Goal: Task Accomplishment & Management: Manage account settings

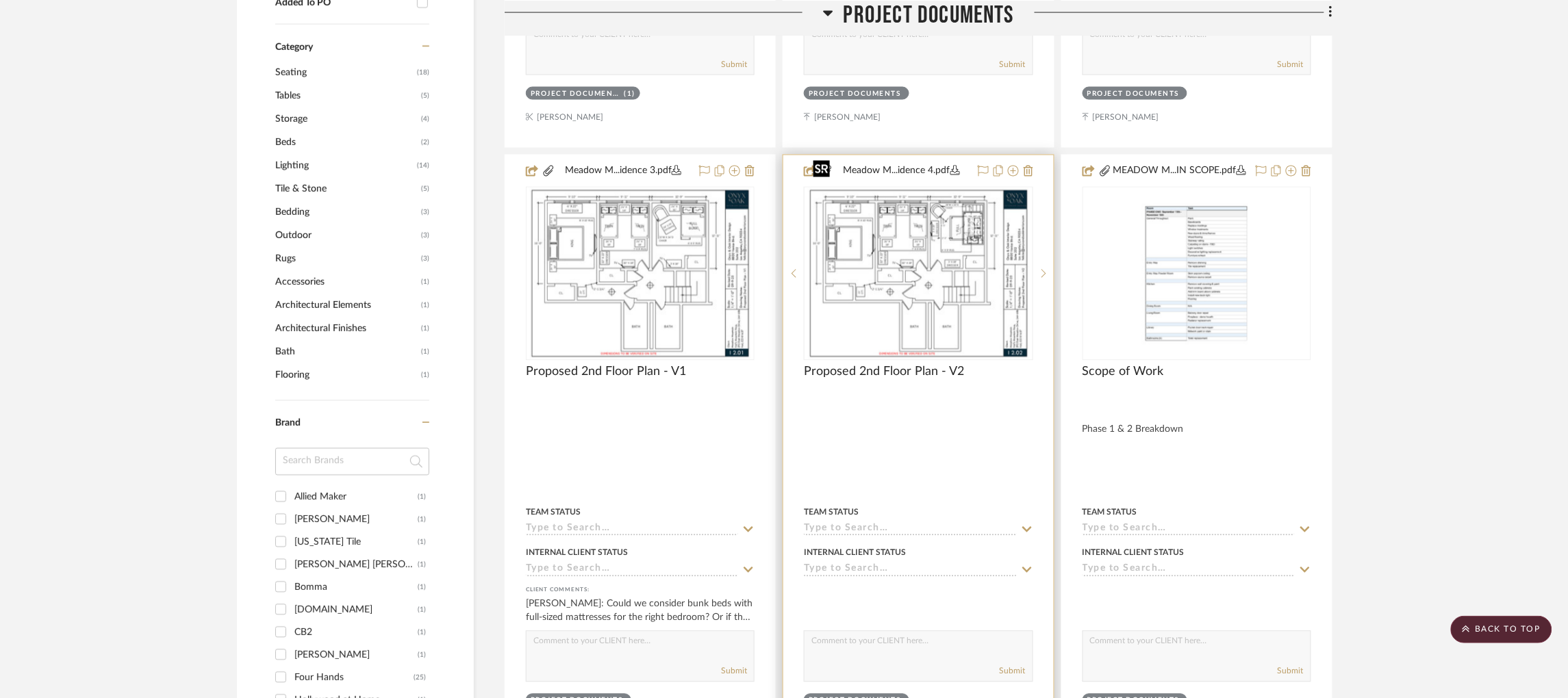
scroll to position [673, 0]
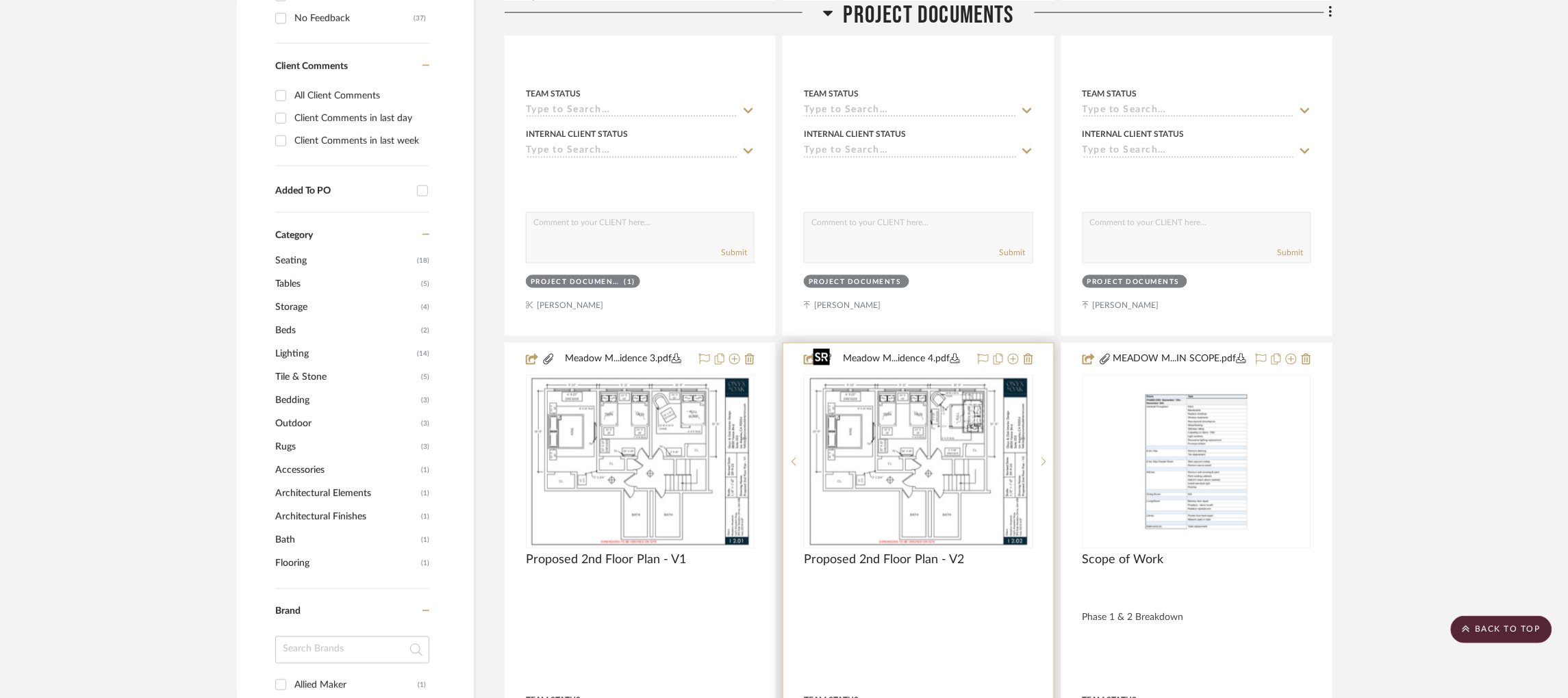
click at [918, 402] on img "0" at bounding box center [918, 462] width 222 height 171
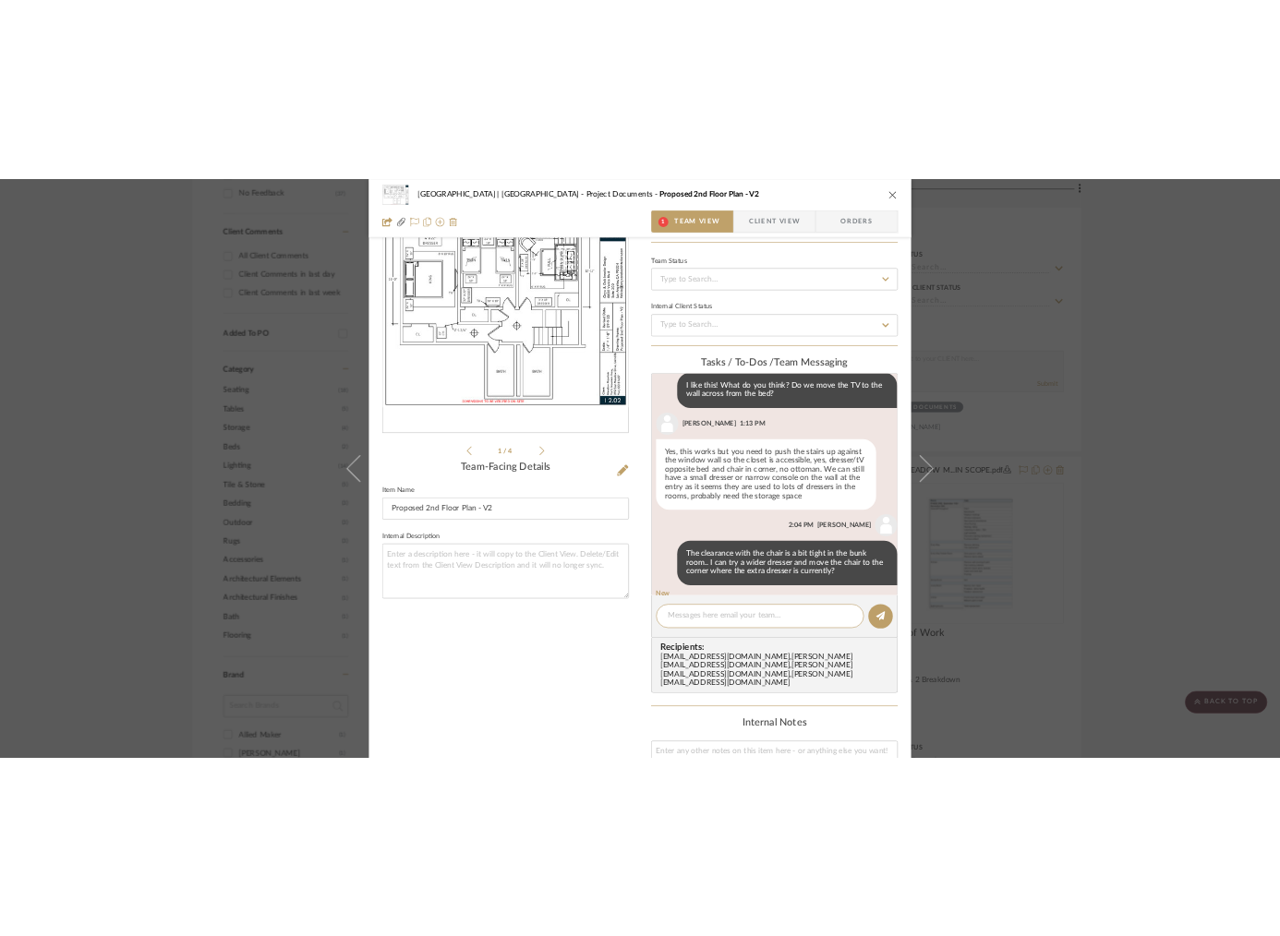
scroll to position [0, 0]
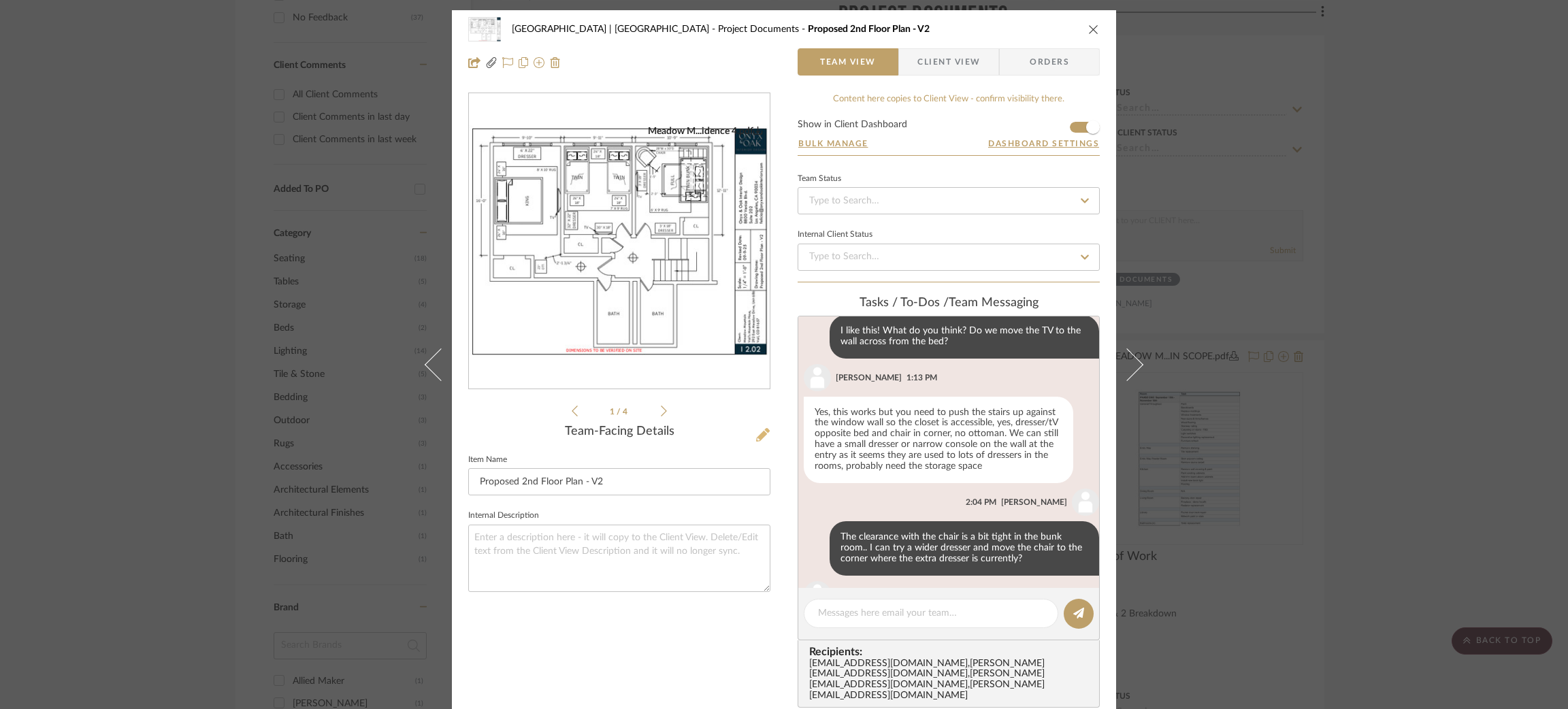
click at [759, 433] on icon at bounding box center [763, 435] width 13 height 13
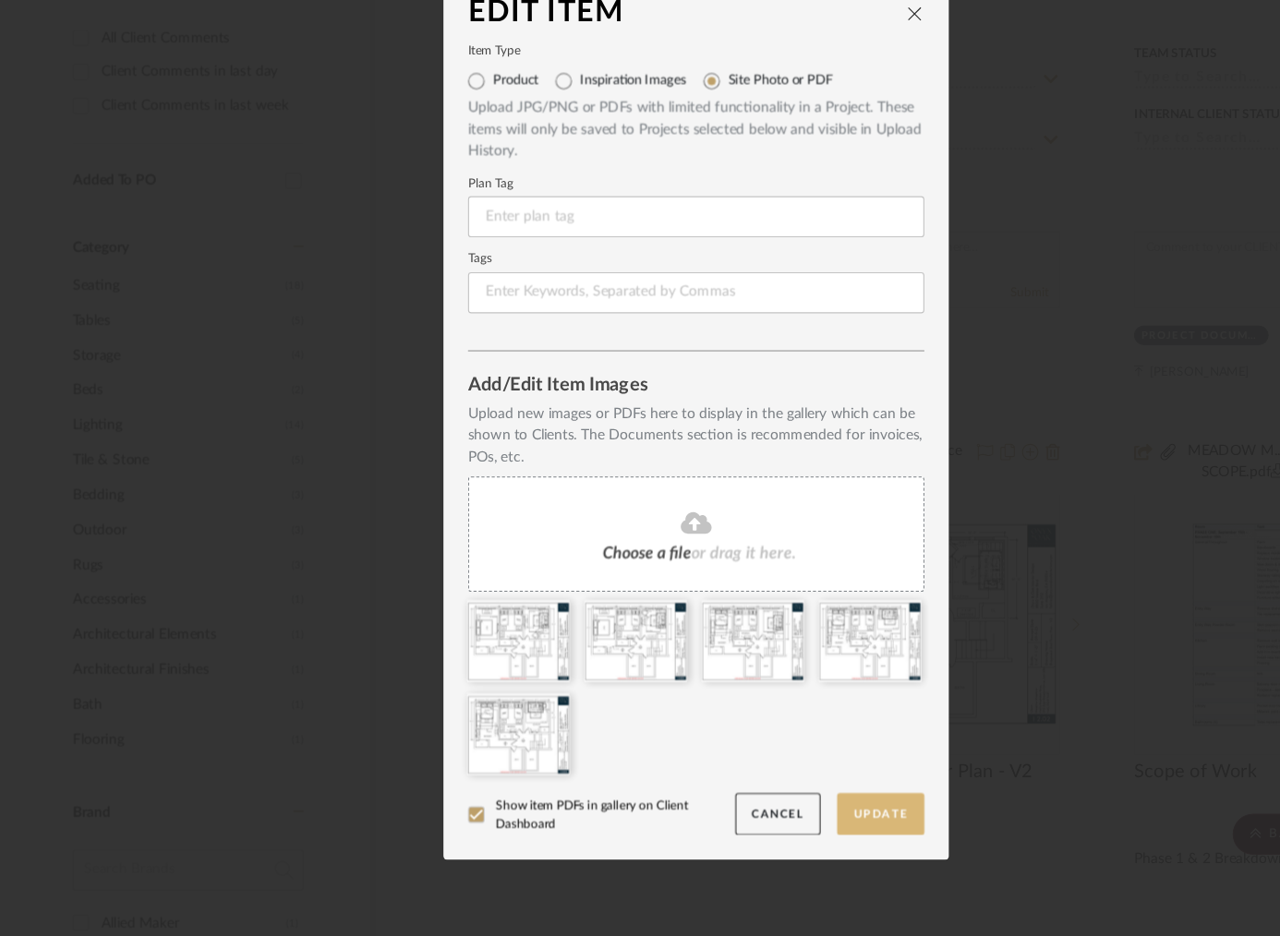
click at [798, 834] on button "Update" at bounding box center [806, 826] width 79 height 38
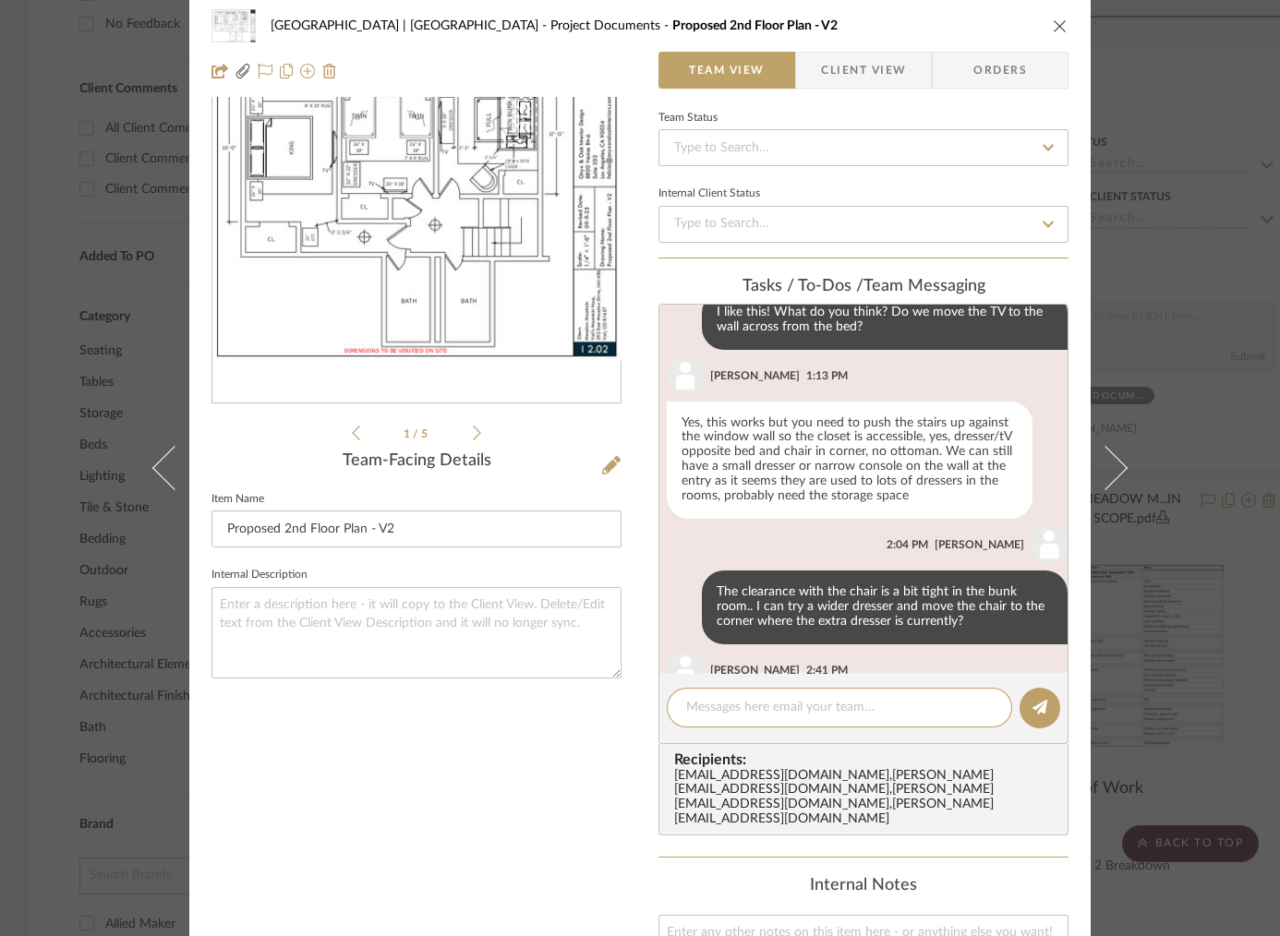
scroll to position [817, 0]
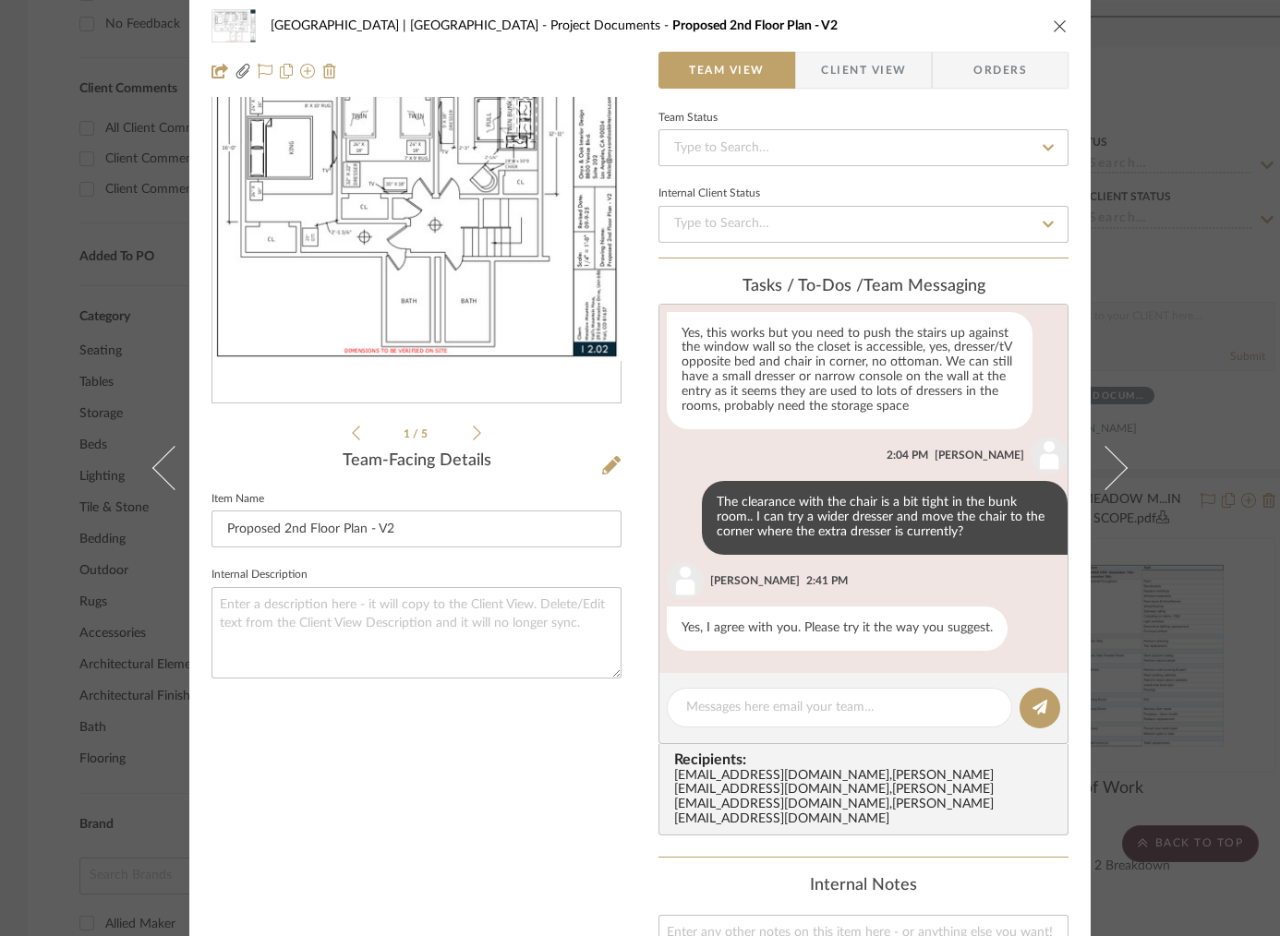
click at [79, 218] on div "Meadow Mountain | Vail Valley Project Documents Proposed 2nd Floor Plan - V2 Te…" at bounding box center [640, 468] width 1280 height 936
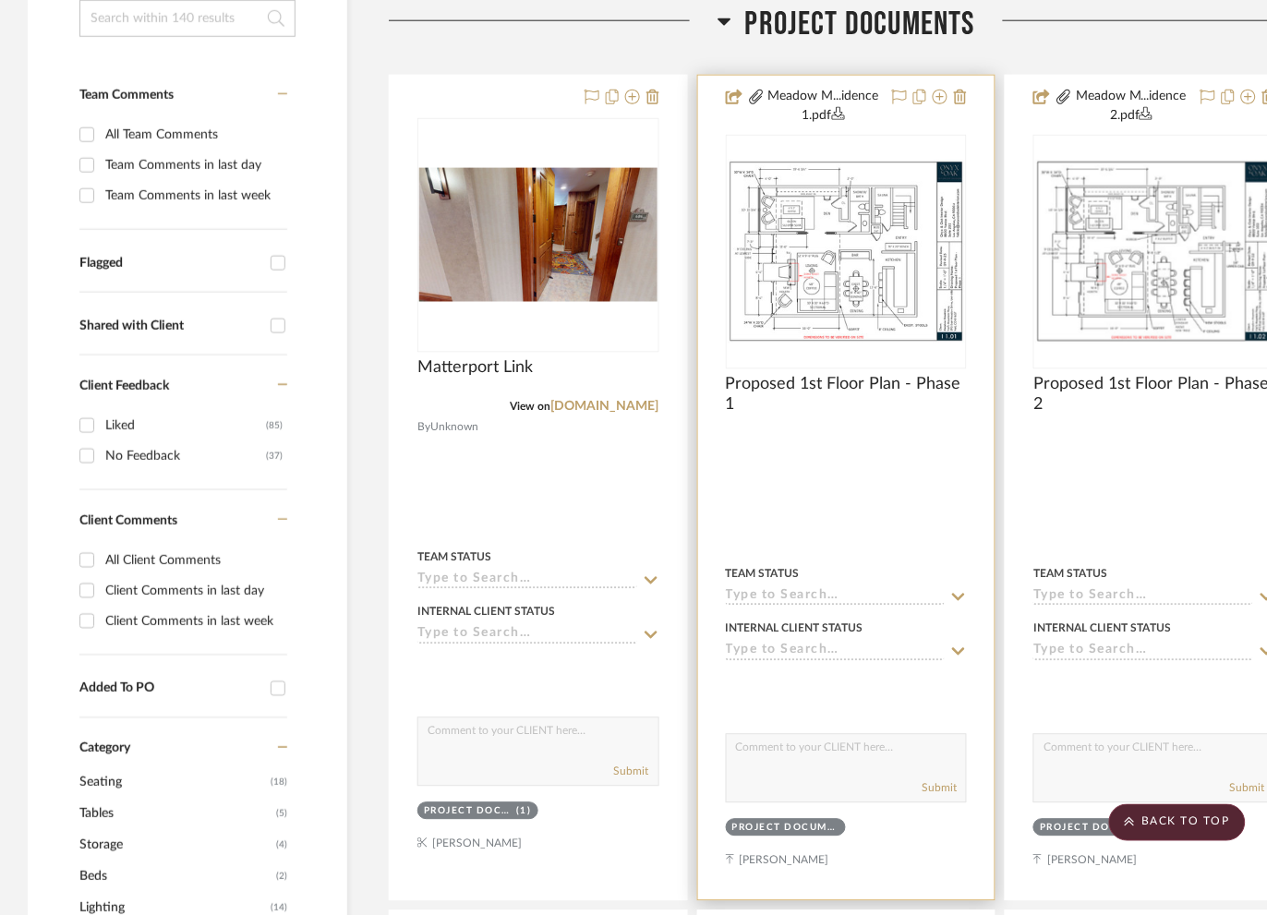
scroll to position [354, 0]
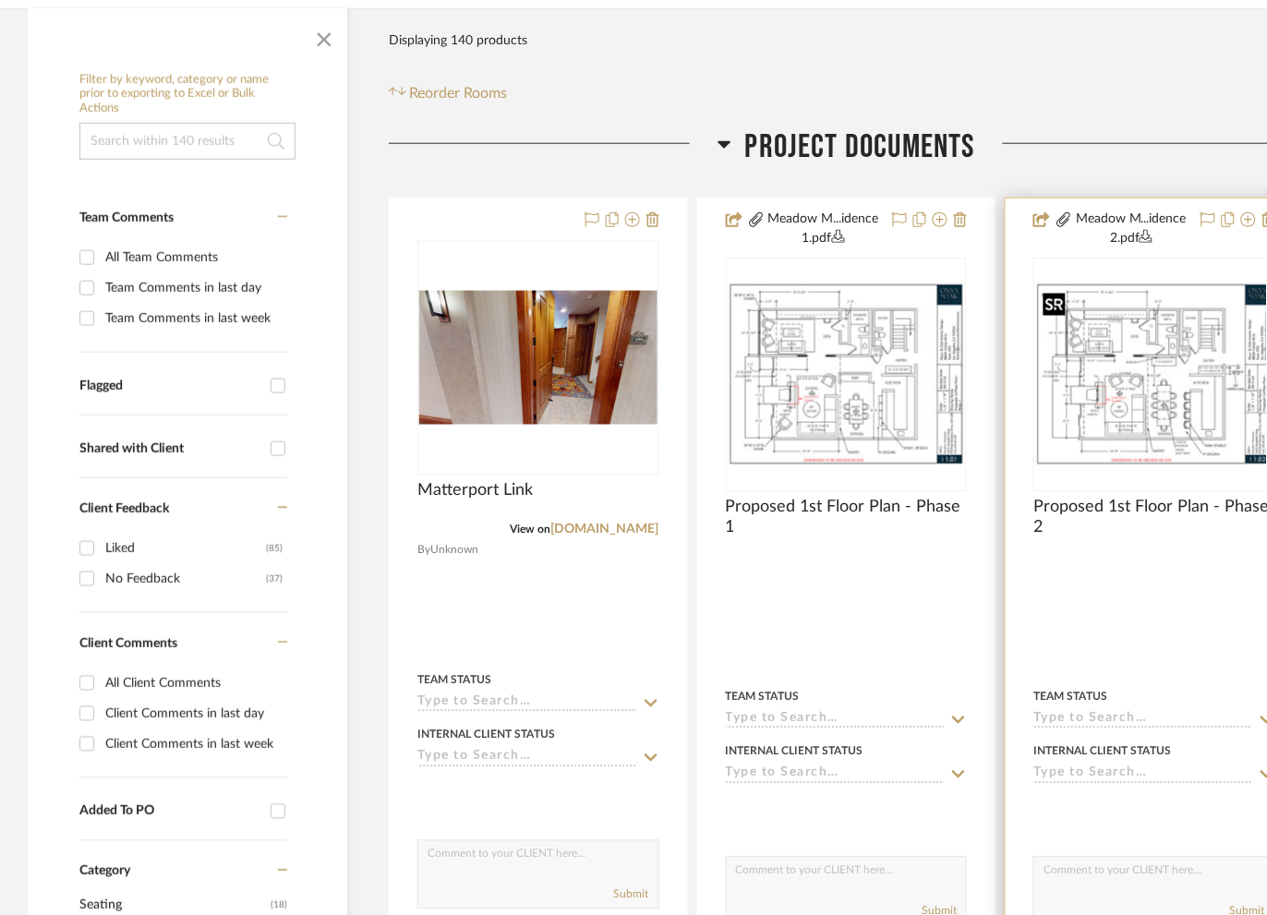
click at [1106, 407] on img "0" at bounding box center [1154, 375] width 238 height 184
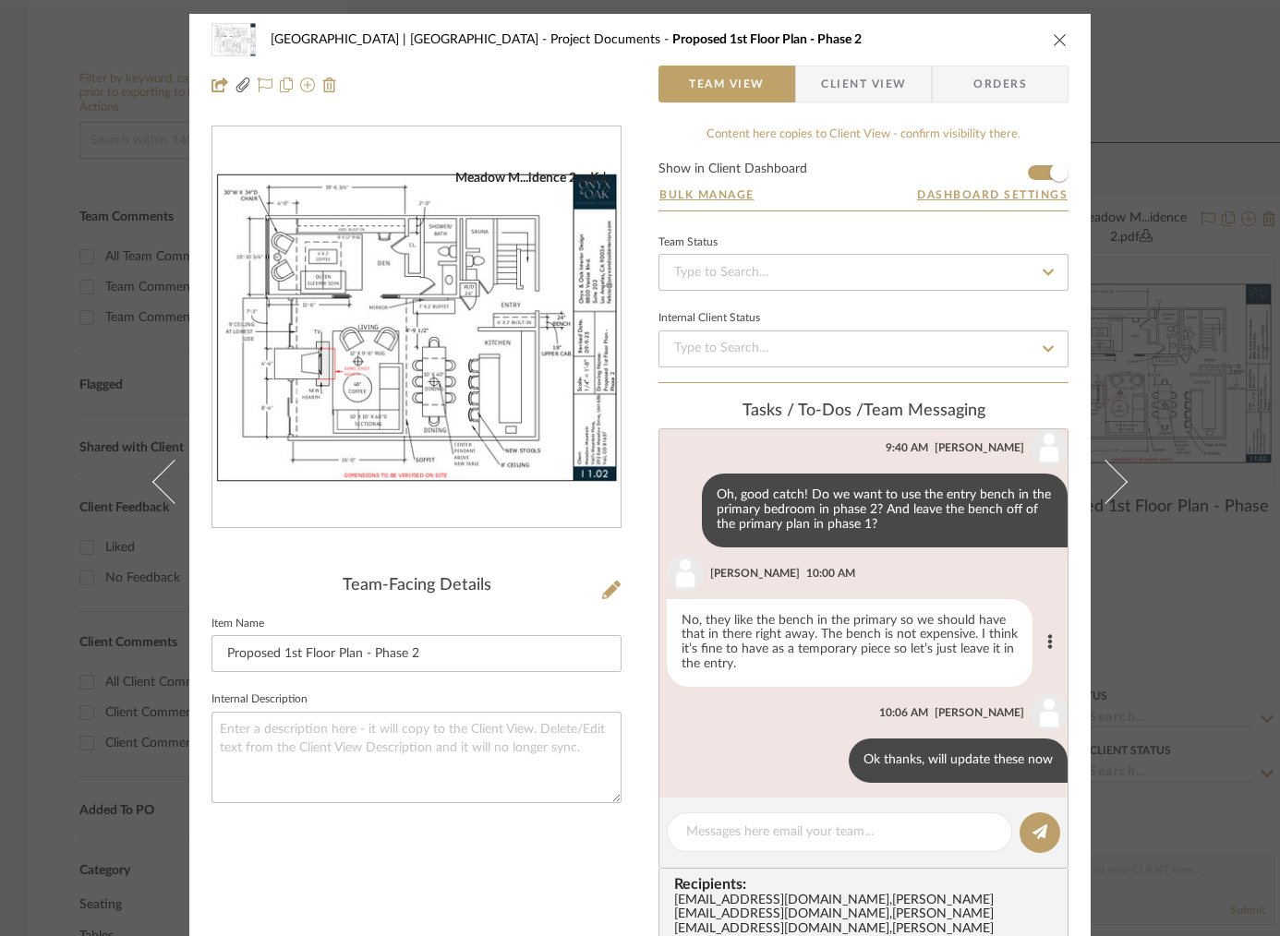
scroll to position [719, 0]
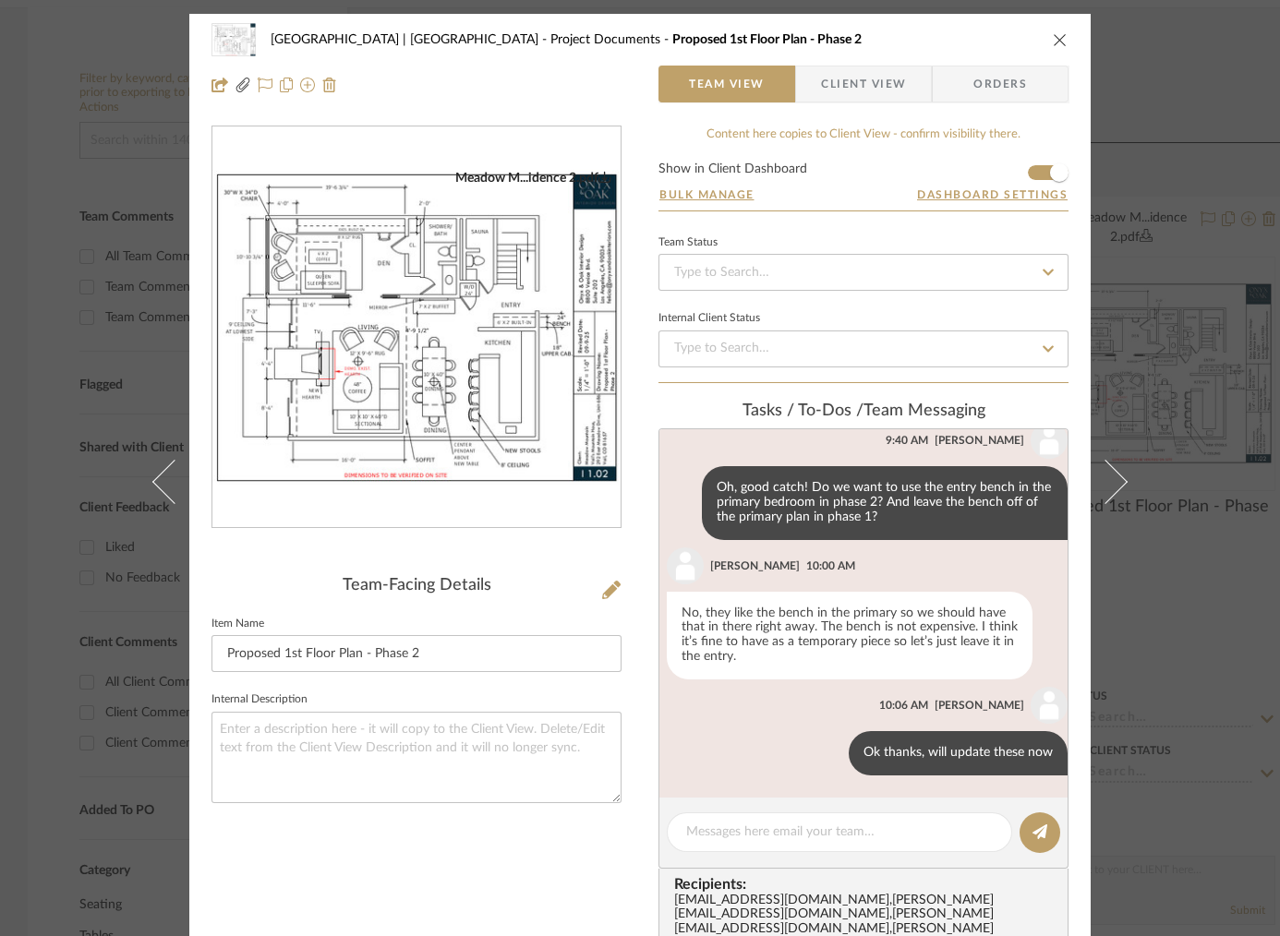
click at [1229, 440] on div "Meadow Mountain | Vail Valley Project Documents Proposed 1st Floor Plan - Phase…" at bounding box center [640, 468] width 1280 height 936
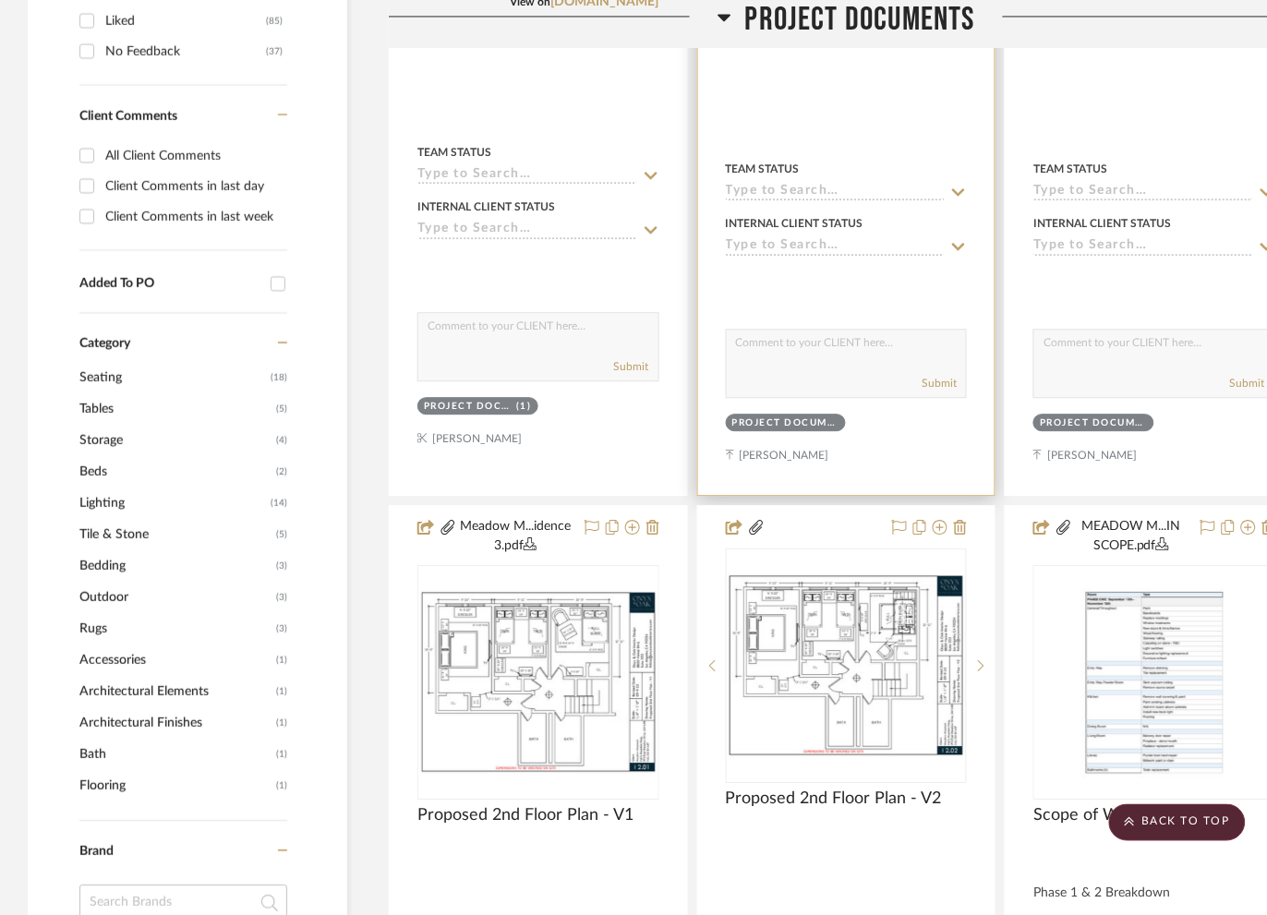
scroll to position [908, 0]
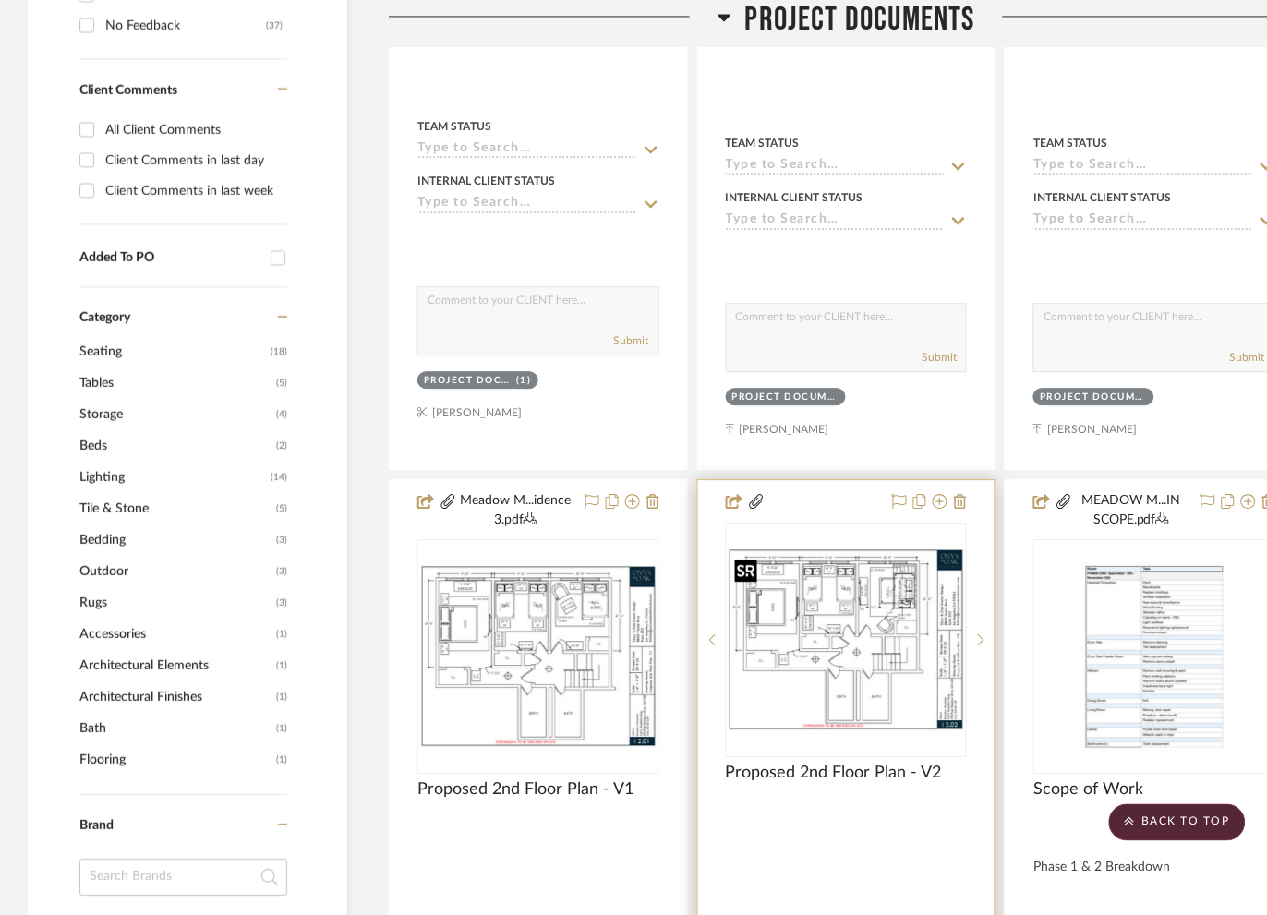
click at [860, 671] on img "0" at bounding box center [847, 640] width 238 height 184
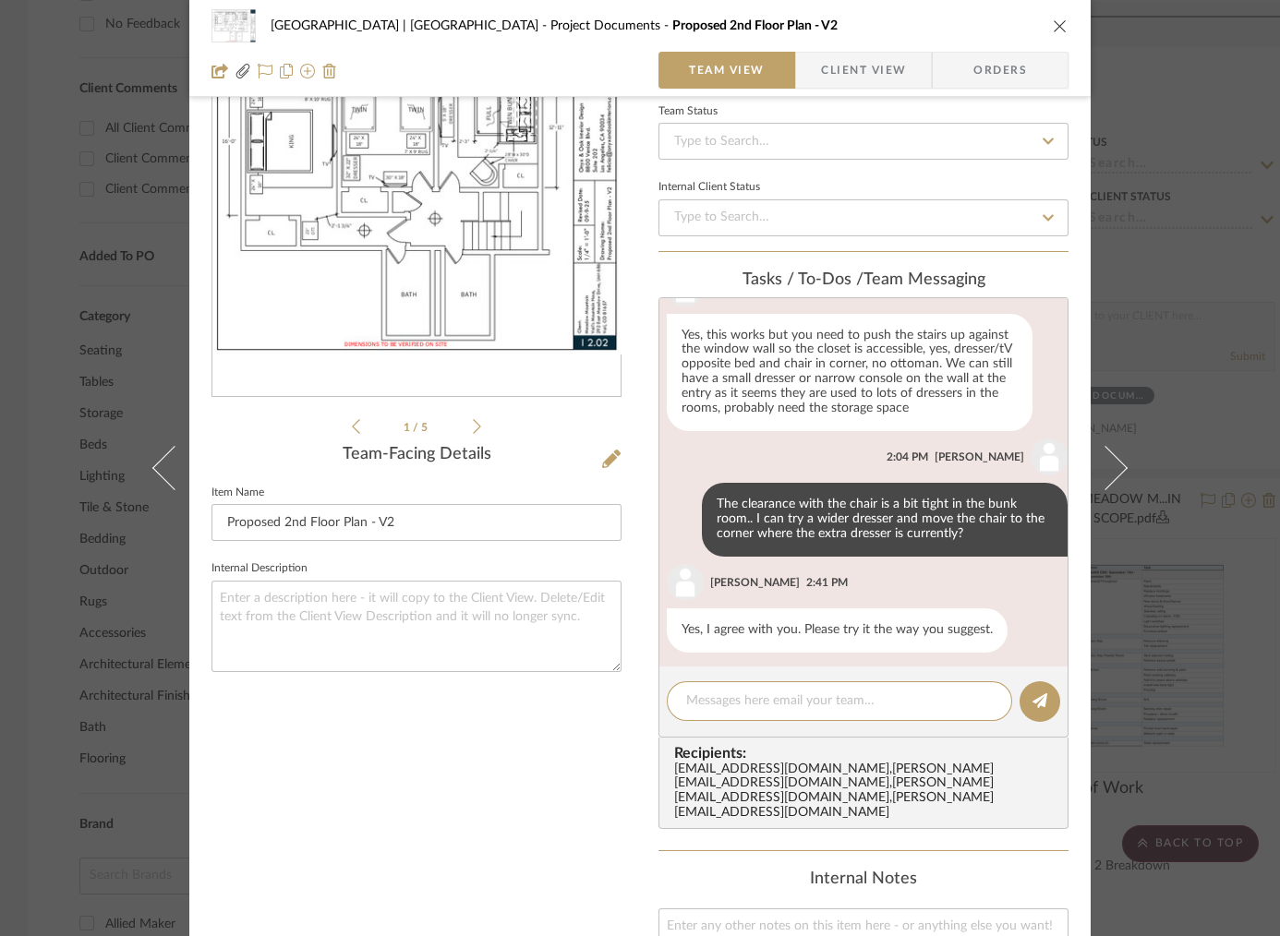
scroll to position [817, 0]
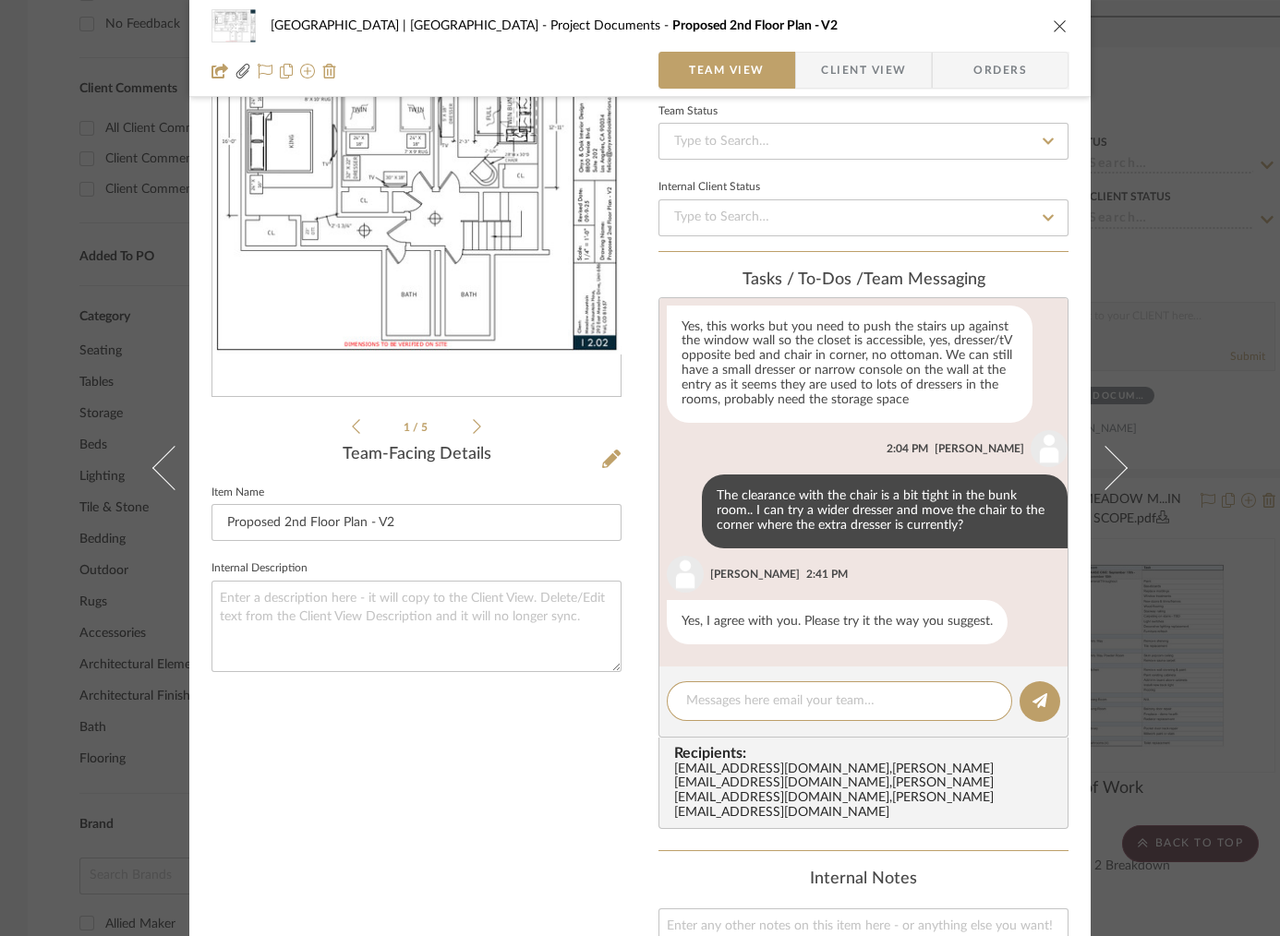
click at [1201, 442] on div "Meadow Mountain | Vail Valley Project Documents Proposed 2nd Floor Plan - V2 Te…" at bounding box center [640, 468] width 1280 height 936
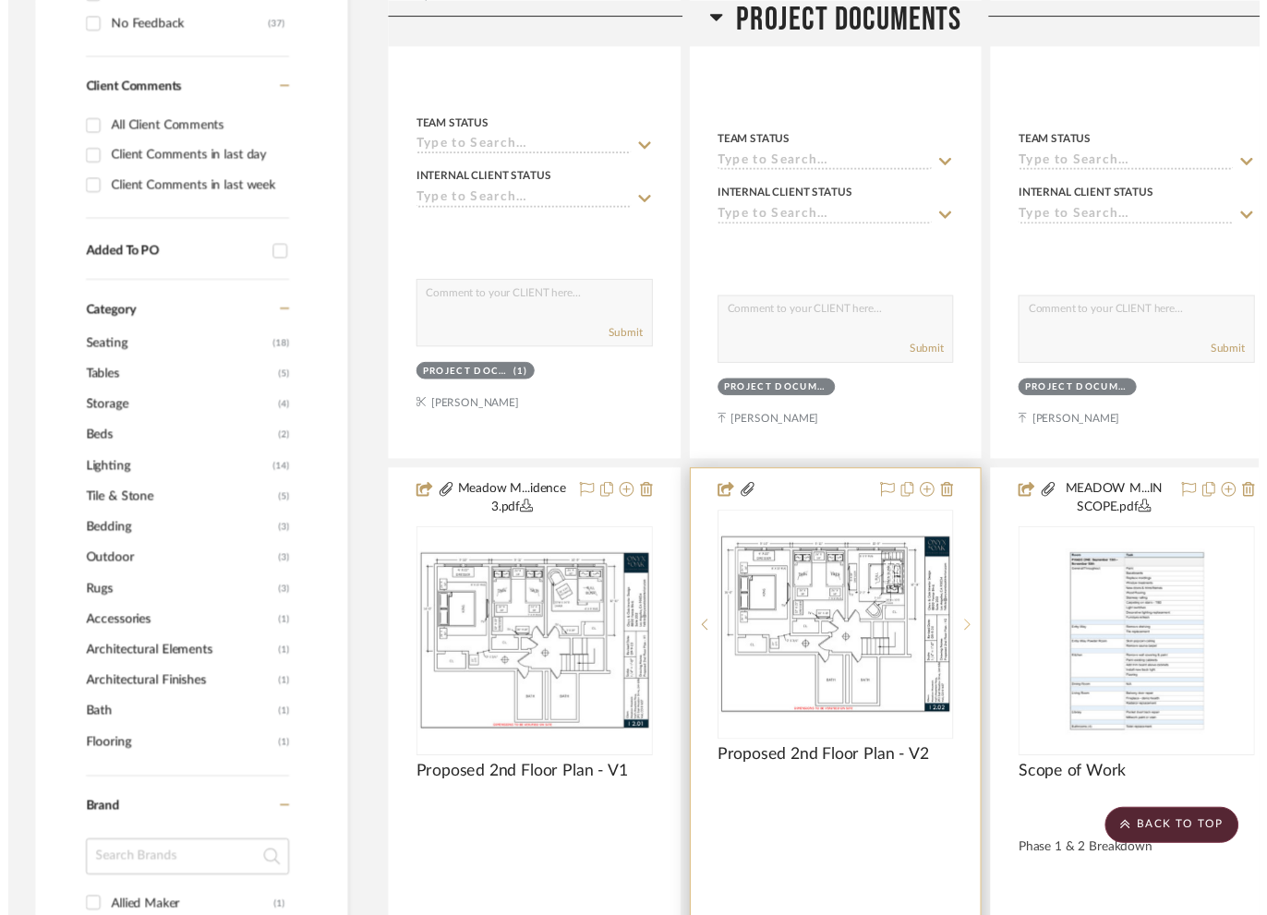
scroll to position [908, 0]
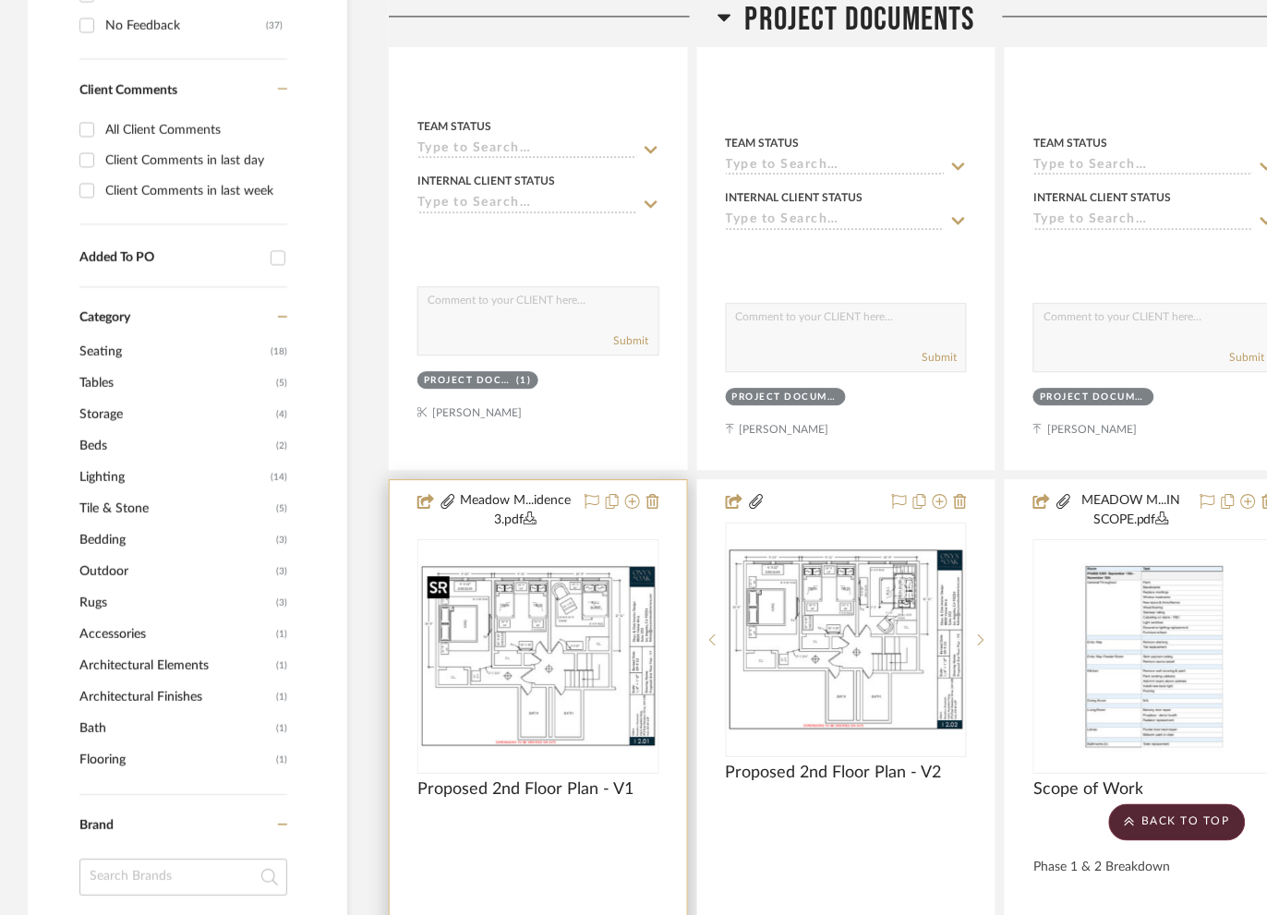
click at [613, 670] on img "0" at bounding box center [538, 656] width 238 height 184
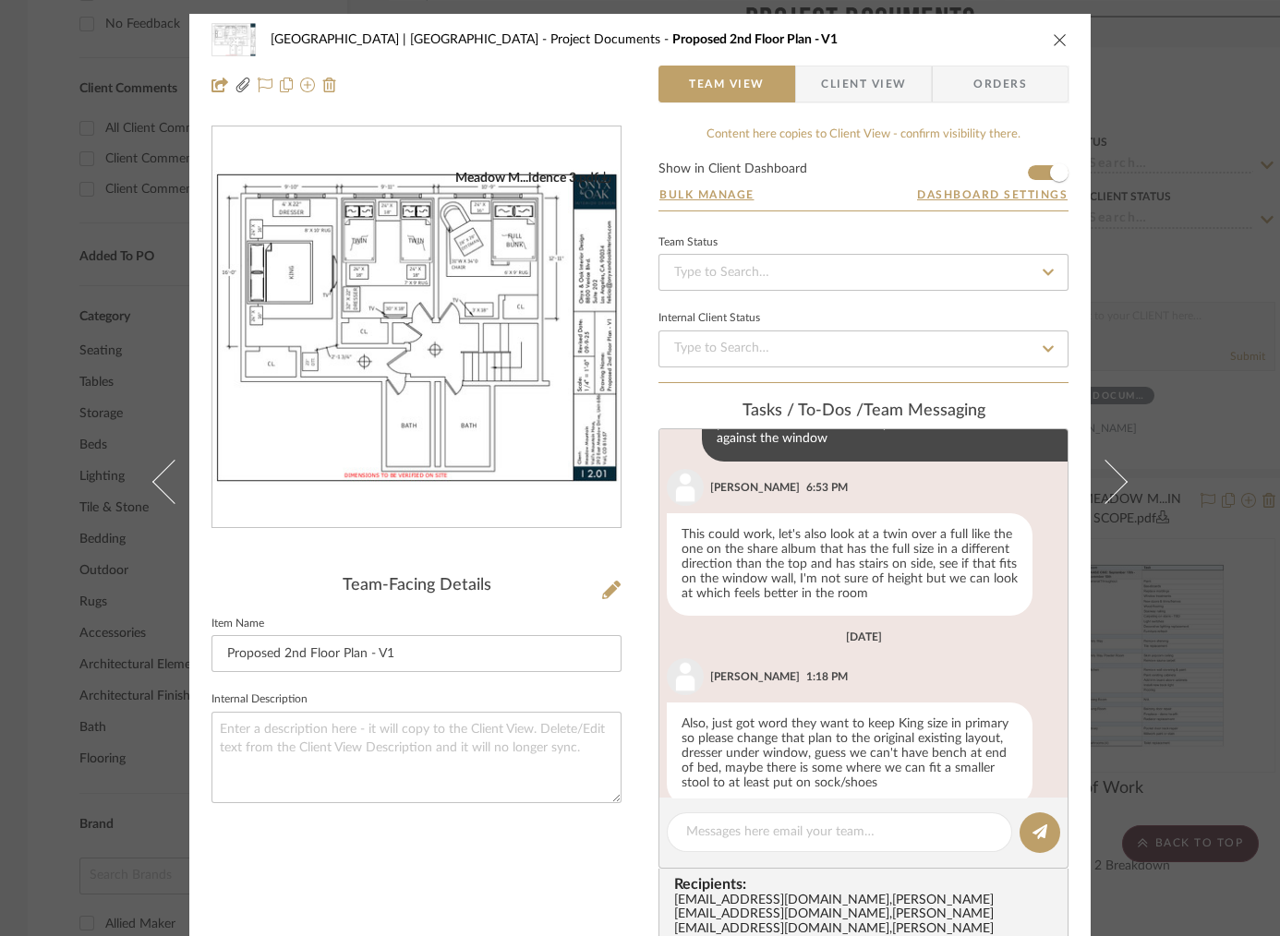
scroll to position [496, 0]
click at [606, 593] on icon at bounding box center [611, 590] width 18 height 18
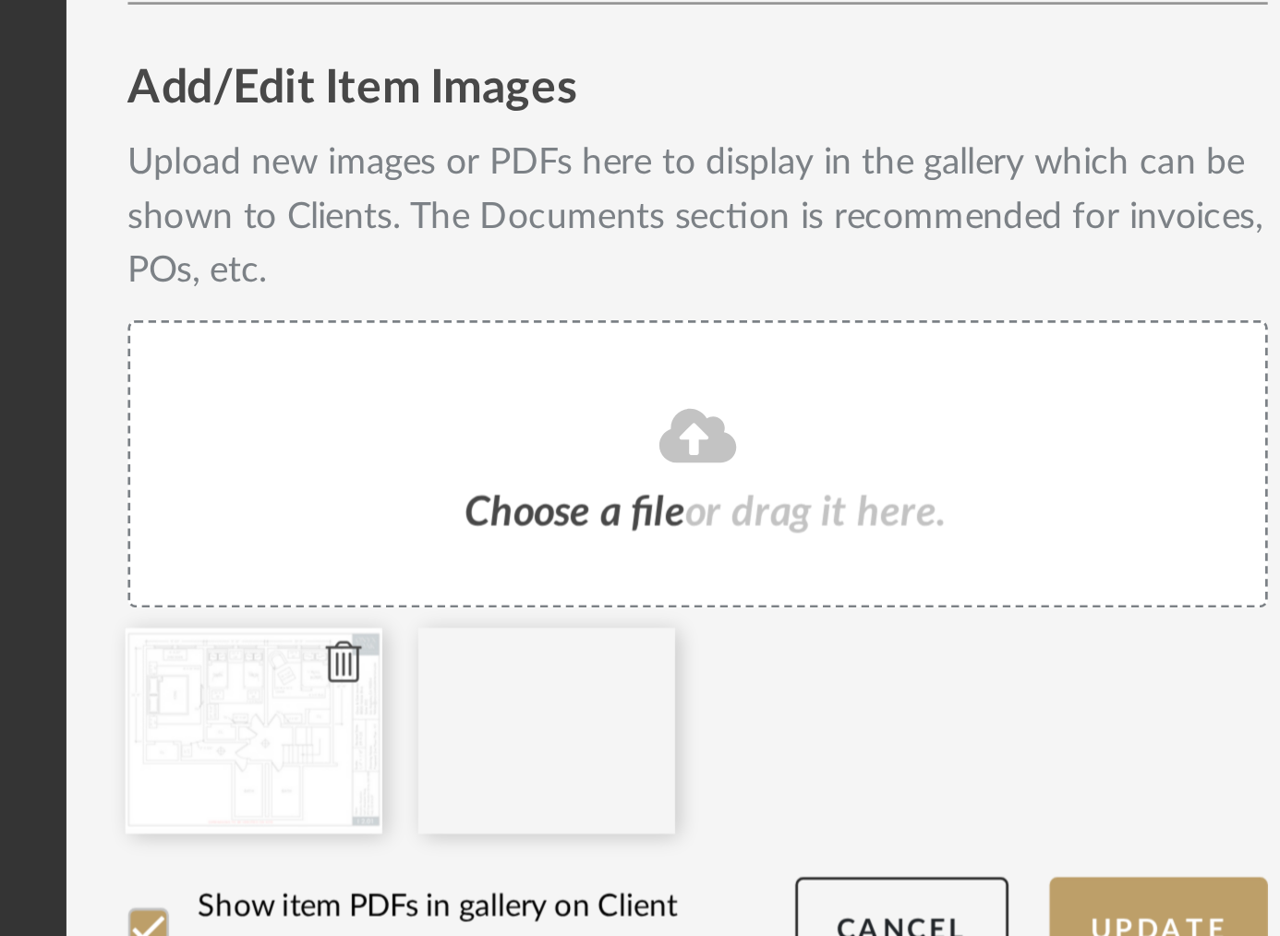
click at [506, 686] on icon at bounding box center [512, 688] width 13 height 15
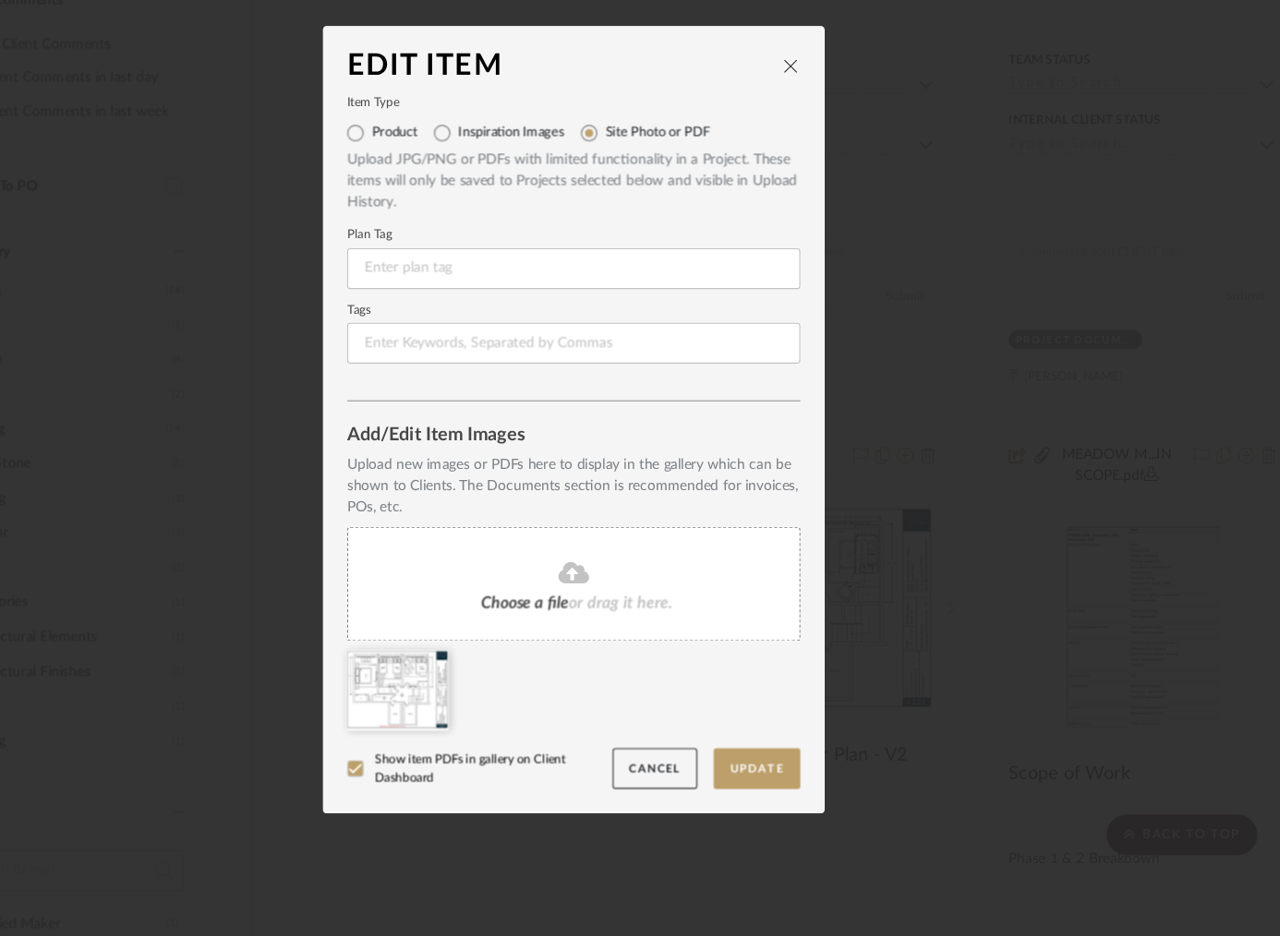
scroll to position [0, 0]
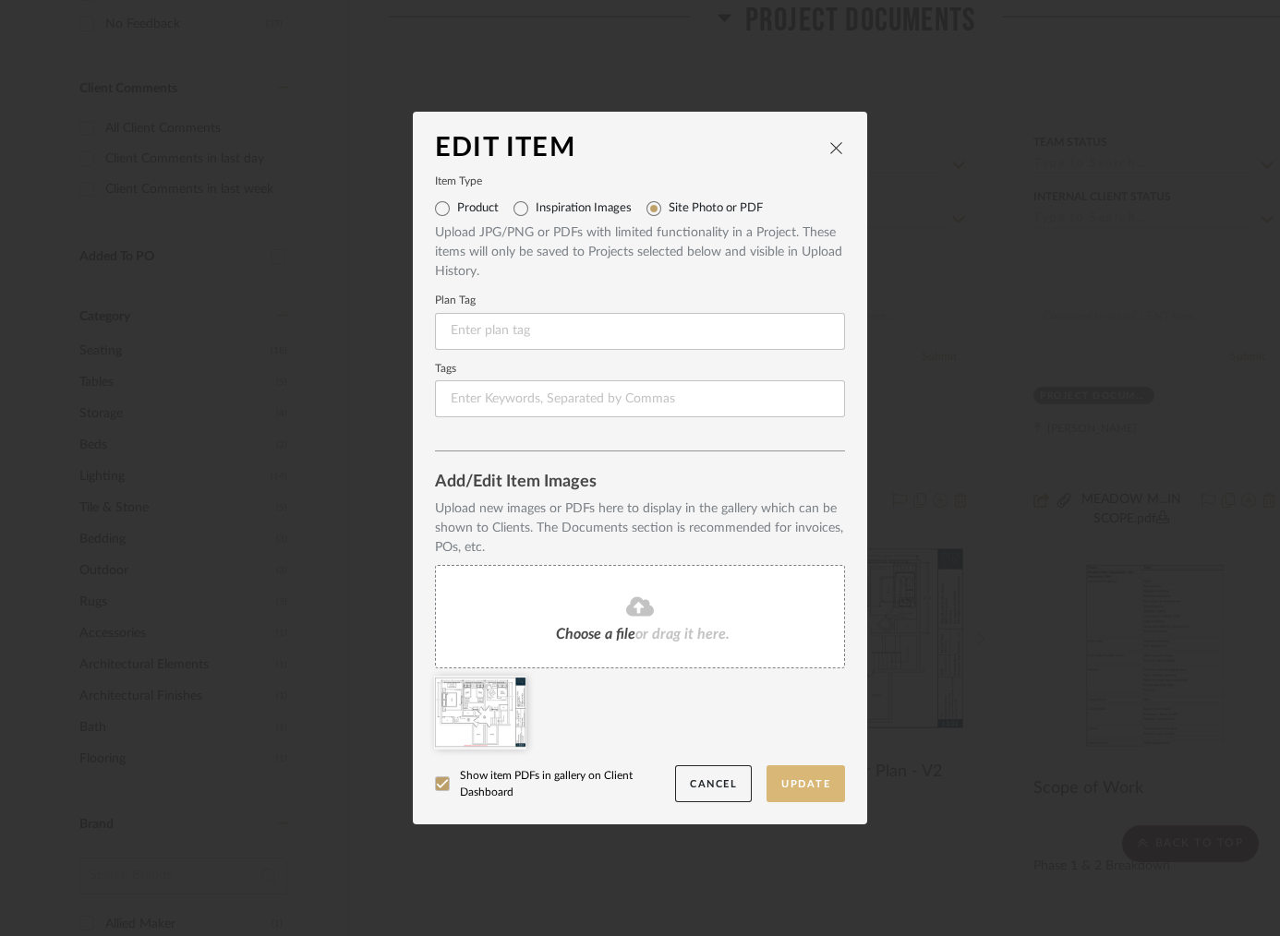
click at [800, 776] on button "Update" at bounding box center [806, 785] width 79 height 38
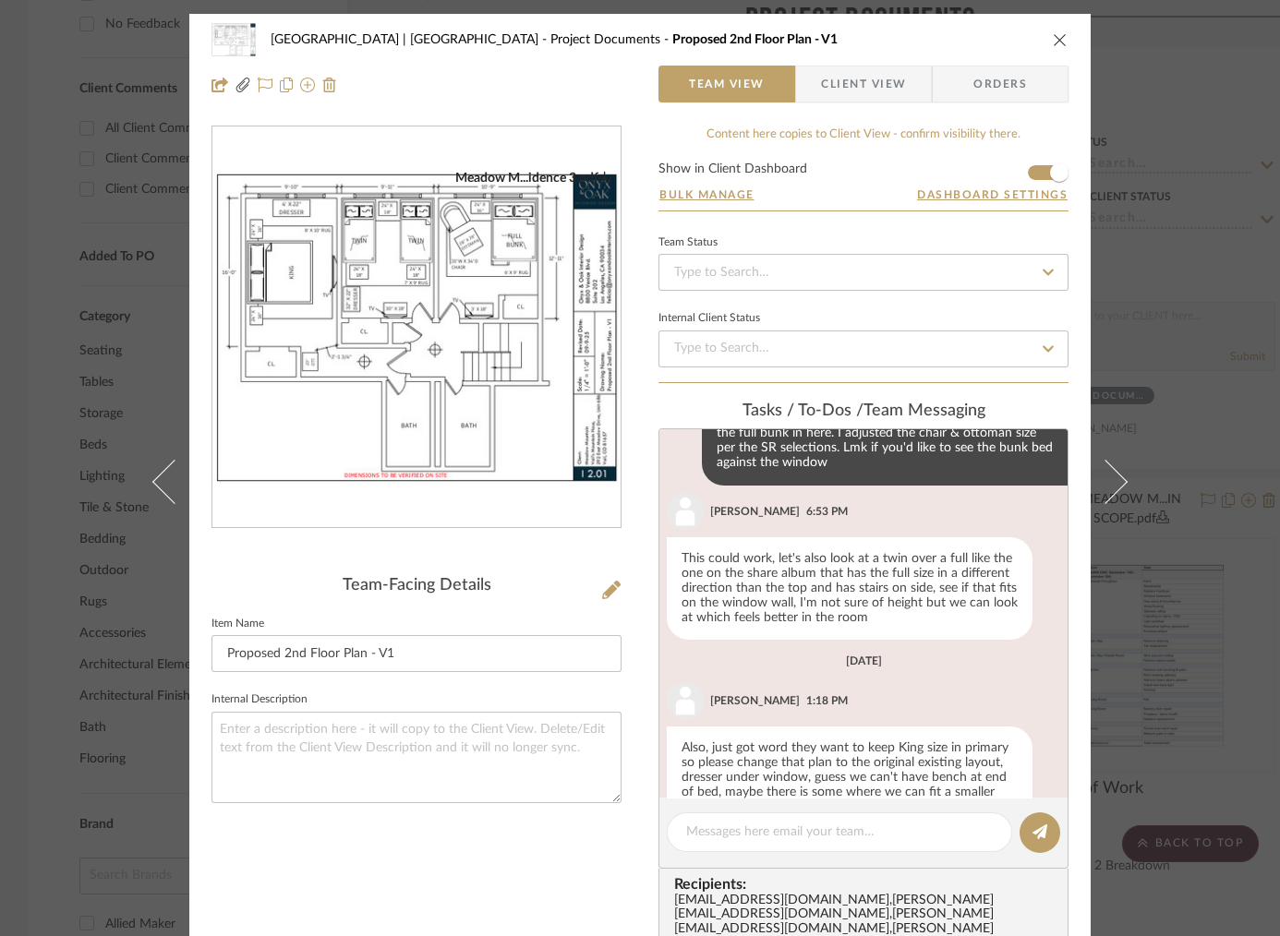
scroll to position [496, 0]
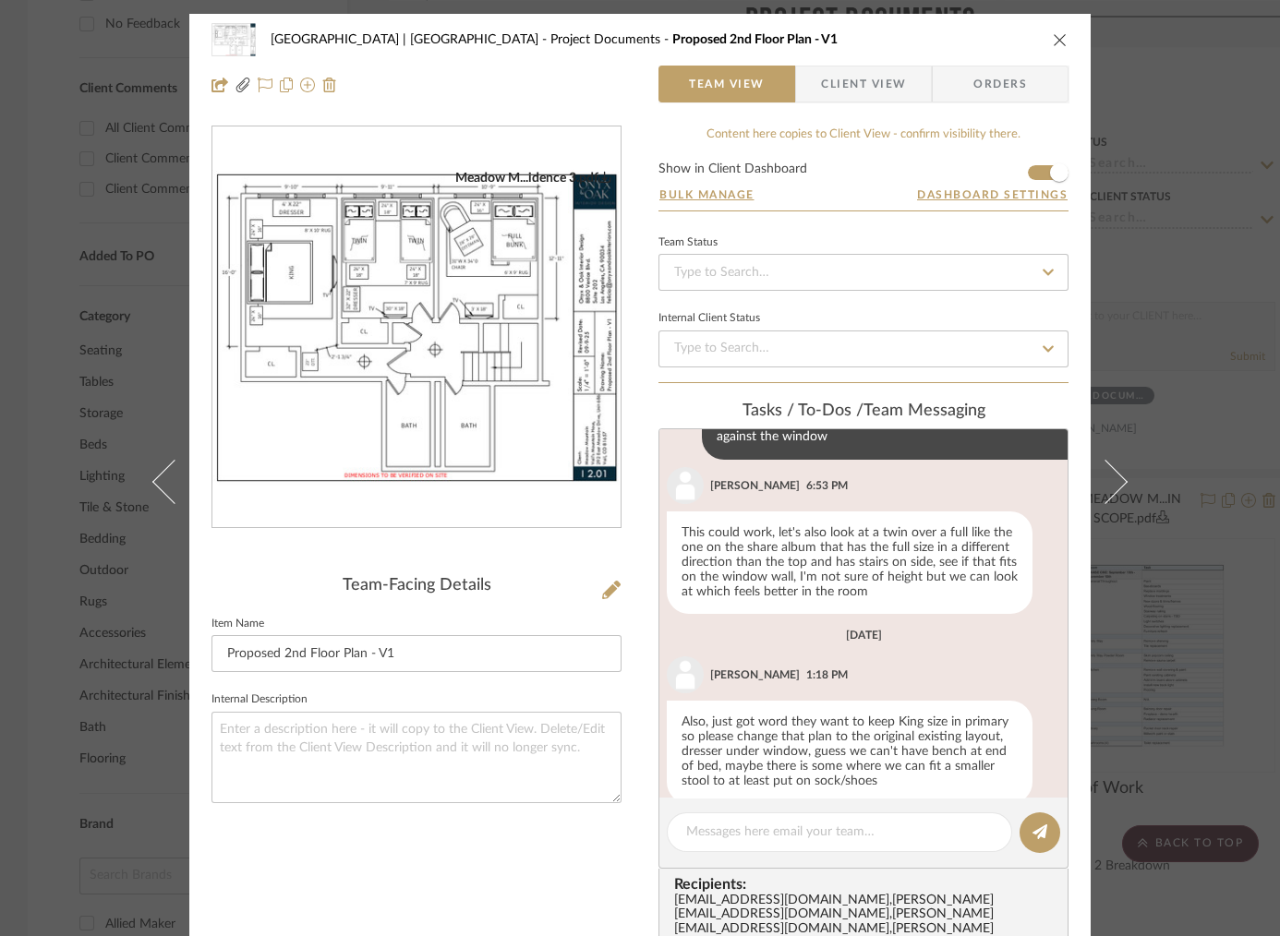
click at [1188, 287] on div "Meadow Mountain | Vail Valley Project Documents Proposed 2nd Floor Plan - V1 Te…" at bounding box center [640, 468] width 1280 height 936
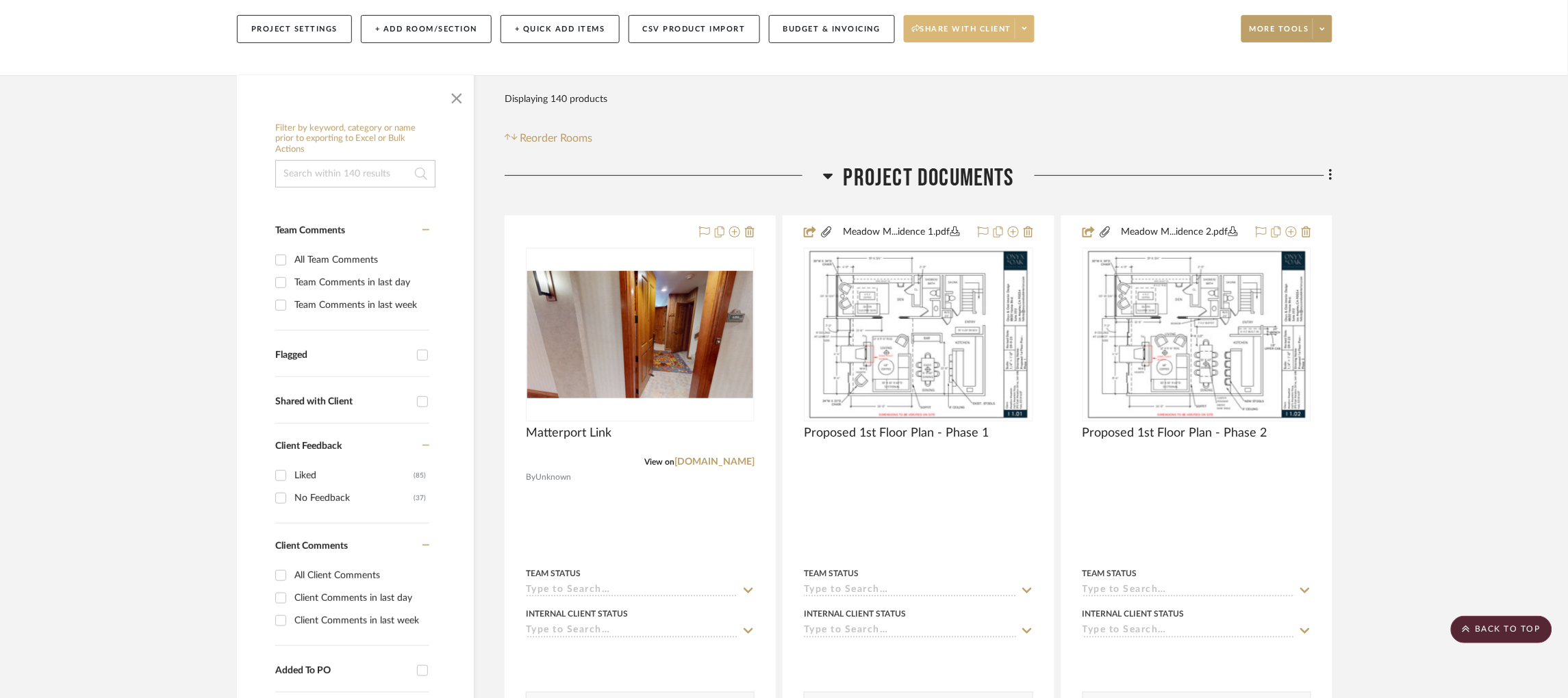
scroll to position [22, 0]
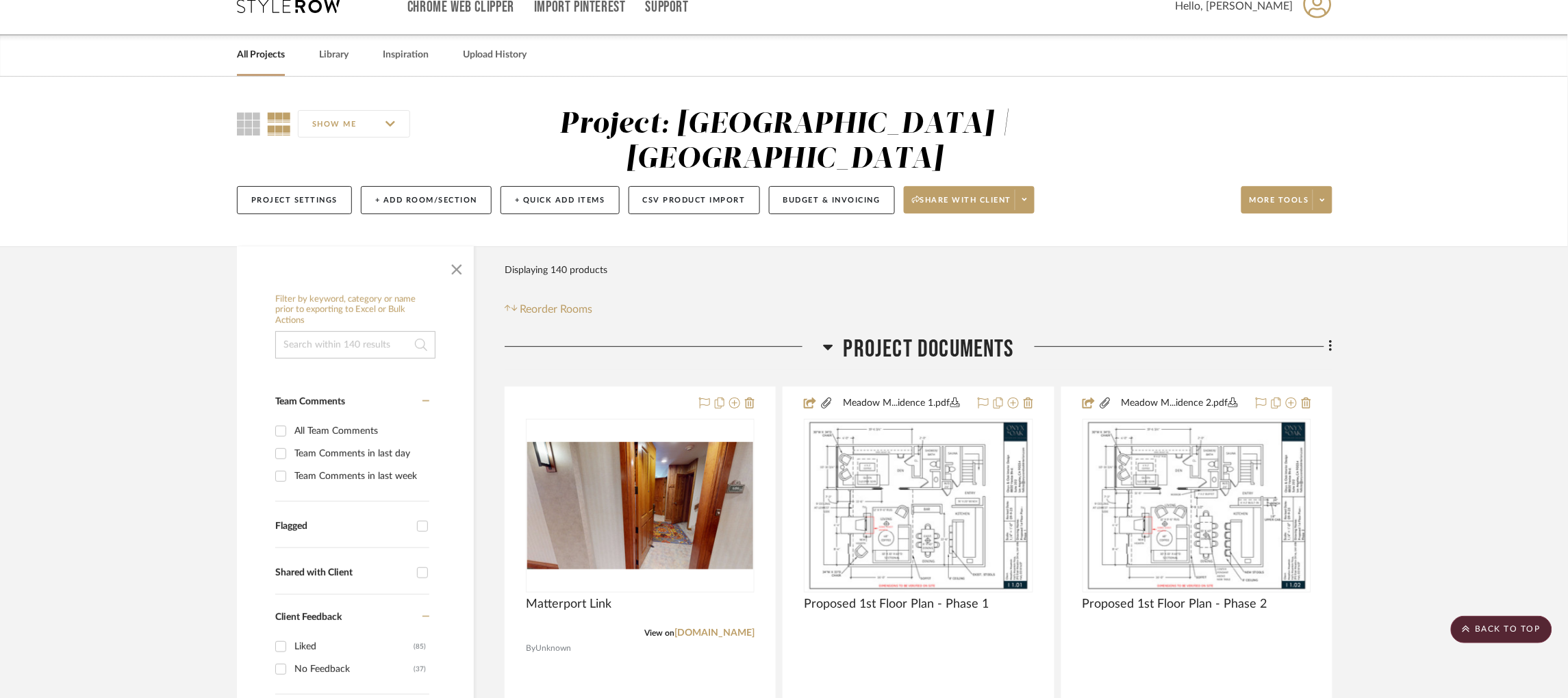
click at [825, 339] on icon at bounding box center [828, 347] width 10 height 16
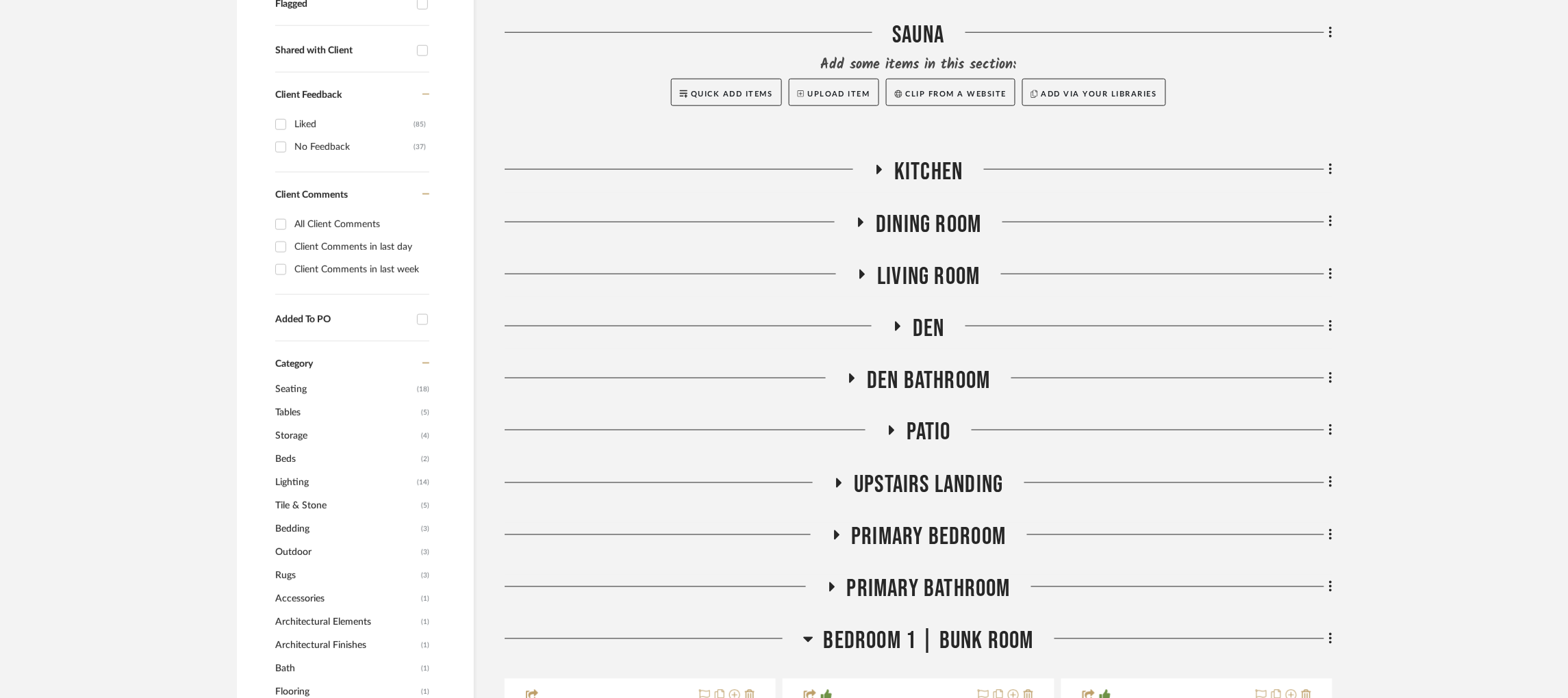
scroll to position [843, 0]
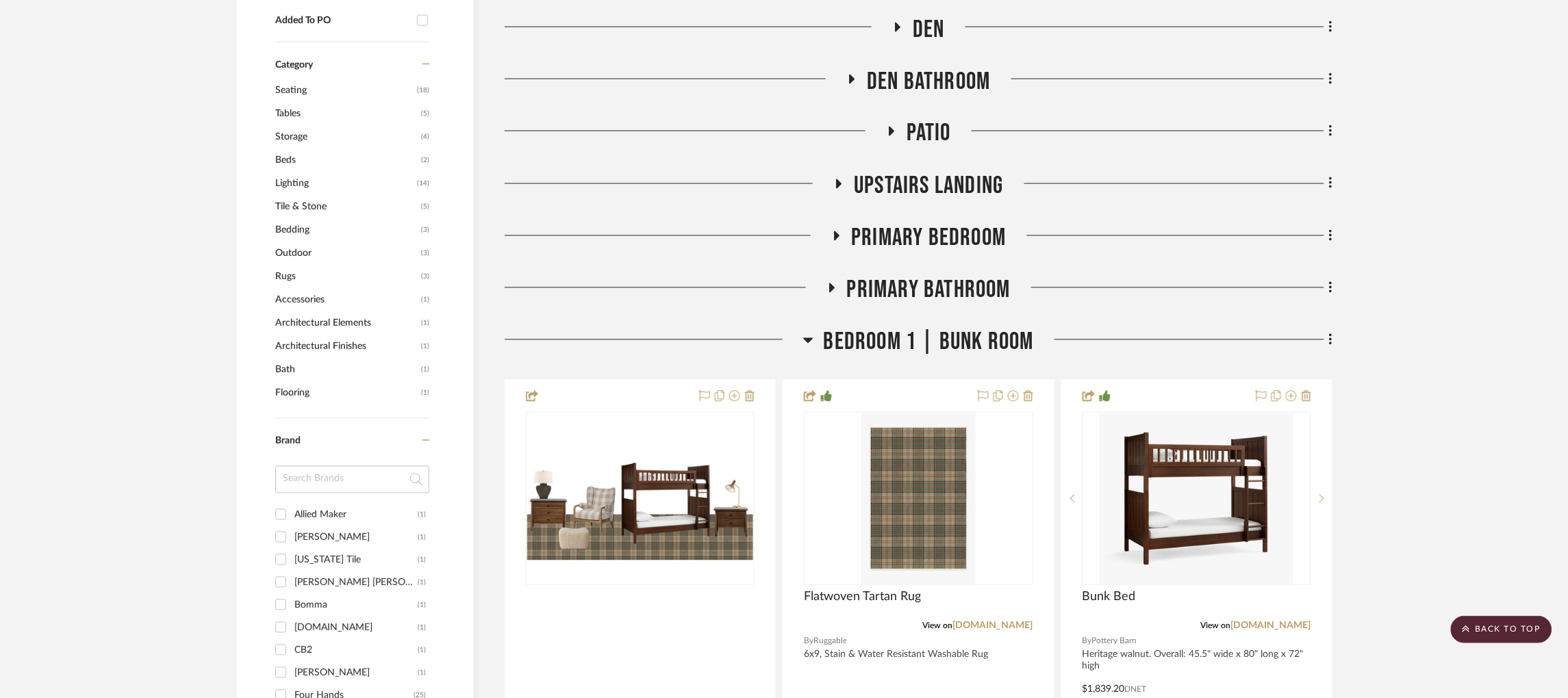
click at [807, 338] on icon at bounding box center [807, 340] width 10 height 5
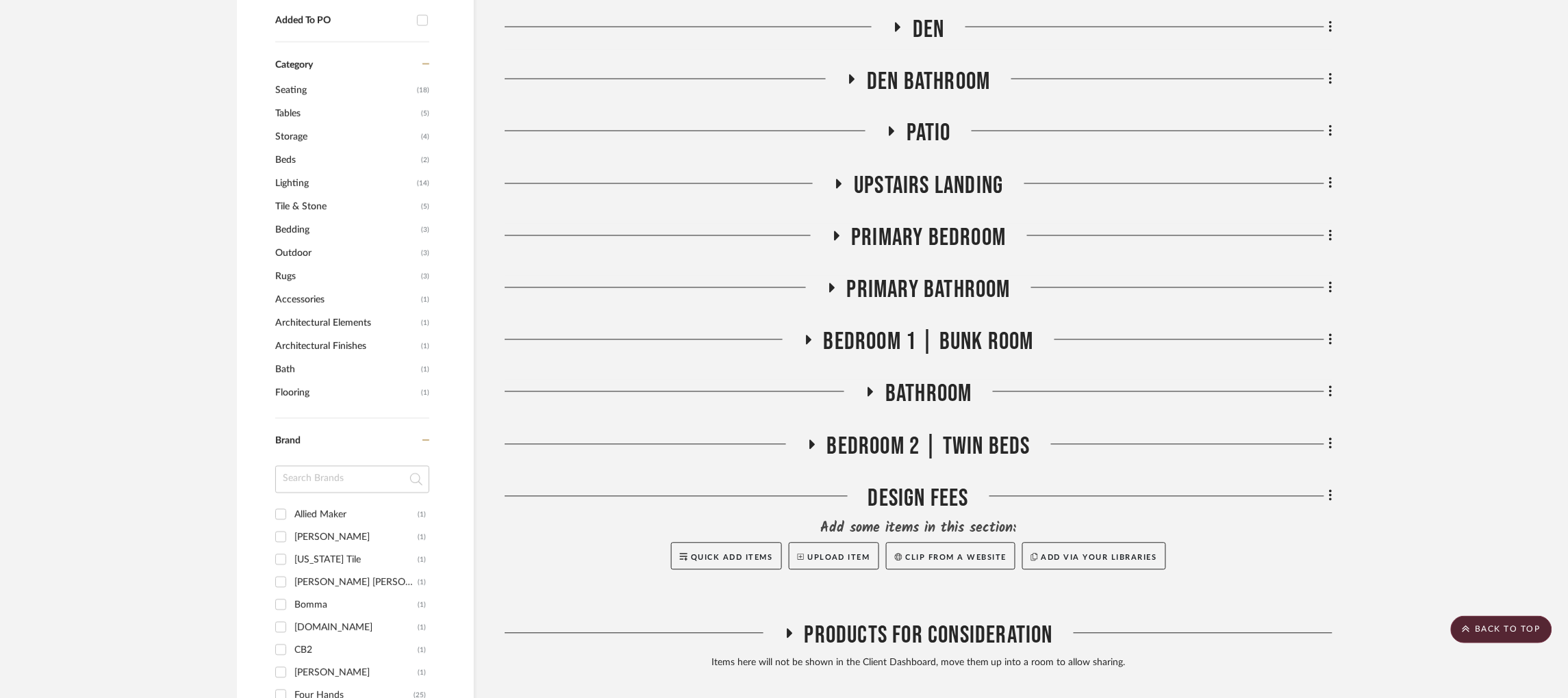
click at [832, 230] on icon at bounding box center [836, 236] width 16 height 10
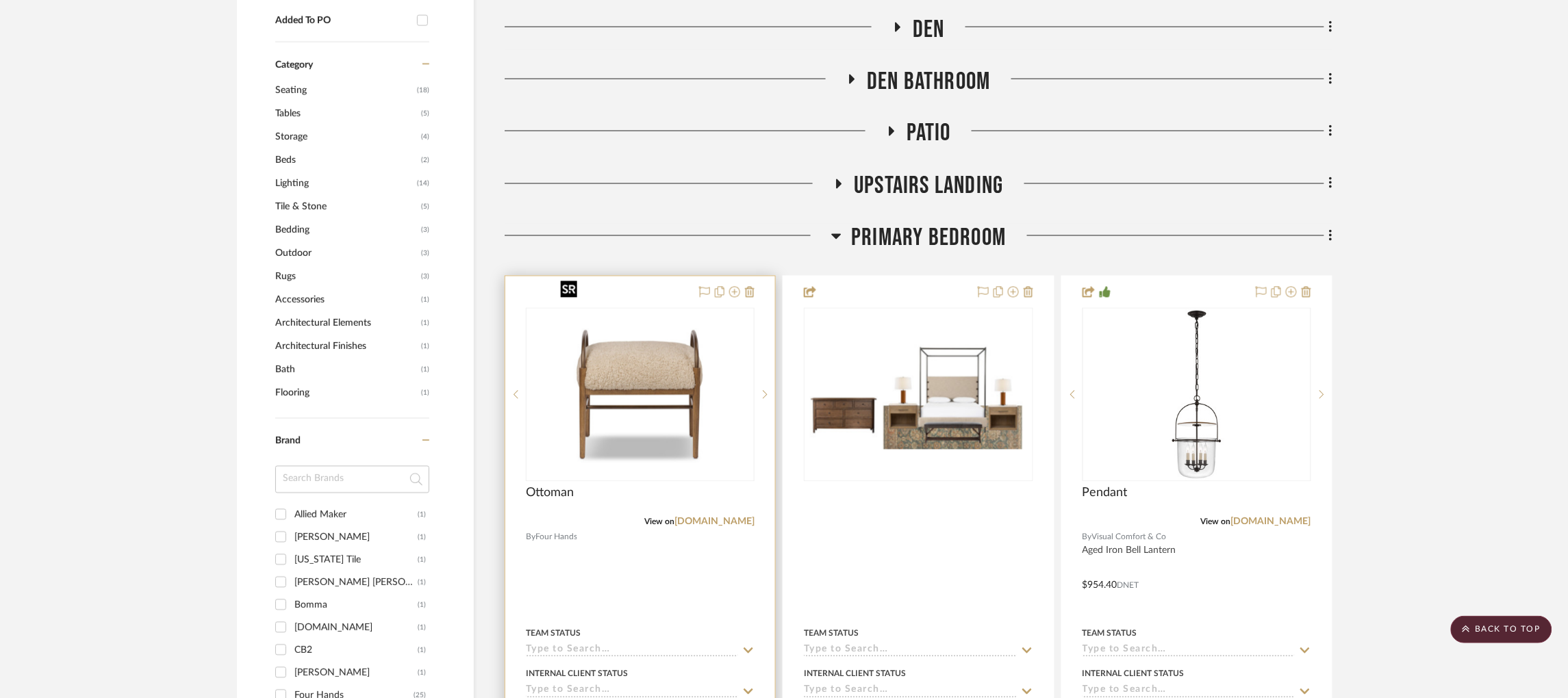
click at [688, 338] on img "0" at bounding box center [640, 394] width 171 height 171
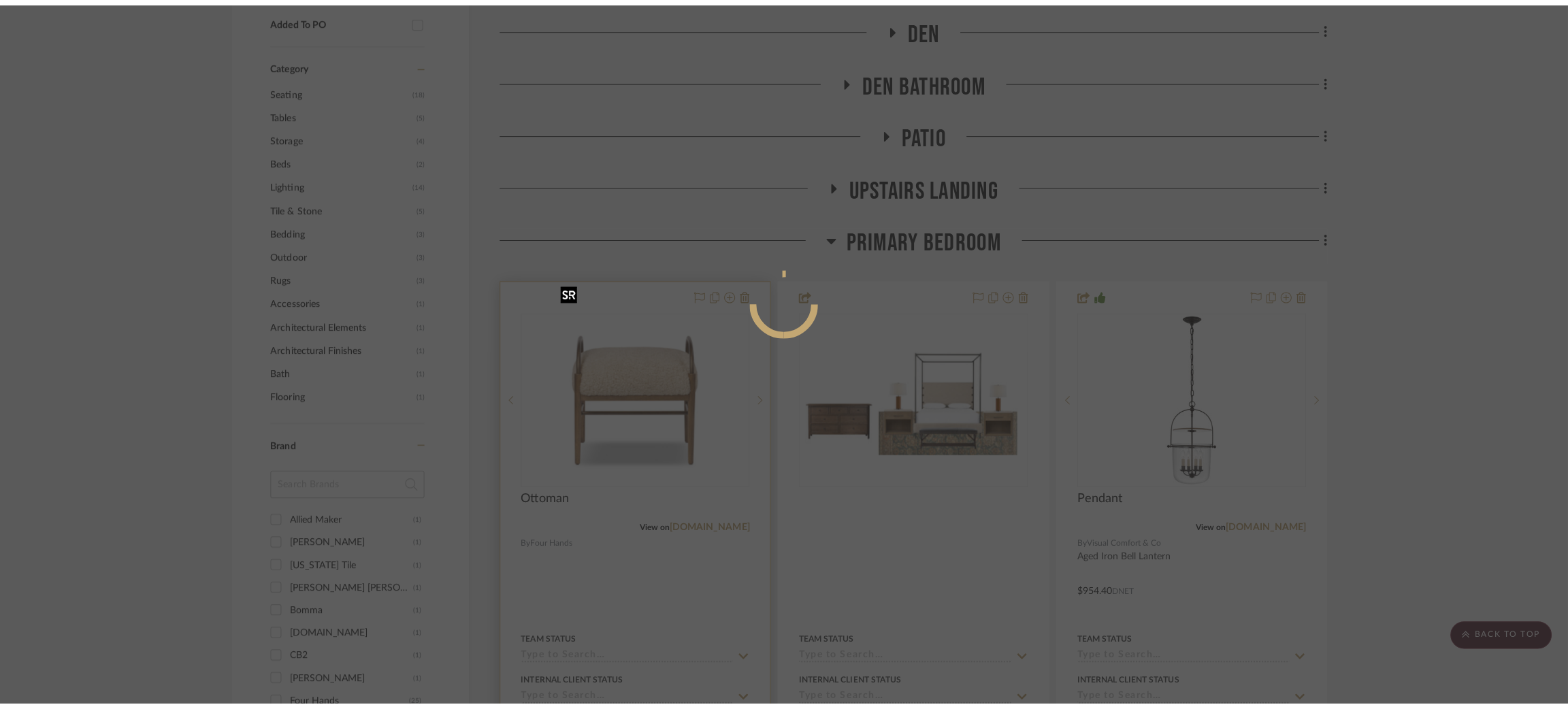
scroll to position [0, 0]
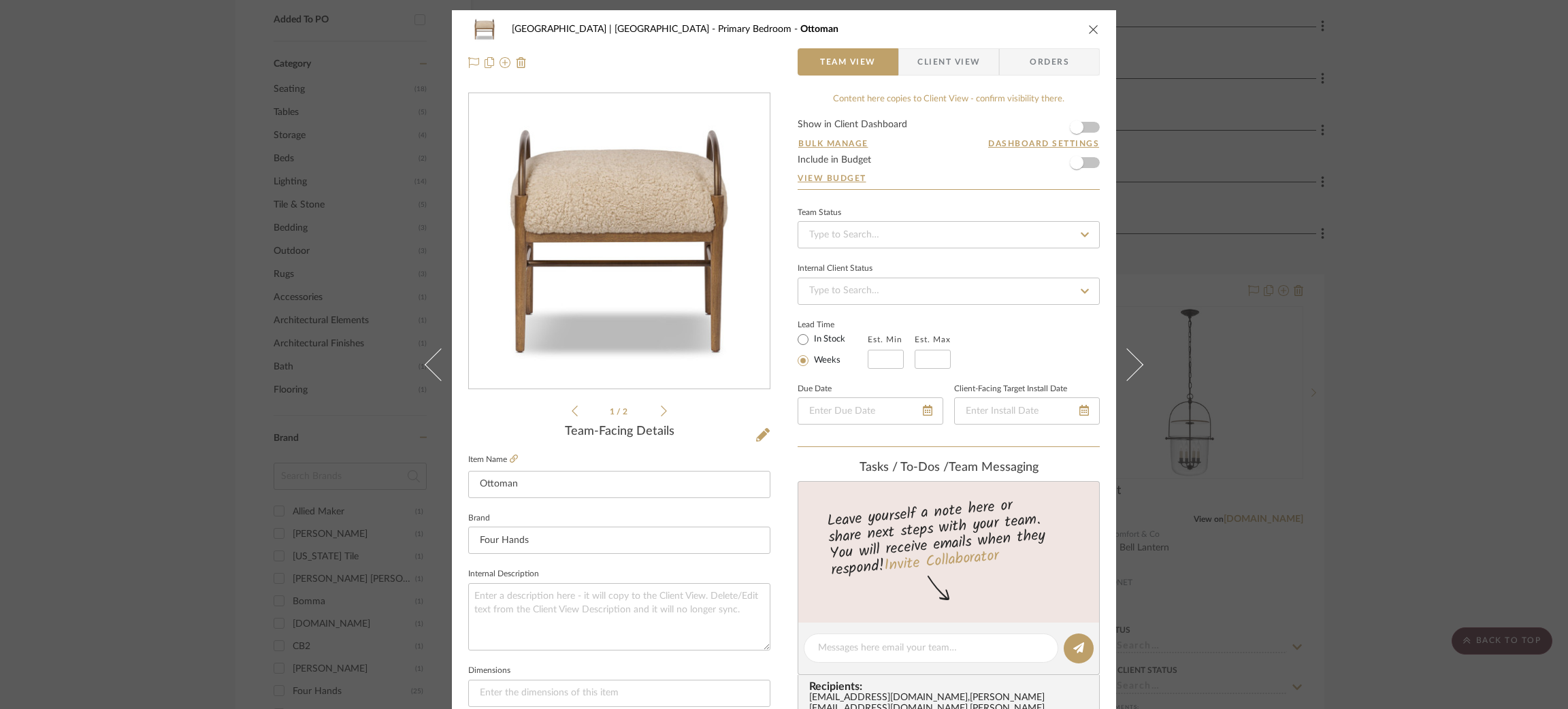
click at [1457, 289] on div "Meadow Mountain | Vail Valley Primary Bedroom Ottoman Team View Client View Ord…" at bounding box center [784, 354] width 1568 height 709
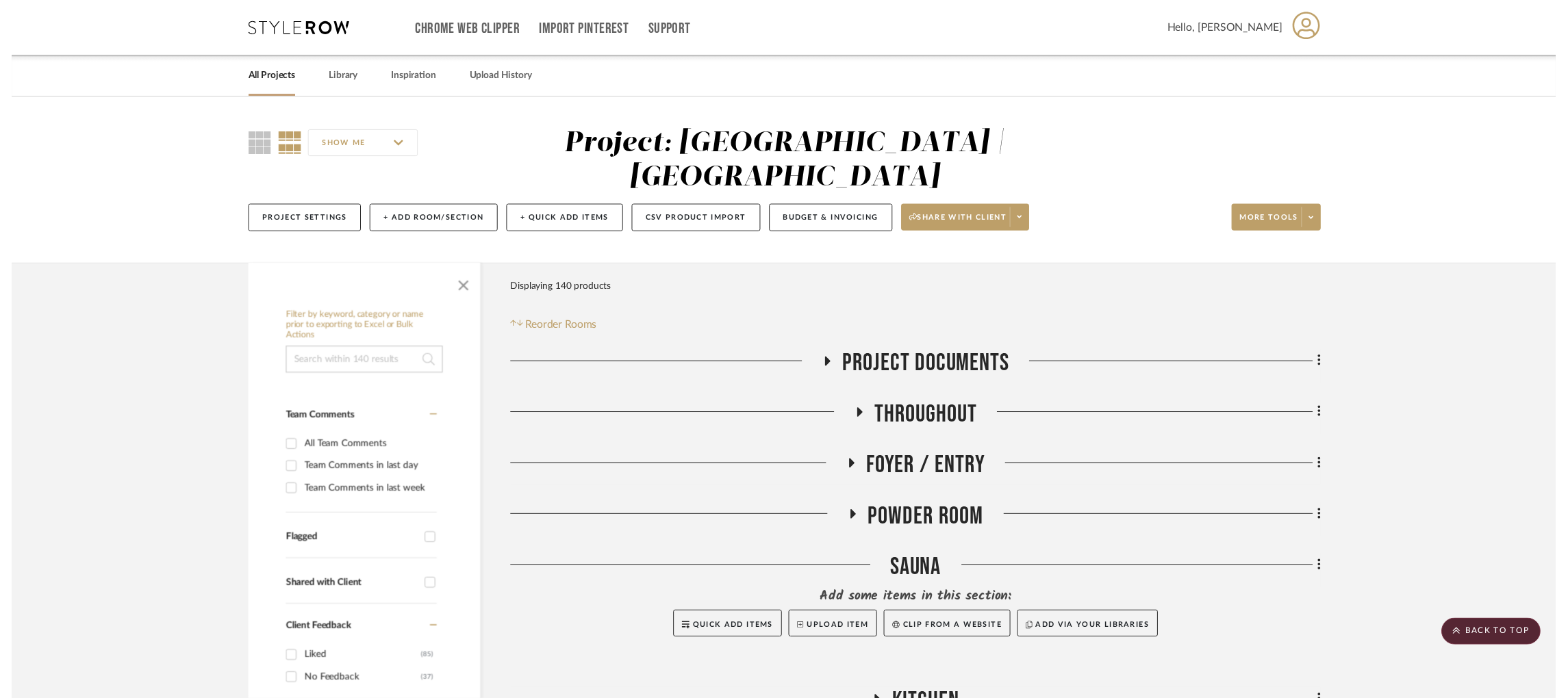
scroll to position [843, 0]
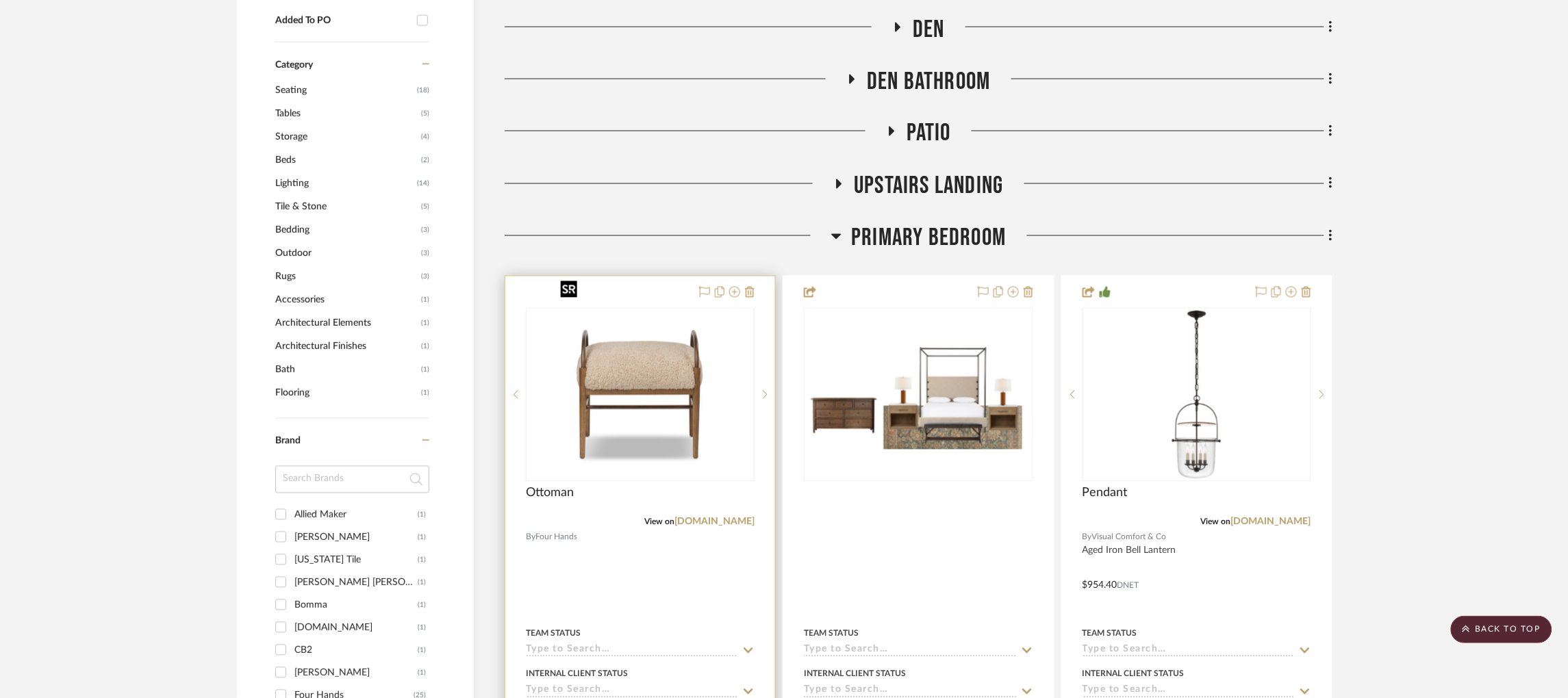
click at [630, 339] on img "0" at bounding box center [640, 394] width 171 height 171
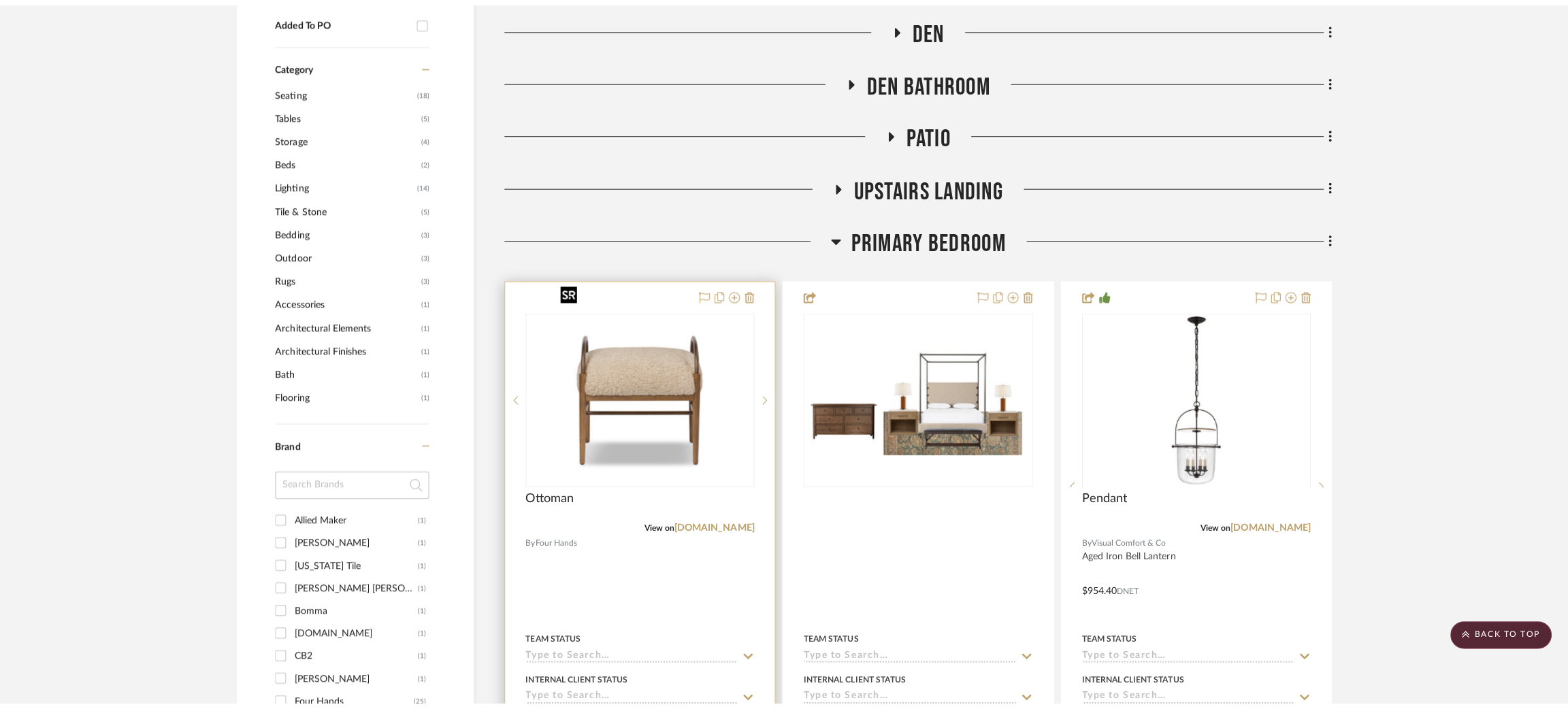
scroll to position [0, 0]
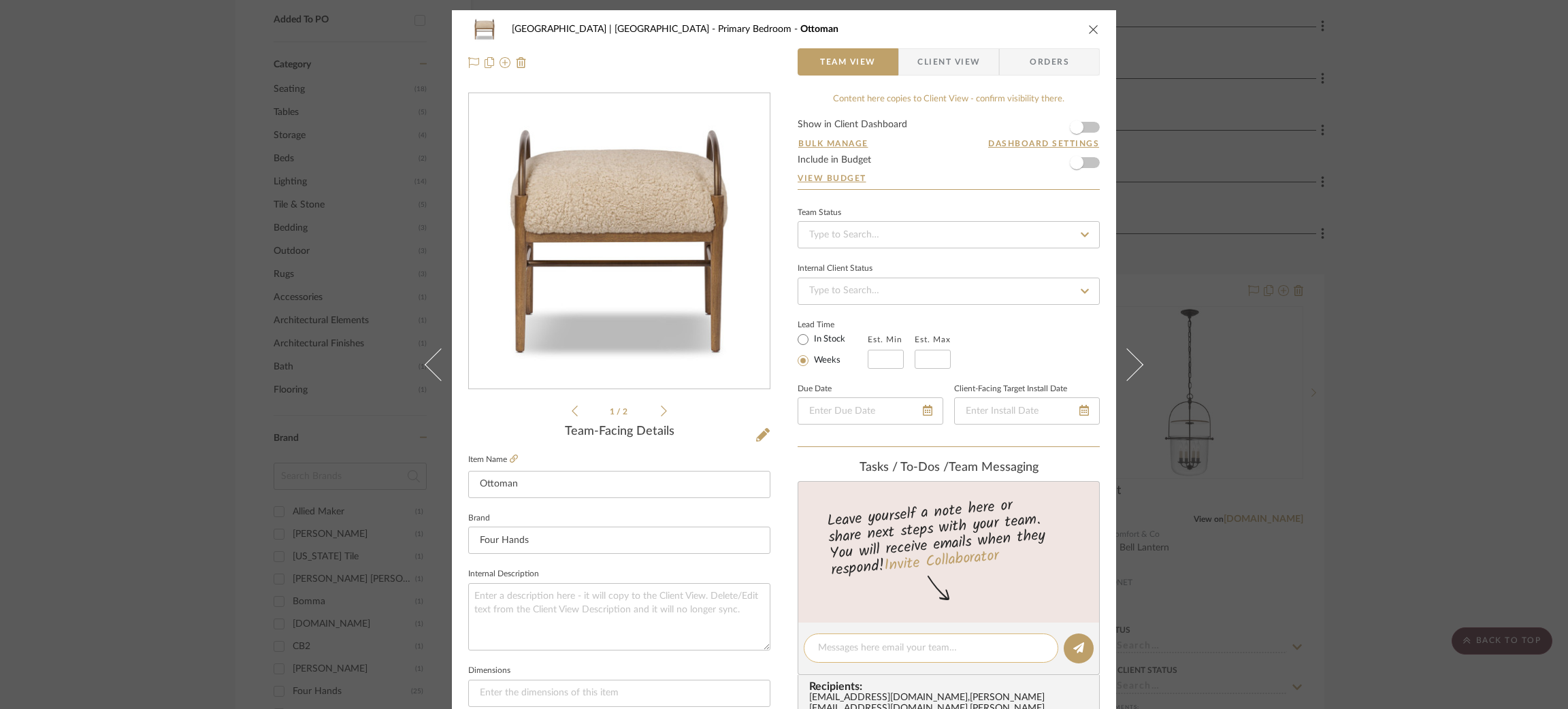
click at [844, 647] on textarea at bounding box center [931, 648] width 226 height 14
drag, startPoint x: 975, startPoint y: 654, endPoint x: 1015, endPoint y: 646, distance: 40.8
click at [1015, 646] on textarea "Steph, could you please add pricing to this item? I wasn't" at bounding box center [931, 655] width 226 height 29
type textarea "Steph, could you please add pricing to this item? I"
drag, startPoint x: 1026, startPoint y: 646, endPoint x: 759, endPoint y: 622, distance: 268.1
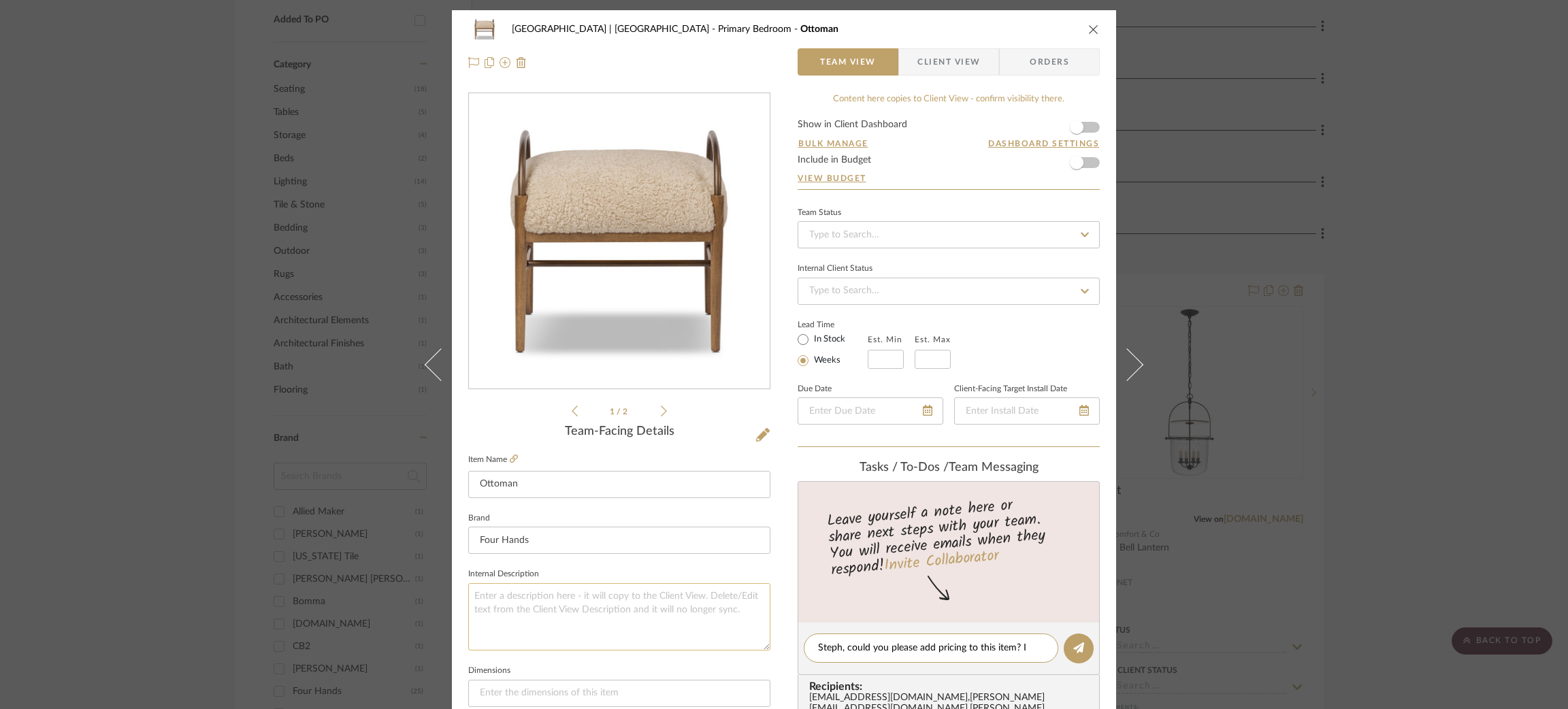
click at [759, 622] on div "Meadow Mountain | Vail Valley Primary Bedroom Ottoman Team View Client View Ord…" at bounding box center [783, 639] width 664 height 1257
click at [1254, 380] on div "Meadow Mountain | Vail Valley Primary Bedroom Ottoman Team View Client View Ord…" at bounding box center [784, 354] width 1568 height 709
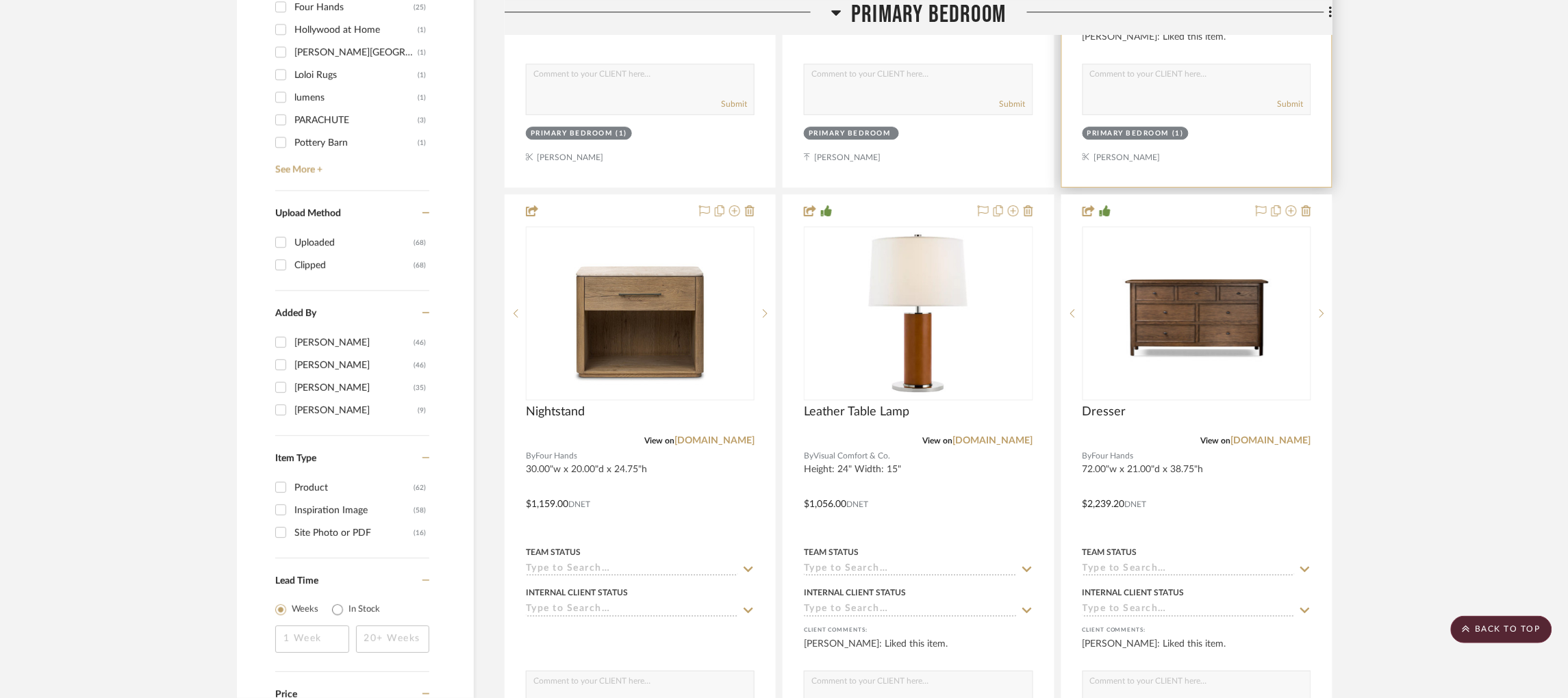
scroll to position [1532, 0]
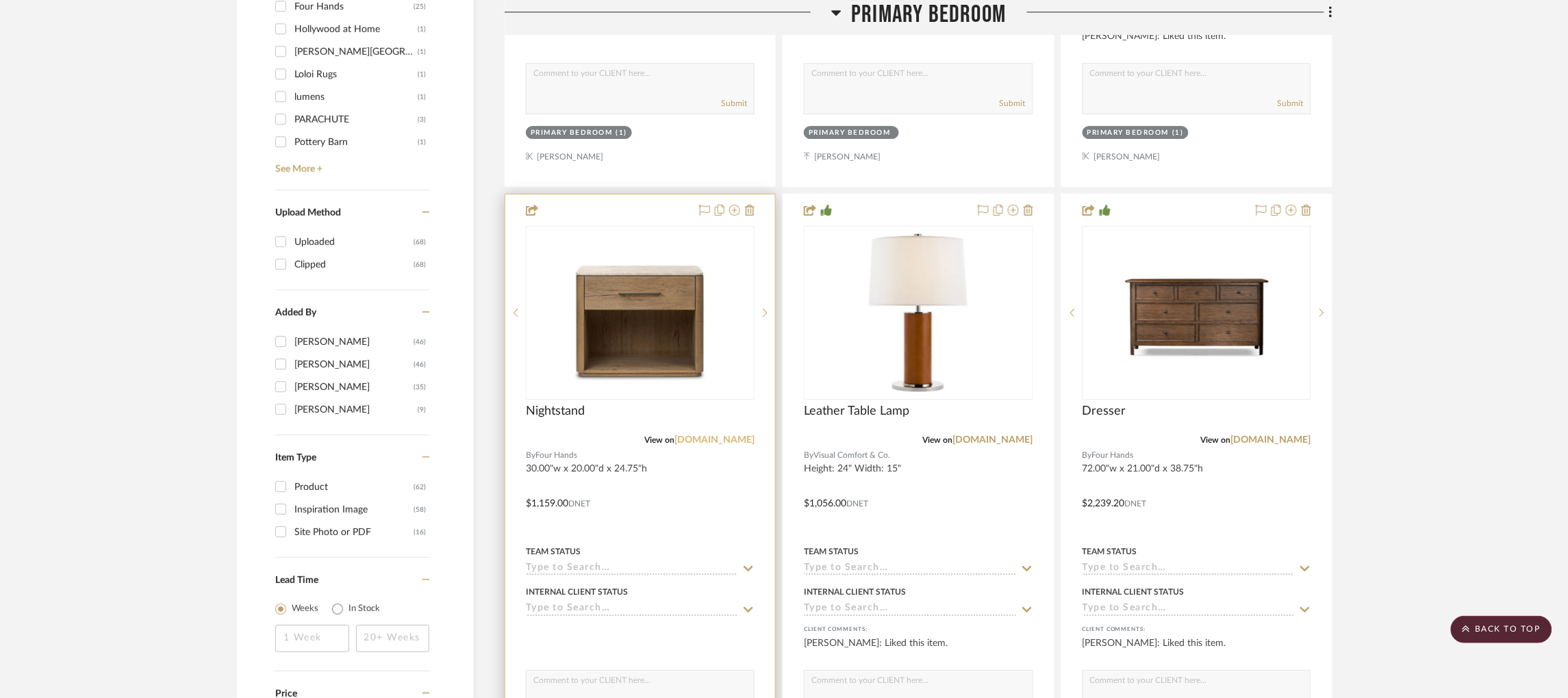
click at [720, 435] on link "fourhands.com" at bounding box center [715, 439] width 80 height 10
click at [647, 283] on img "0" at bounding box center [640, 313] width 171 height 171
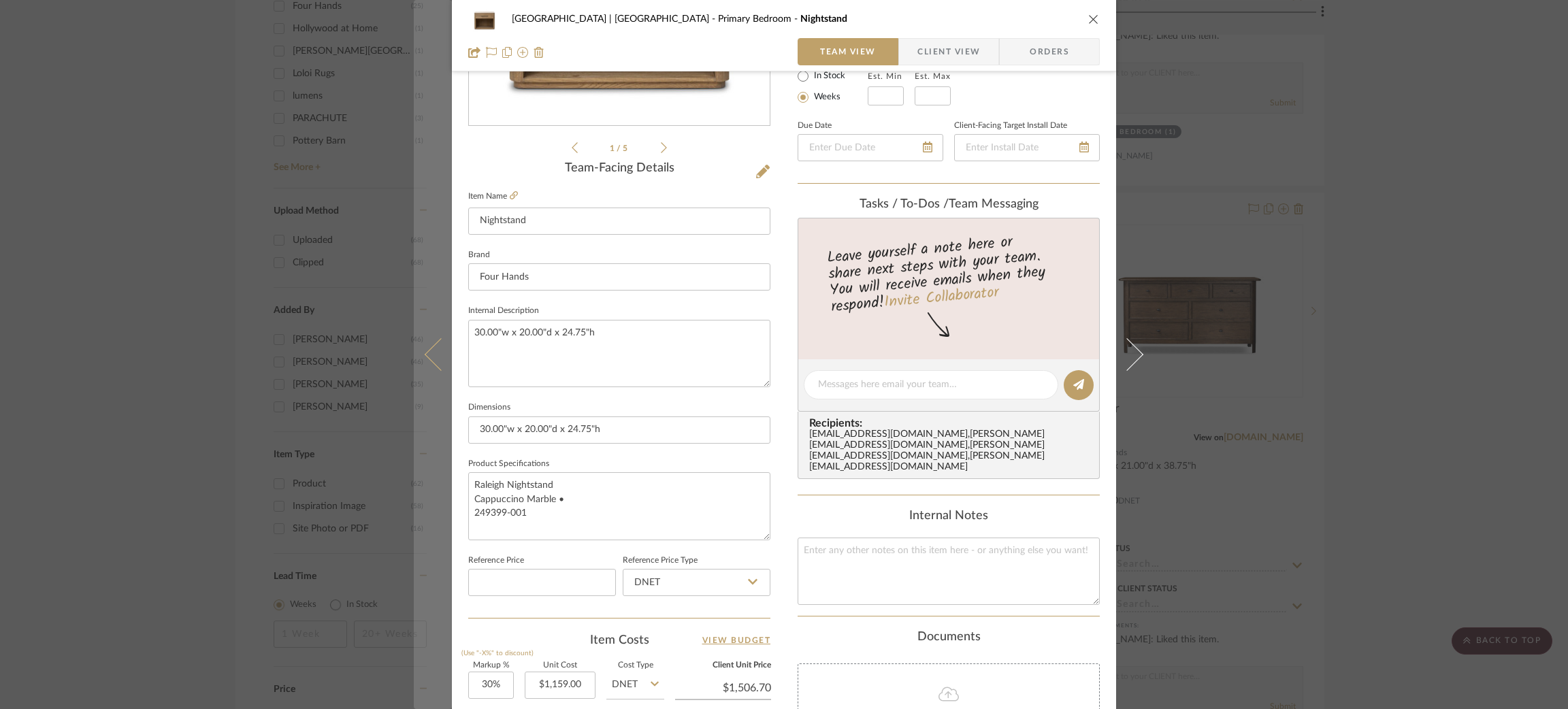
scroll to position [441, 0]
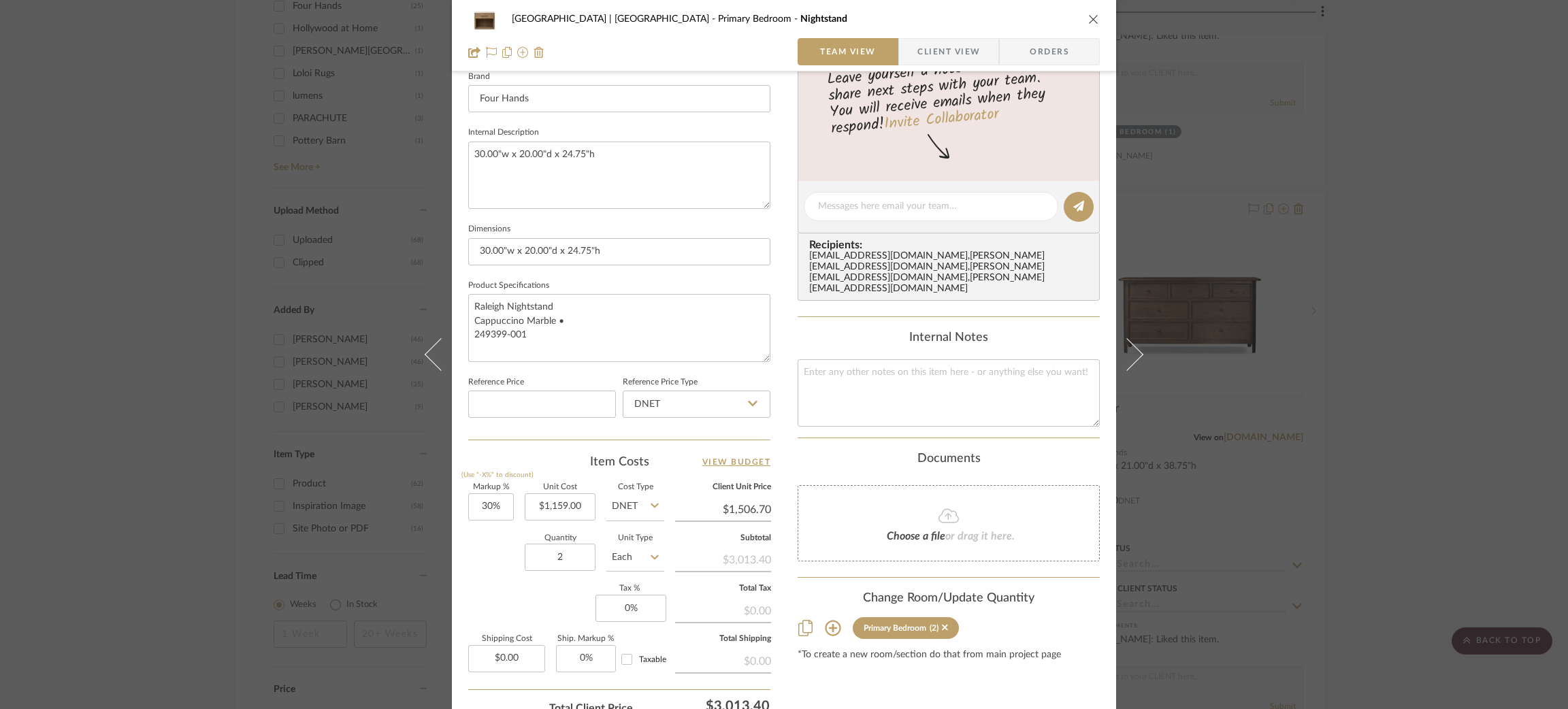
click at [183, 275] on div "Meadow Mountain | Vail Valley Primary Bedroom Nightstand Team View Client View …" at bounding box center [784, 354] width 1568 height 709
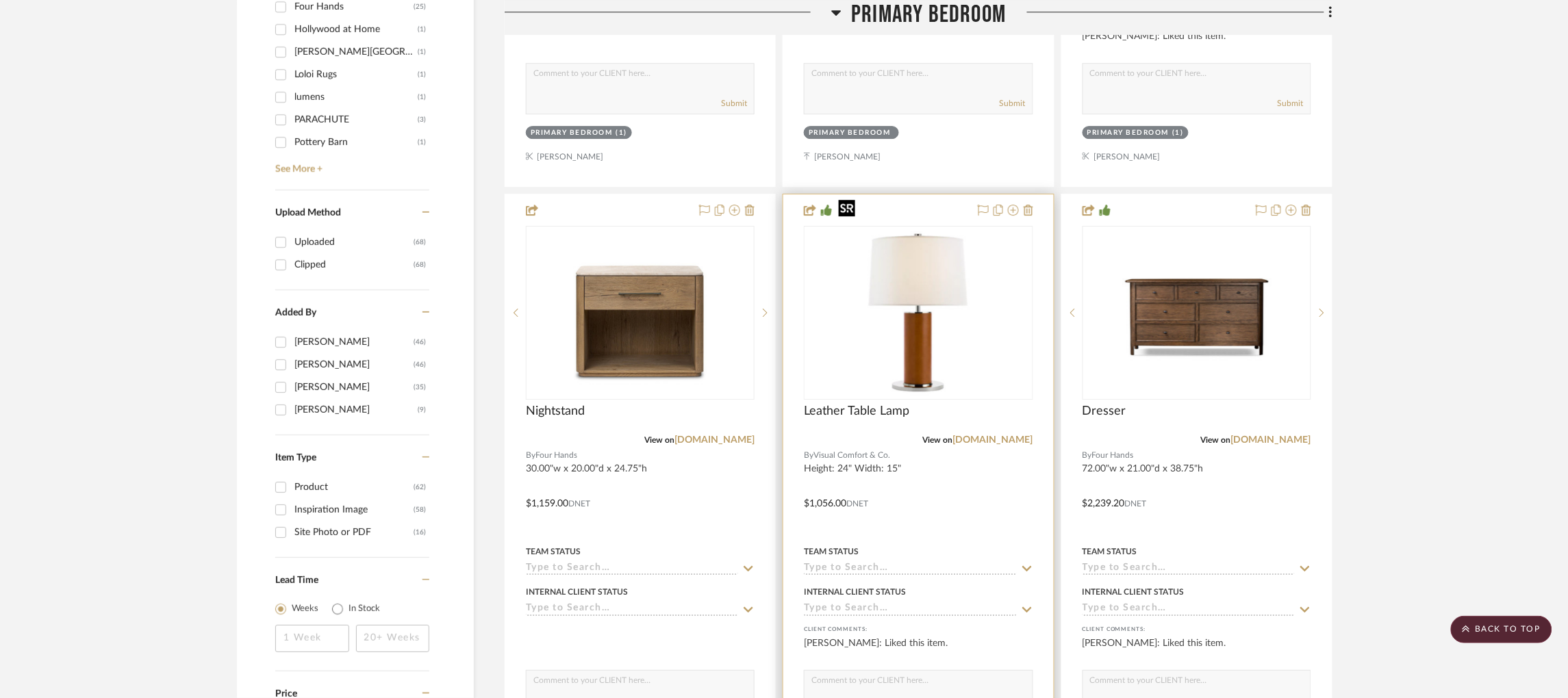
scroll to position [1577, 0]
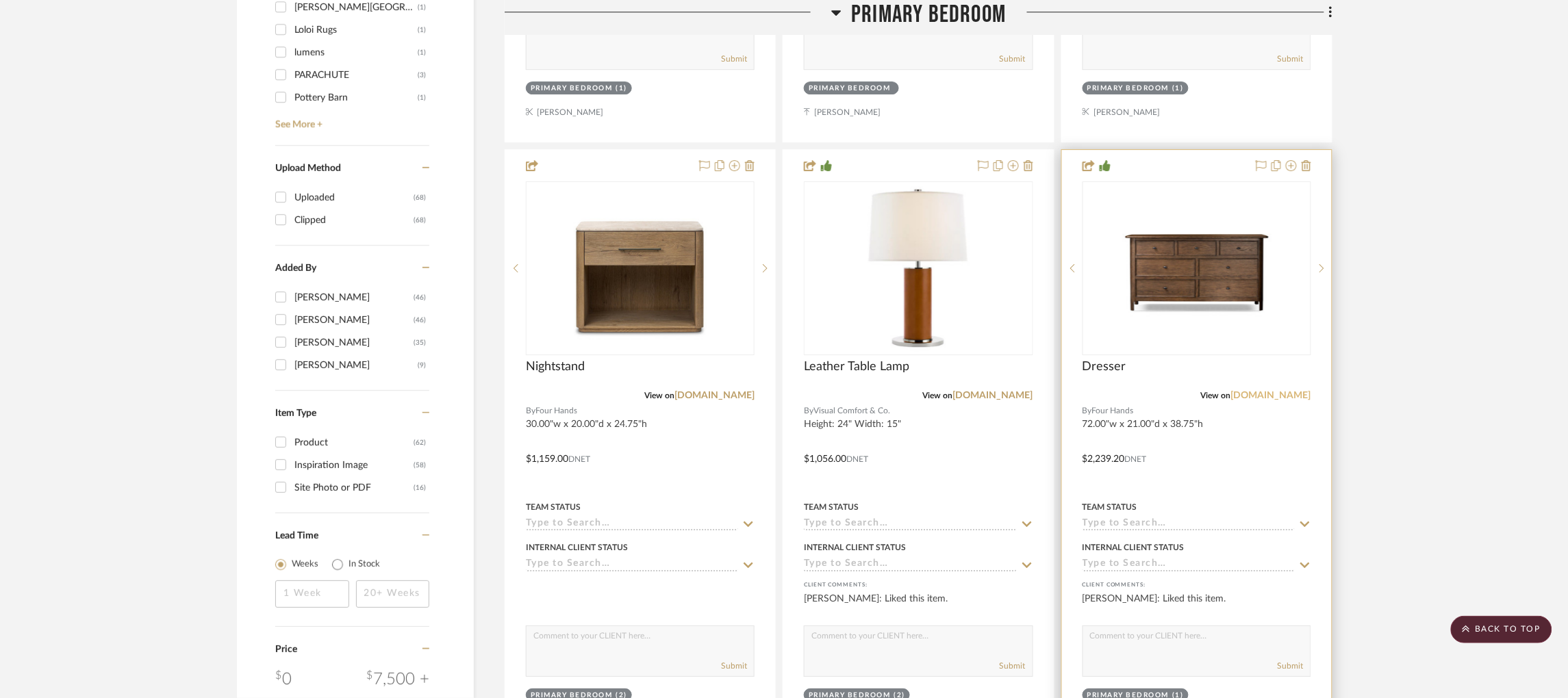
click at [1283, 390] on link "fourhands.com" at bounding box center [1271, 395] width 80 height 10
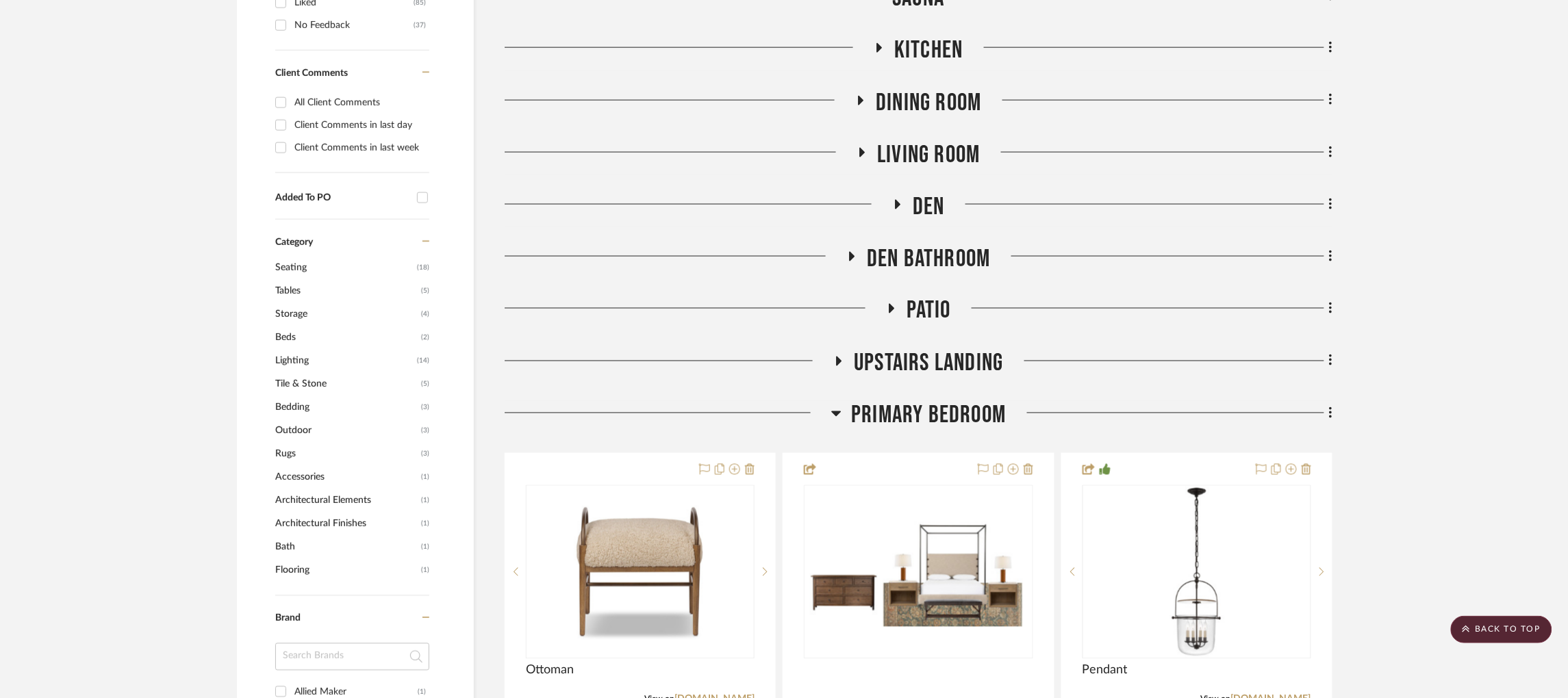
scroll to position [883, 0]
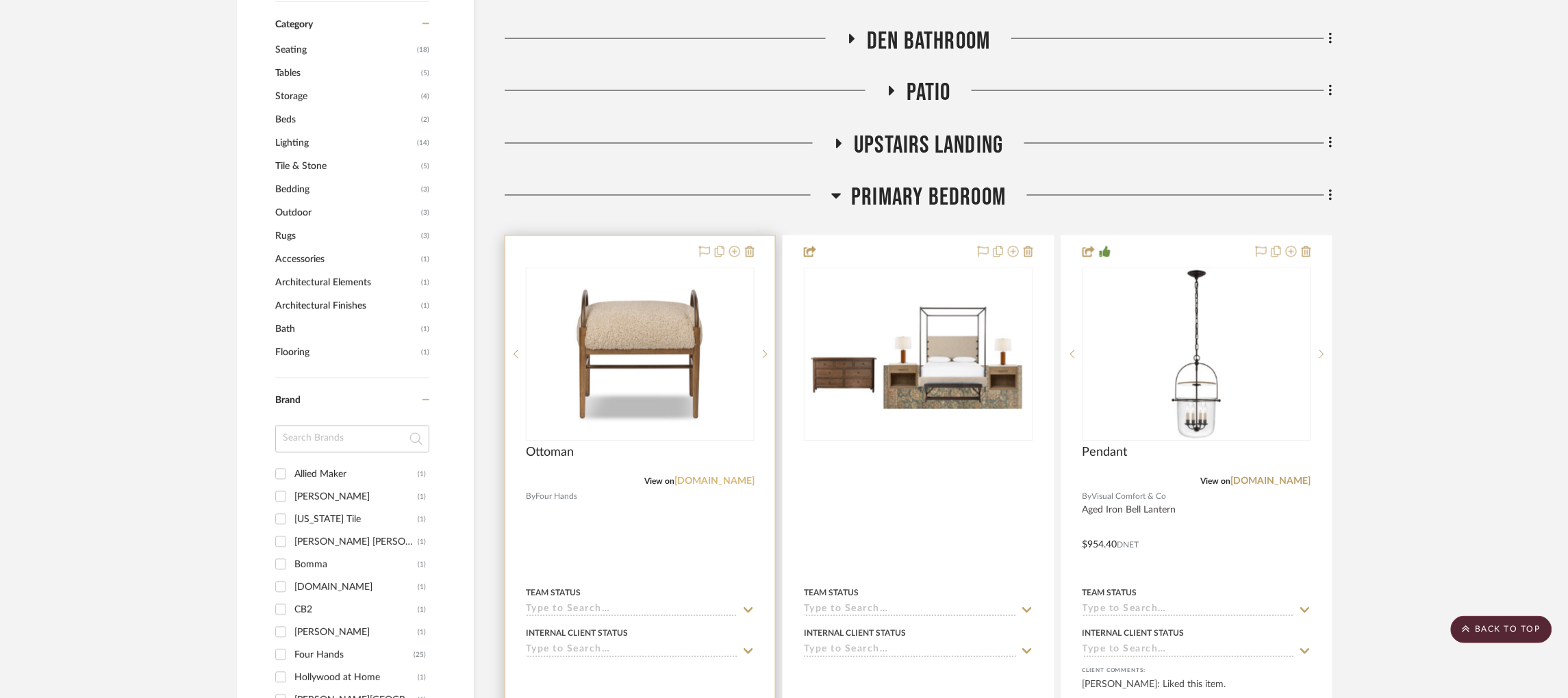
click at [710, 477] on link "fourhands.com" at bounding box center [715, 482] width 80 height 10
click at [622, 363] on img "0" at bounding box center [640, 354] width 171 height 171
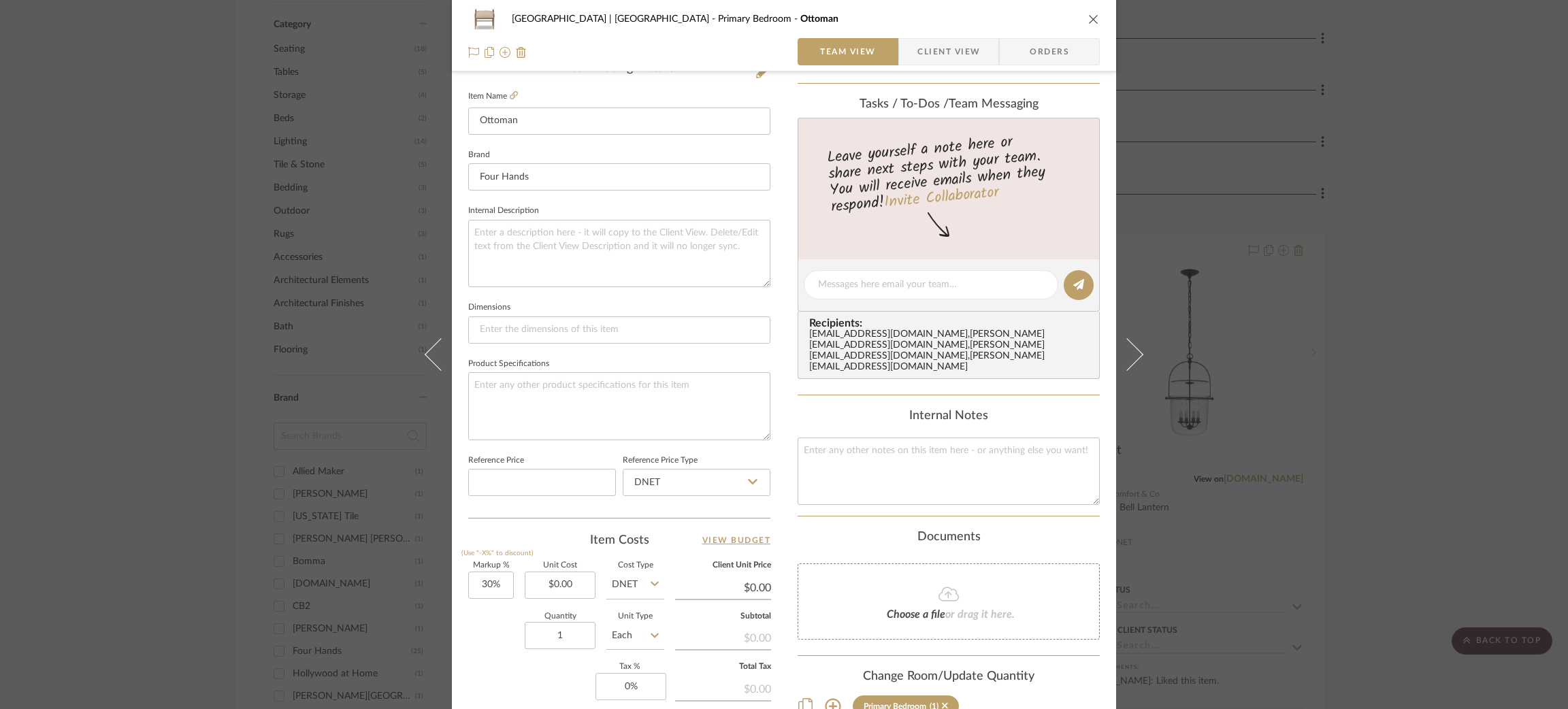
scroll to position [364, 0]
click at [564, 571] on input "0.00" at bounding box center [560, 584] width 71 height 27
type input "$759.20"
click at [611, 399] on textarea at bounding box center [619, 405] width 302 height 67
type input "$986.96"
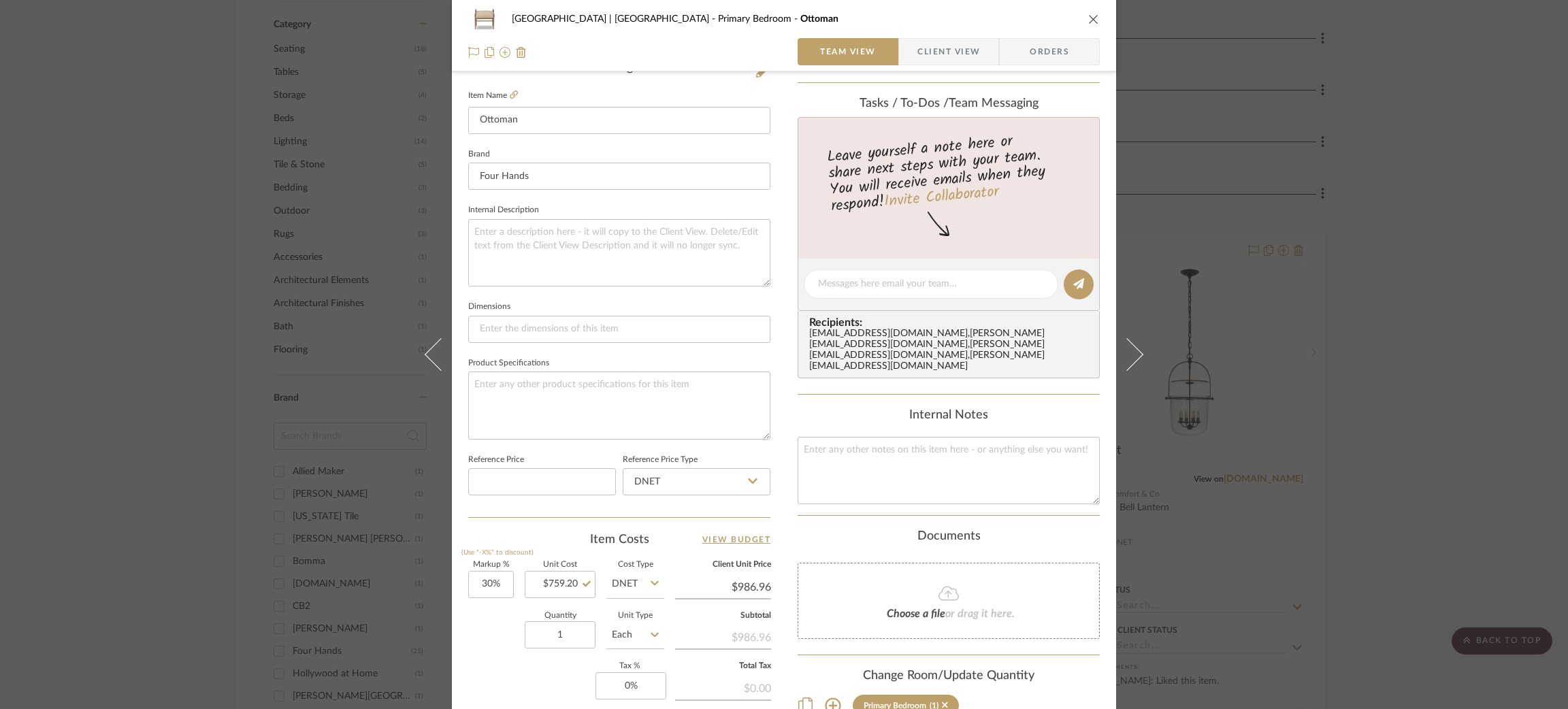
click at [1440, 399] on div "Meadow Mountain | Vail Valley Primary Bedroom Ottoman Team View Client View Ord…" at bounding box center [784, 354] width 1568 height 709
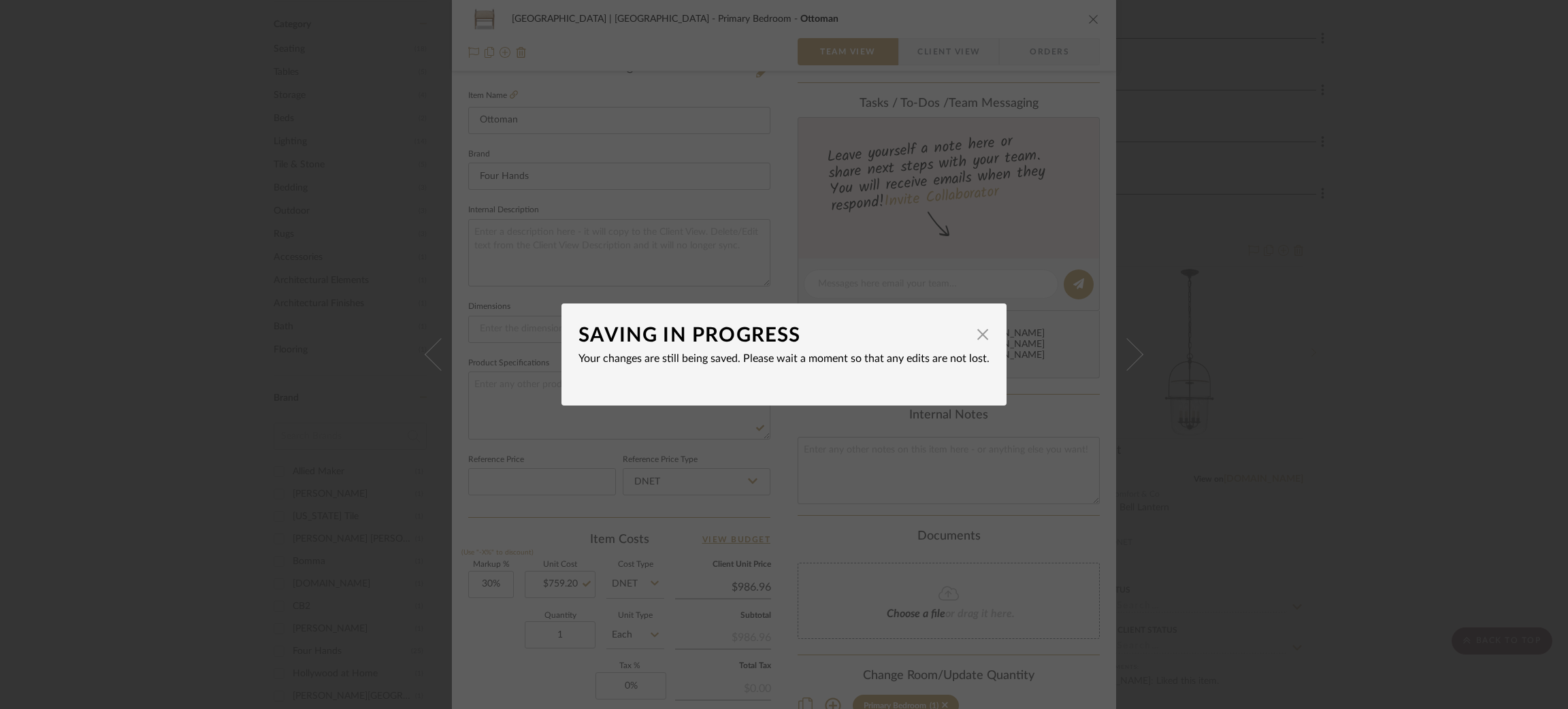
click at [1303, 296] on div "SAVING IN PROGRESS × Your changes are still being saved. Please wait a moment s…" at bounding box center [784, 354] width 1568 height 709
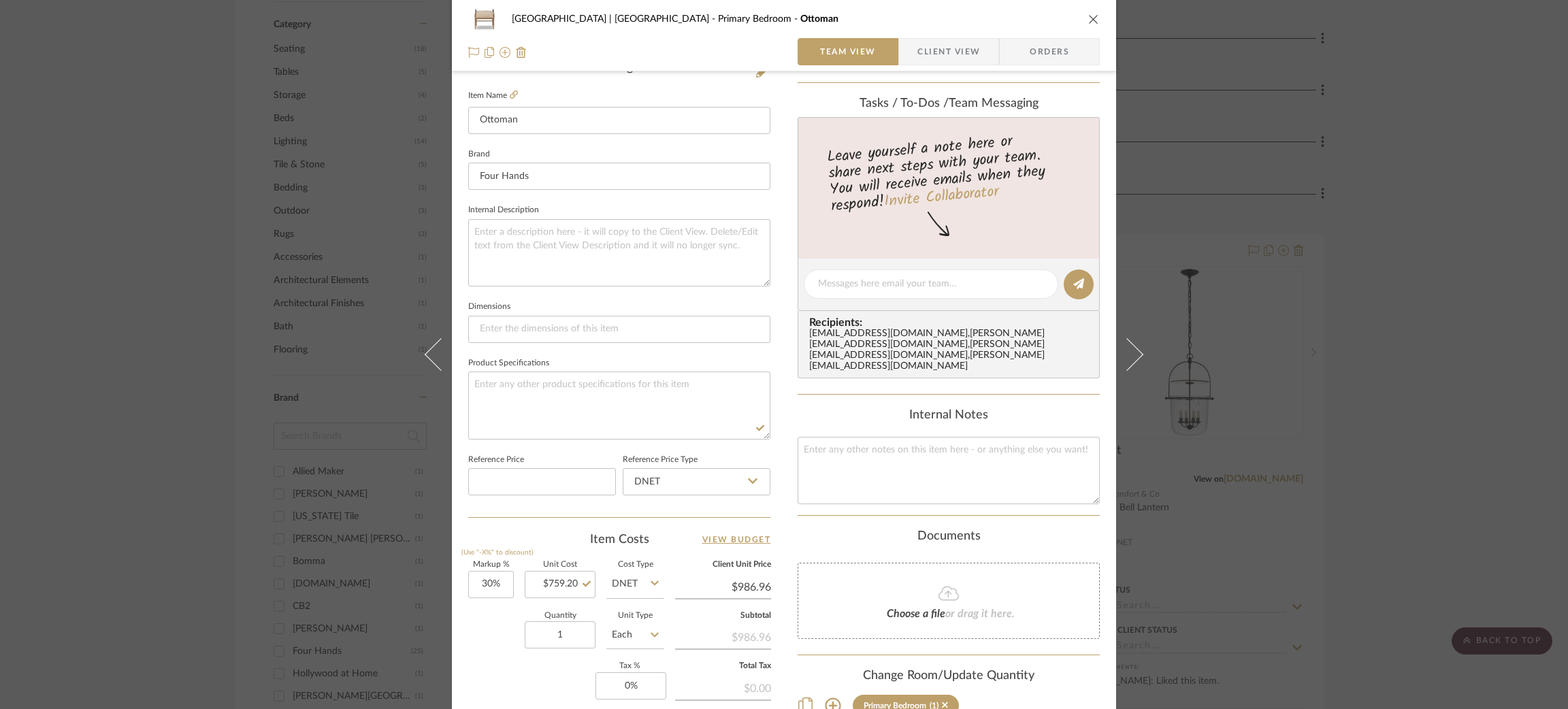
click at [1346, 257] on div "Meadow Mountain | Vail Valley Primary Bedroom Ottoman Team View Client View Ord…" at bounding box center [784, 354] width 1568 height 709
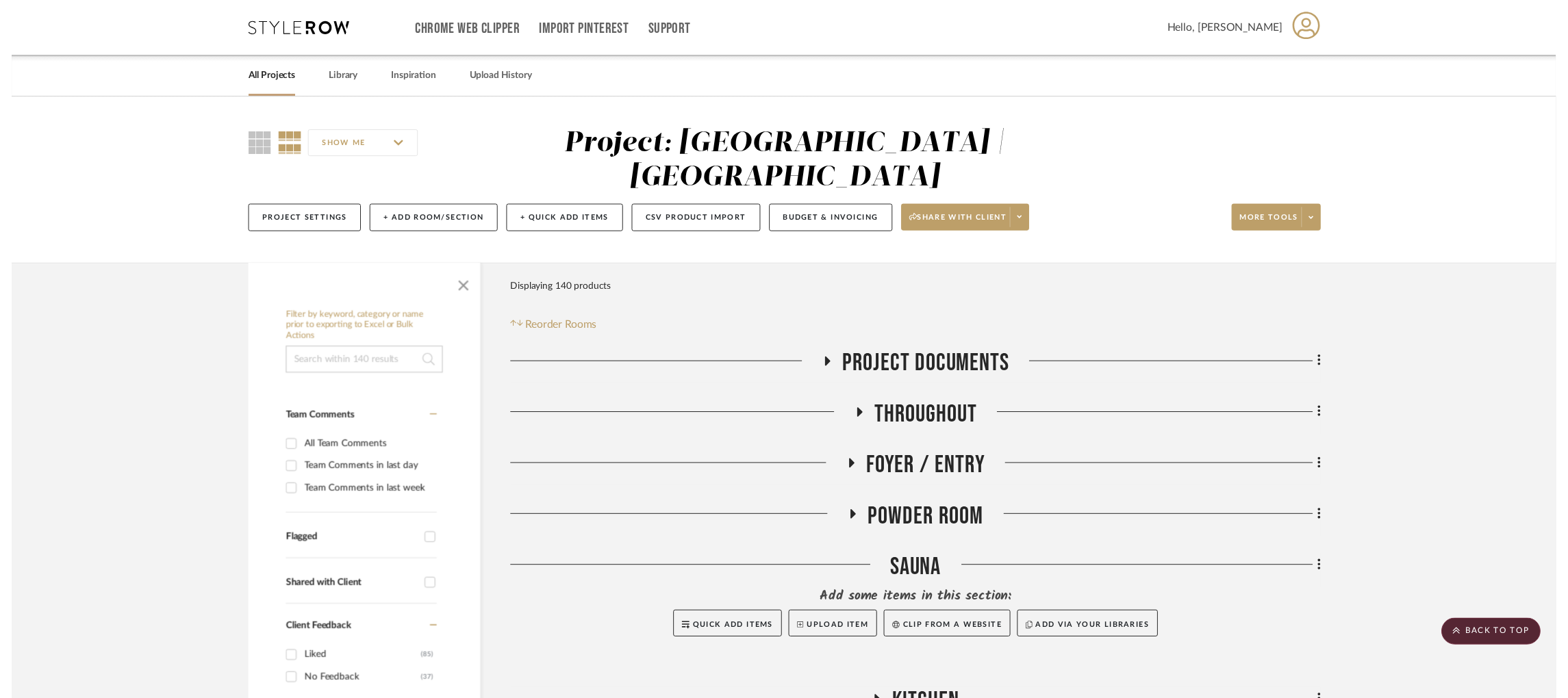
scroll to position [883, 0]
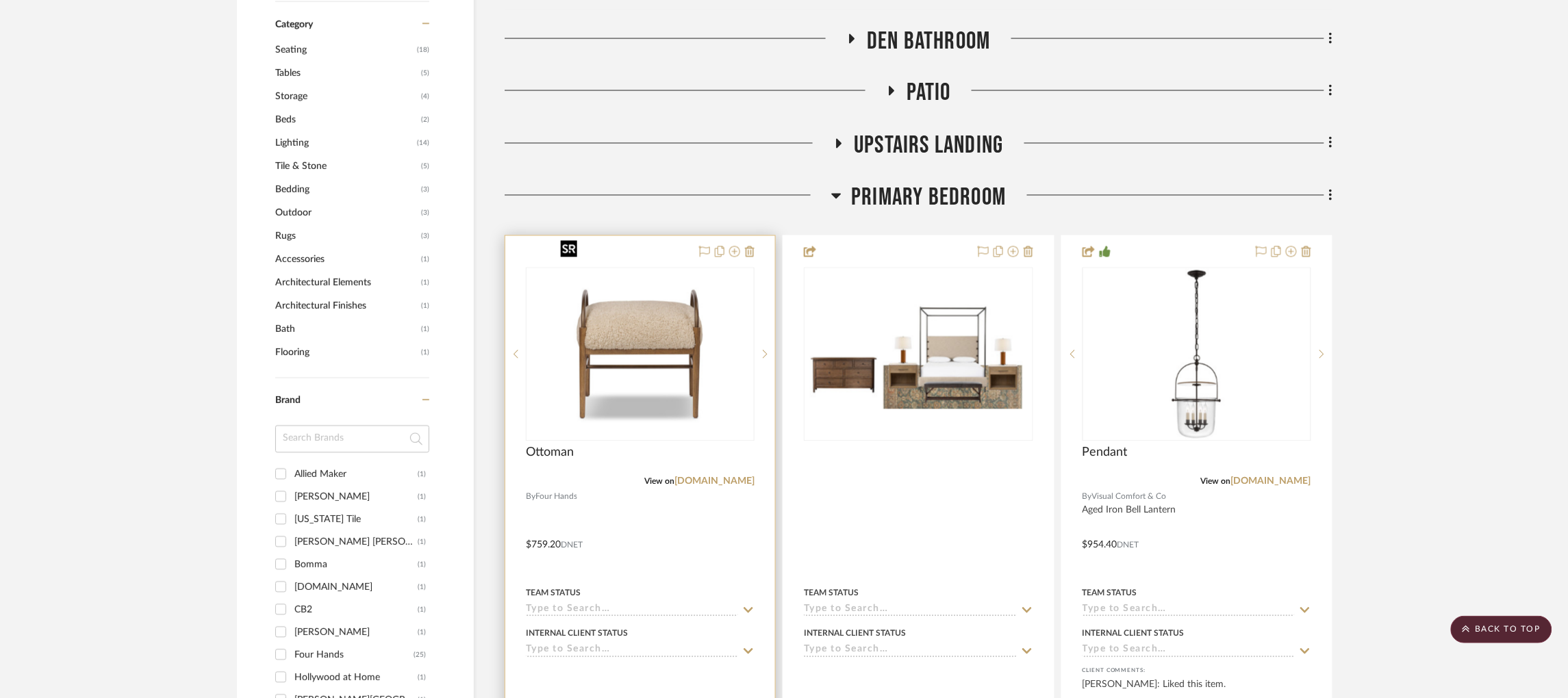
click at [663, 344] on img "0" at bounding box center [640, 354] width 171 height 171
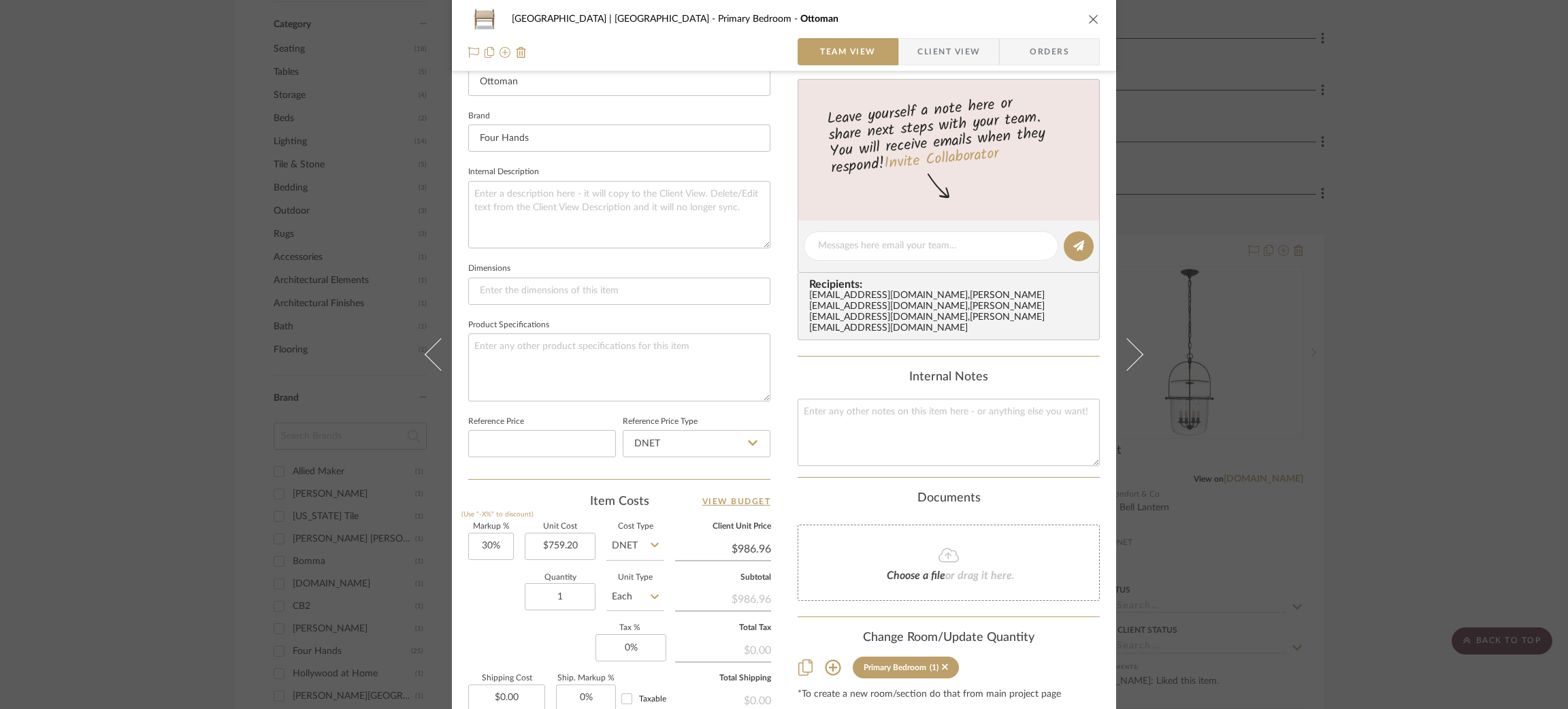
scroll to position [550, 0]
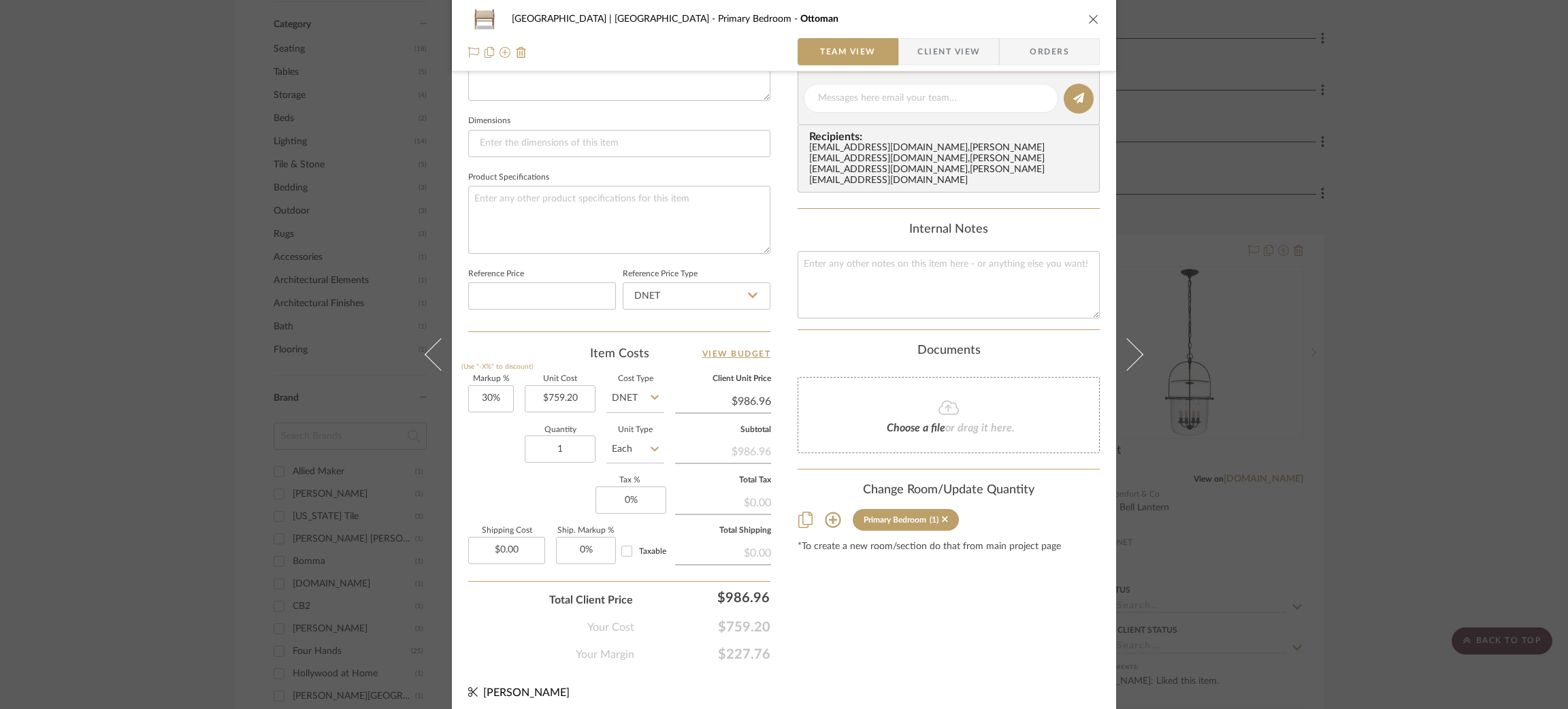
click at [174, 313] on div "Meadow Mountain | Vail Valley Primary Bedroom Ottoman Team View Client View Ord…" at bounding box center [784, 354] width 1568 height 709
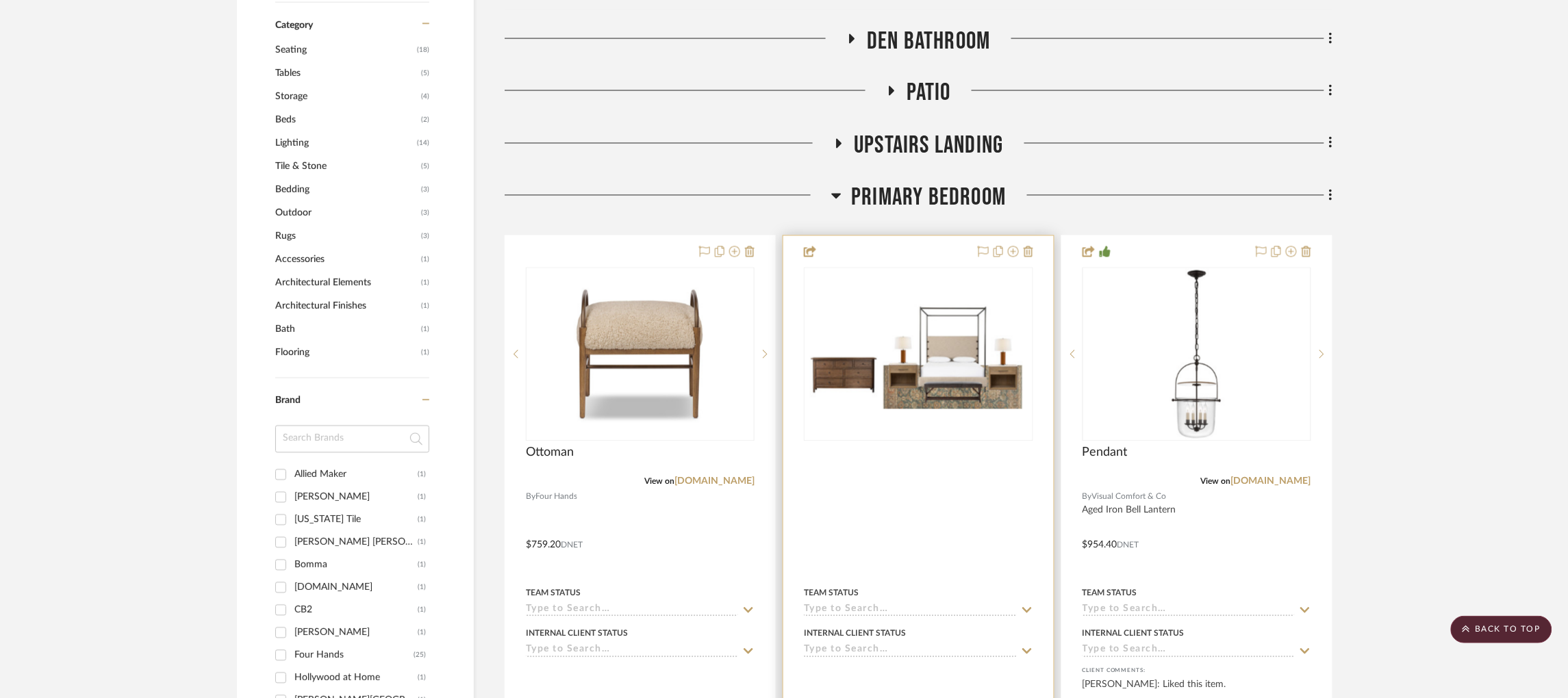
scroll to position [818, 0]
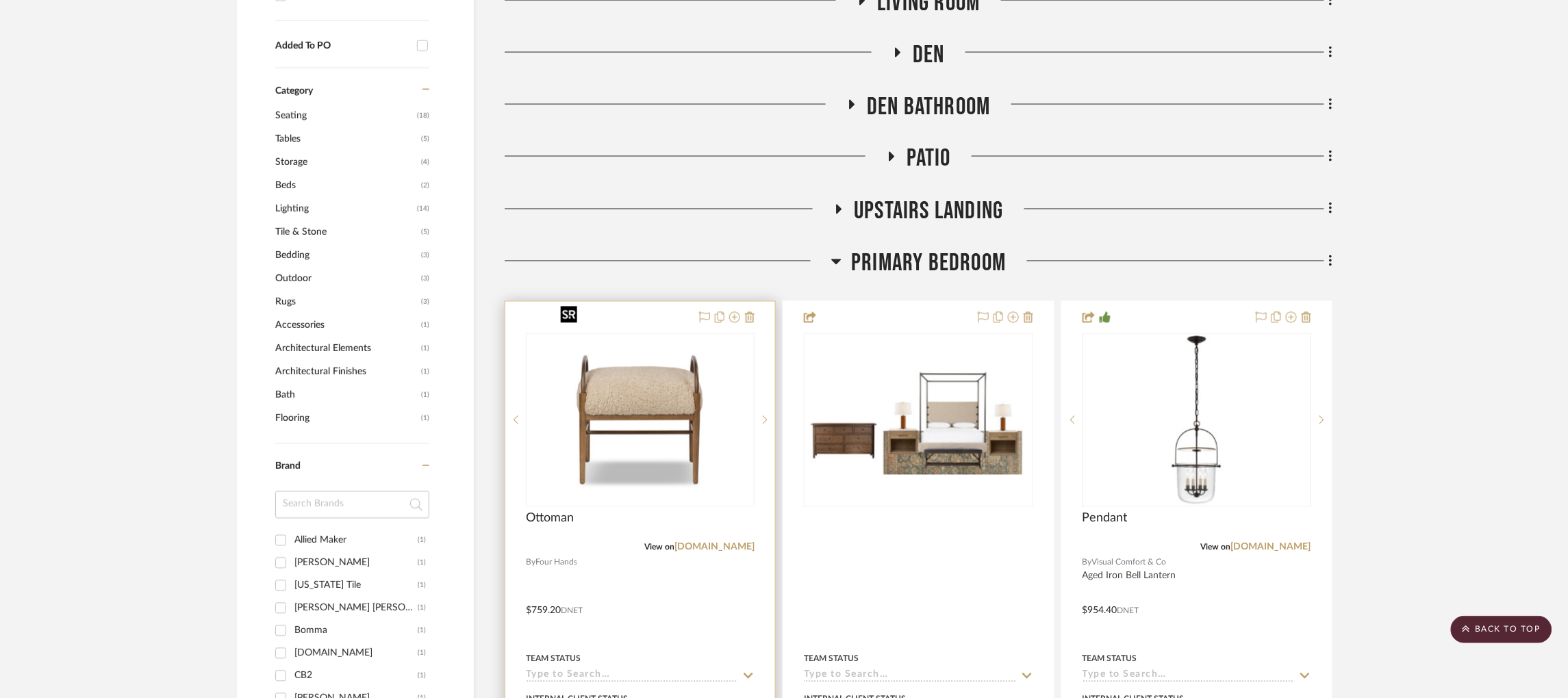
click at [677, 348] on img "0" at bounding box center [640, 420] width 171 height 171
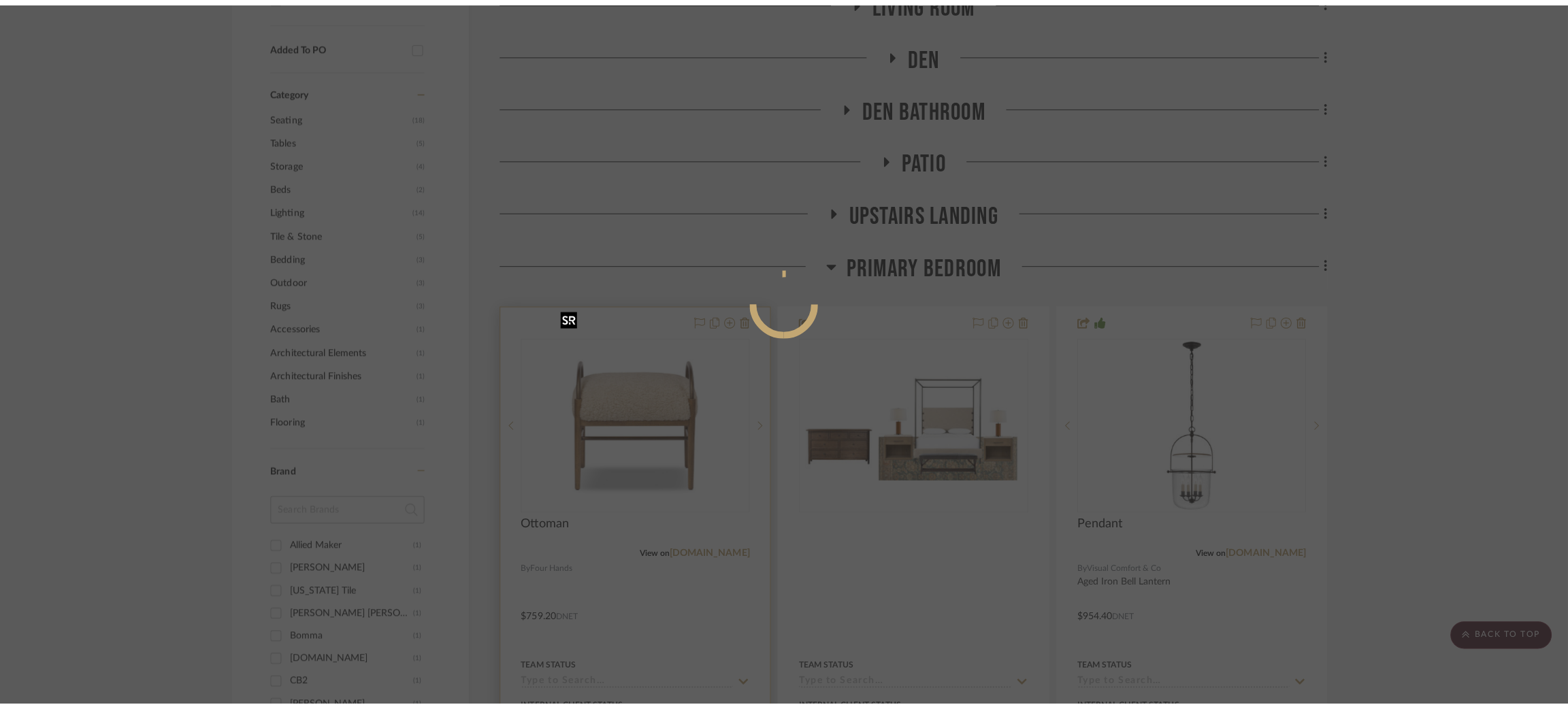
scroll to position [0, 0]
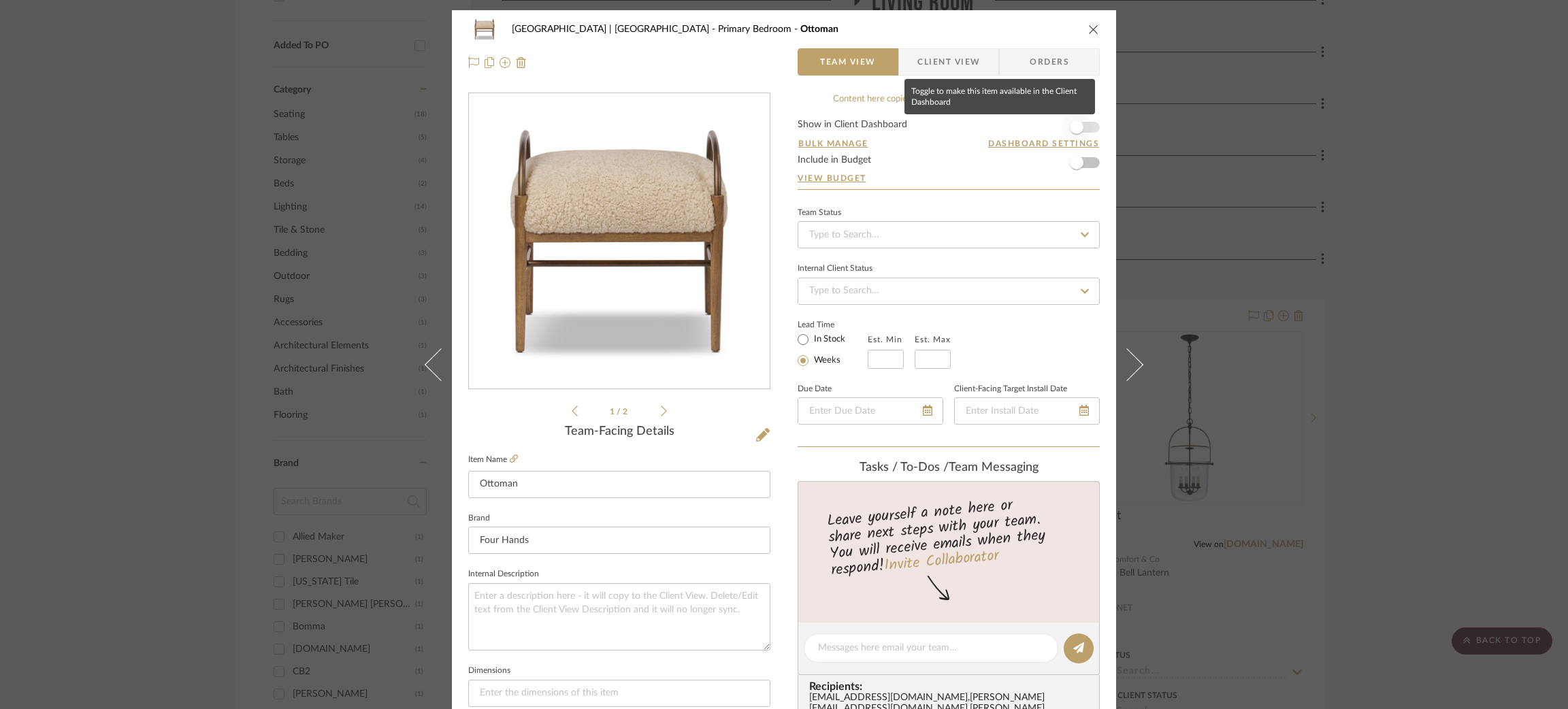
click at [1075, 130] on span "button" at bounding box center [1077, 127] width 13 height 13
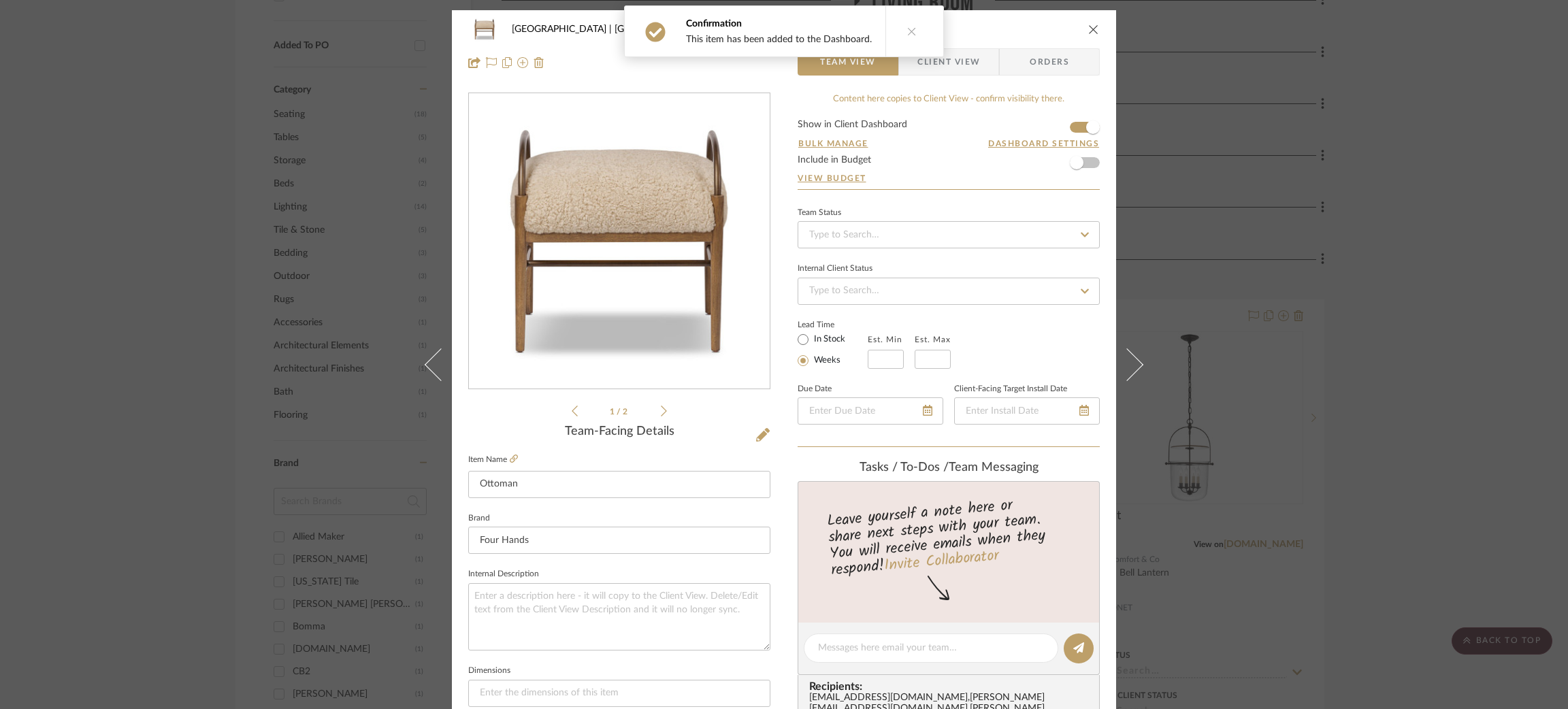
click at [1326, 204] on div "Meadow Mountain | Vail Valley Primary Bedroom Ottoman Team View Client View Ord…" at bounding box center [784, 354] width 1568 height 709
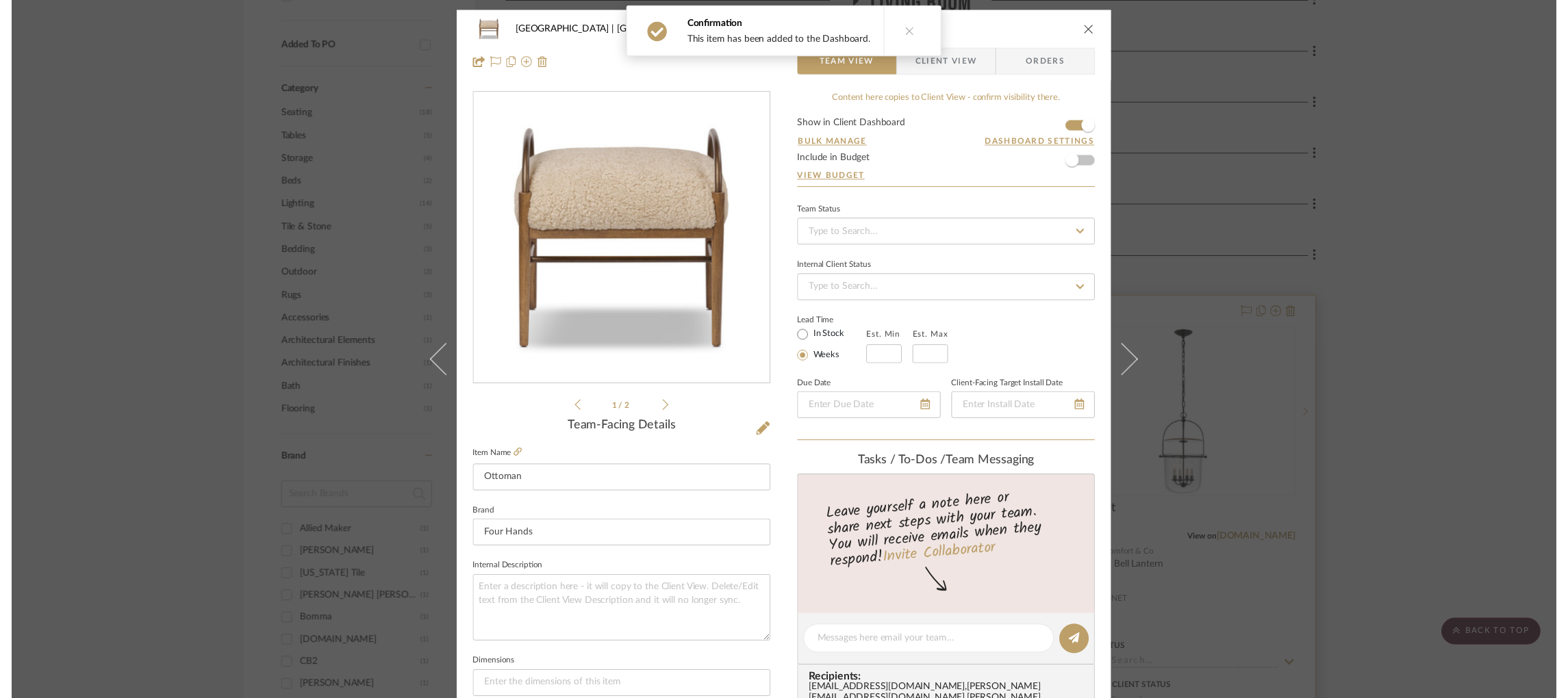
scroll to position [818, 0]
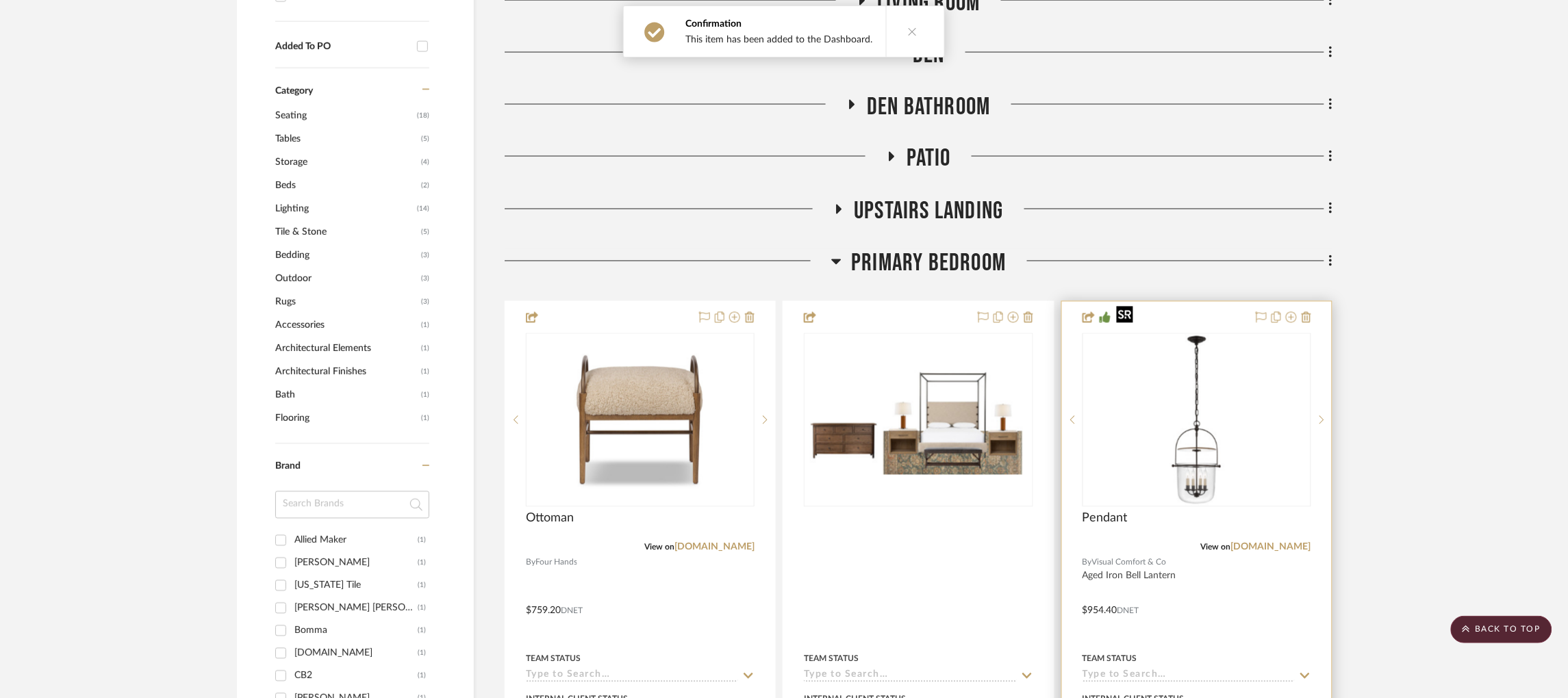
click at [1209, 383] on img "0" at bounding box center [1197, 420] width 171 height 171
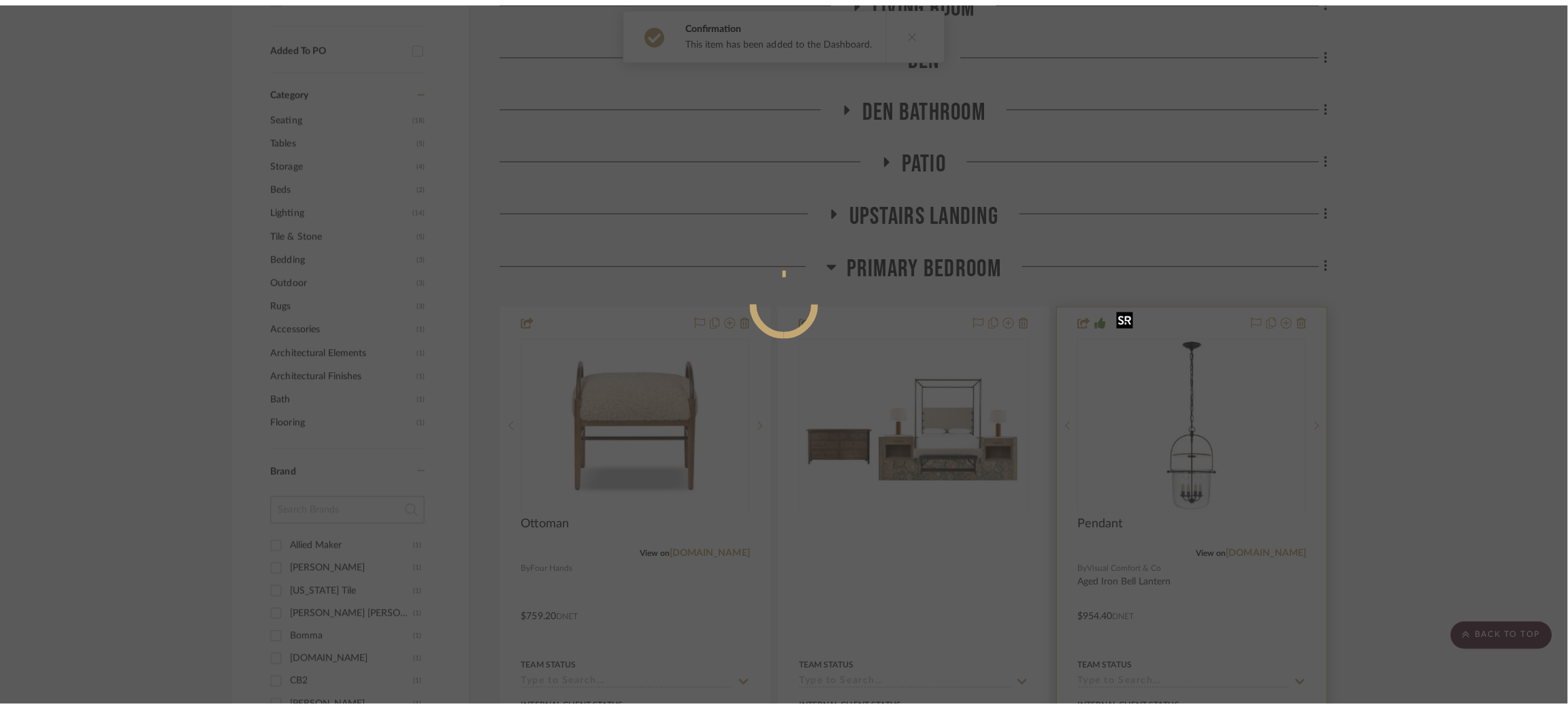
scroll to position [0, 0]
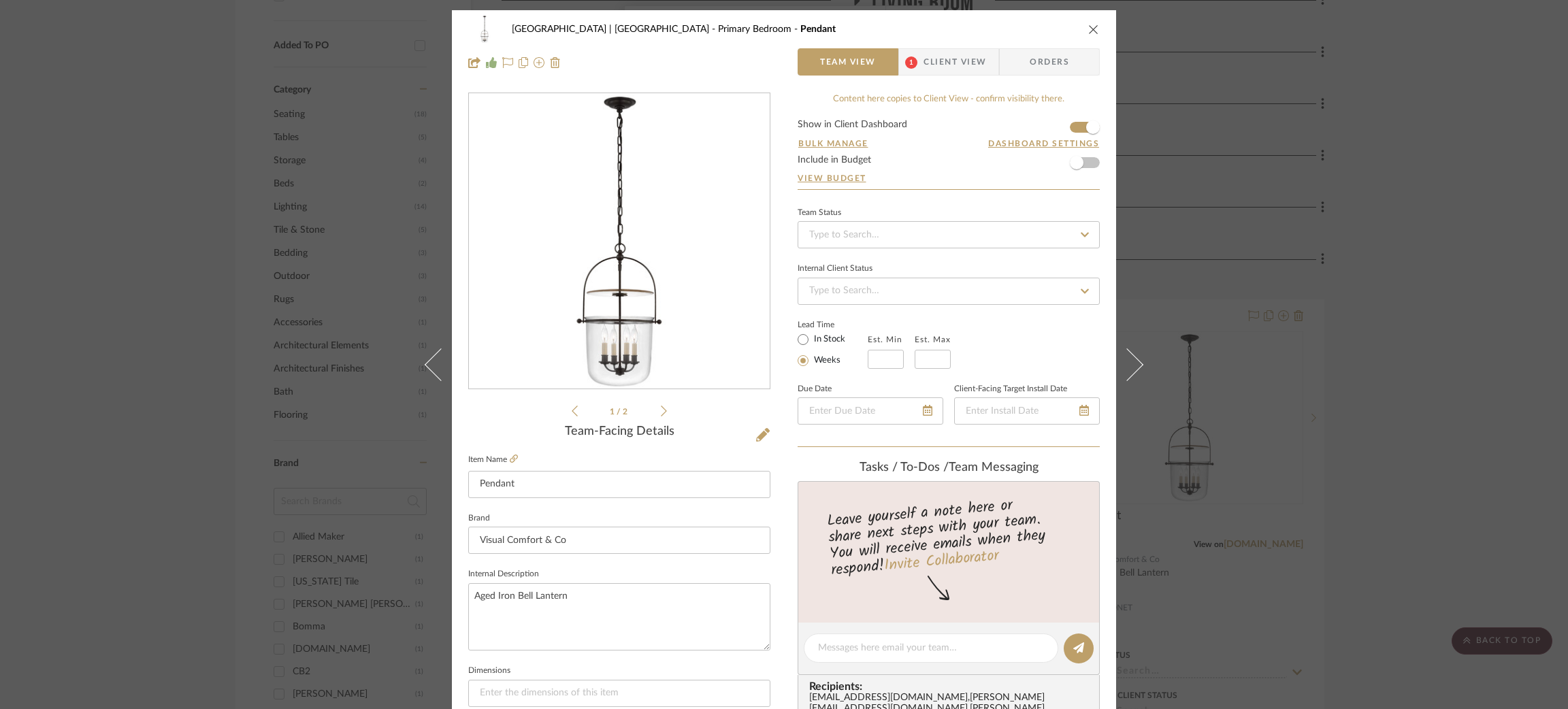
click at [1503, 179] on div "Meadow Mountain | Vail Valley Primary Bedroom Pendant Team View 1 Client View O…" at bounding box center [784, 354] width 1568 height 709
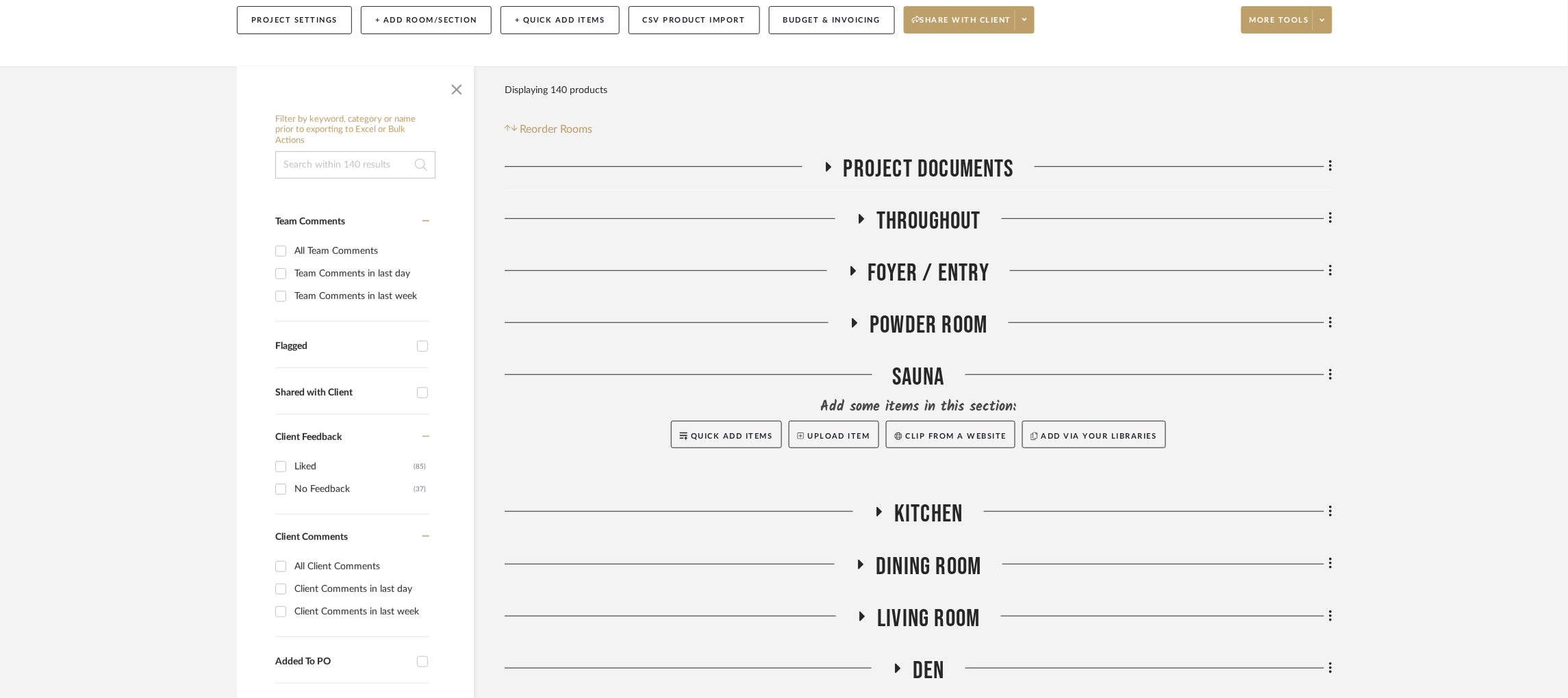
scroll to position [205, 0]
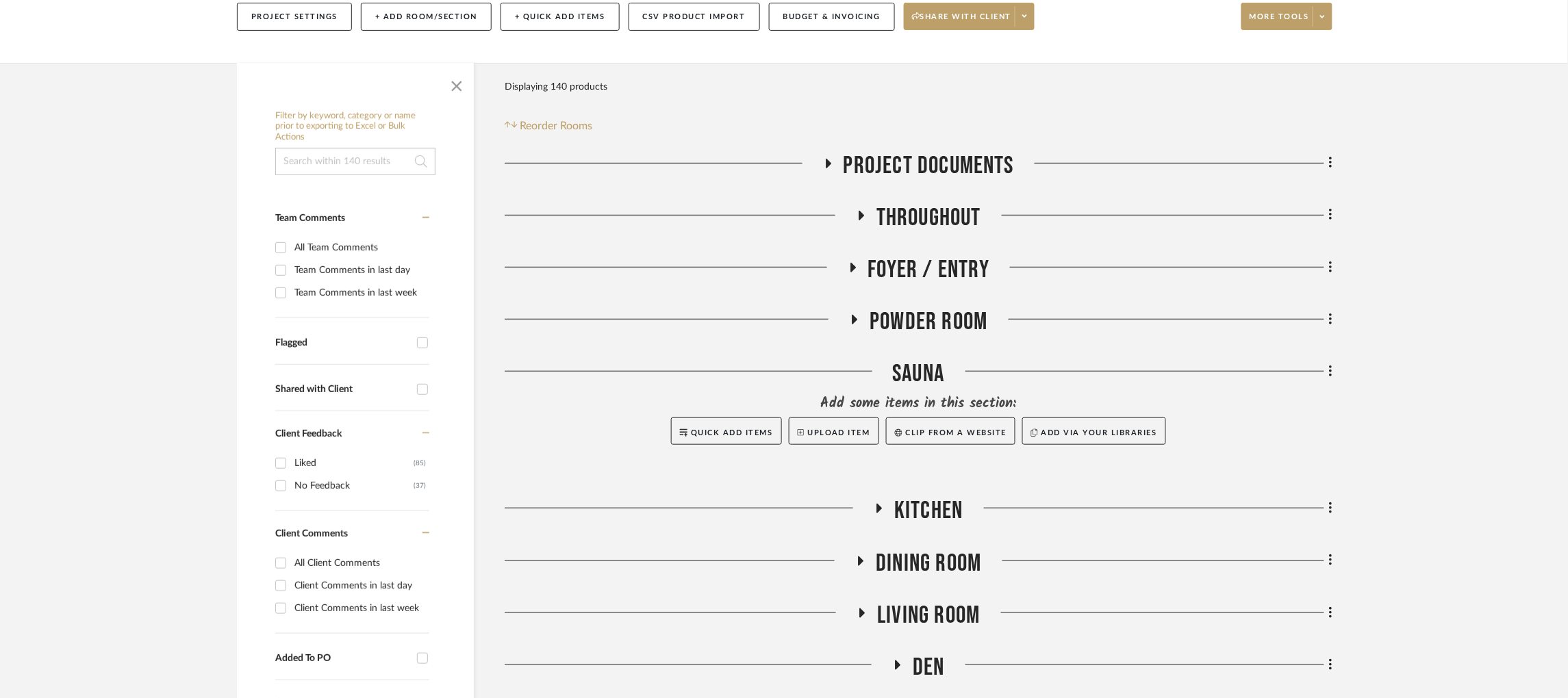
click at [833, 158] on icon at bounding box center [828, 163] width 16 height 10
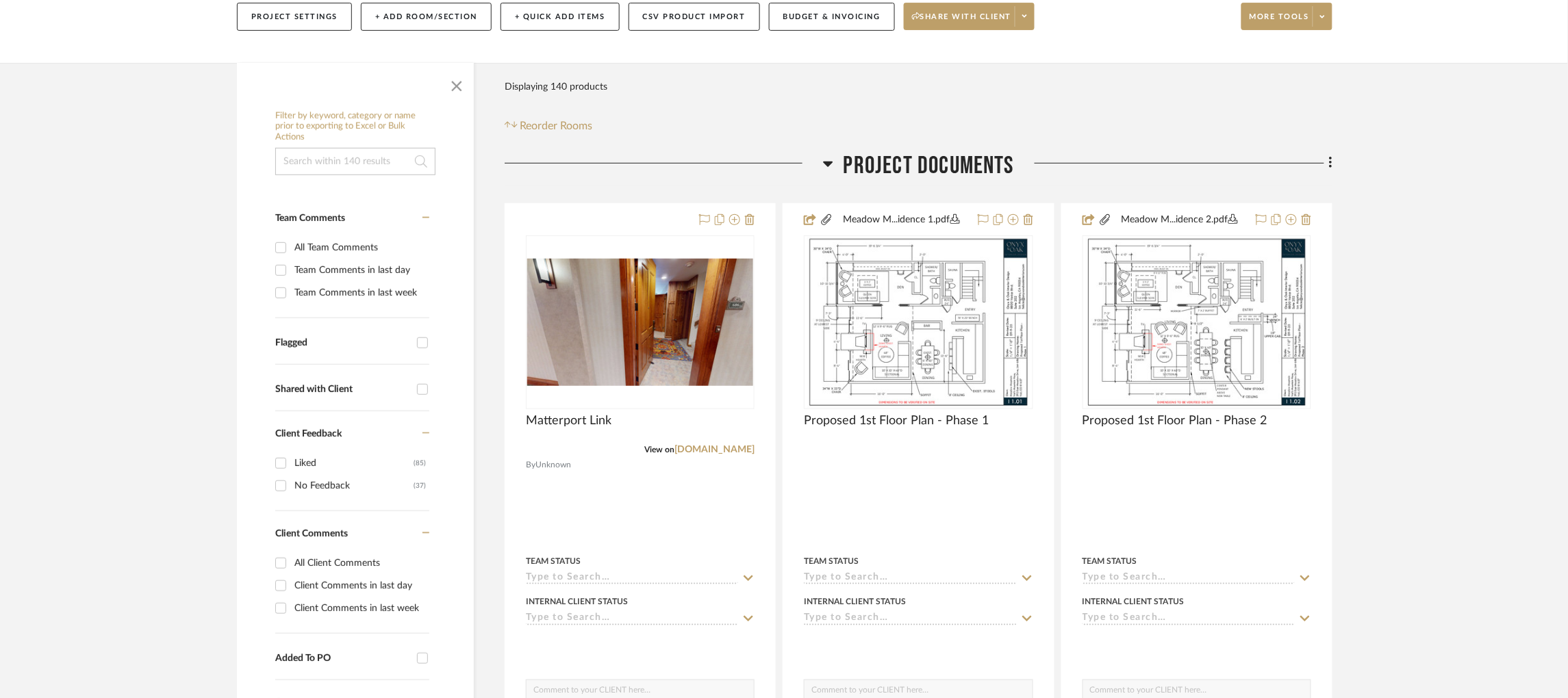
click at [833, 156] on icon at bounding box center [828, 164] width 10 height 16
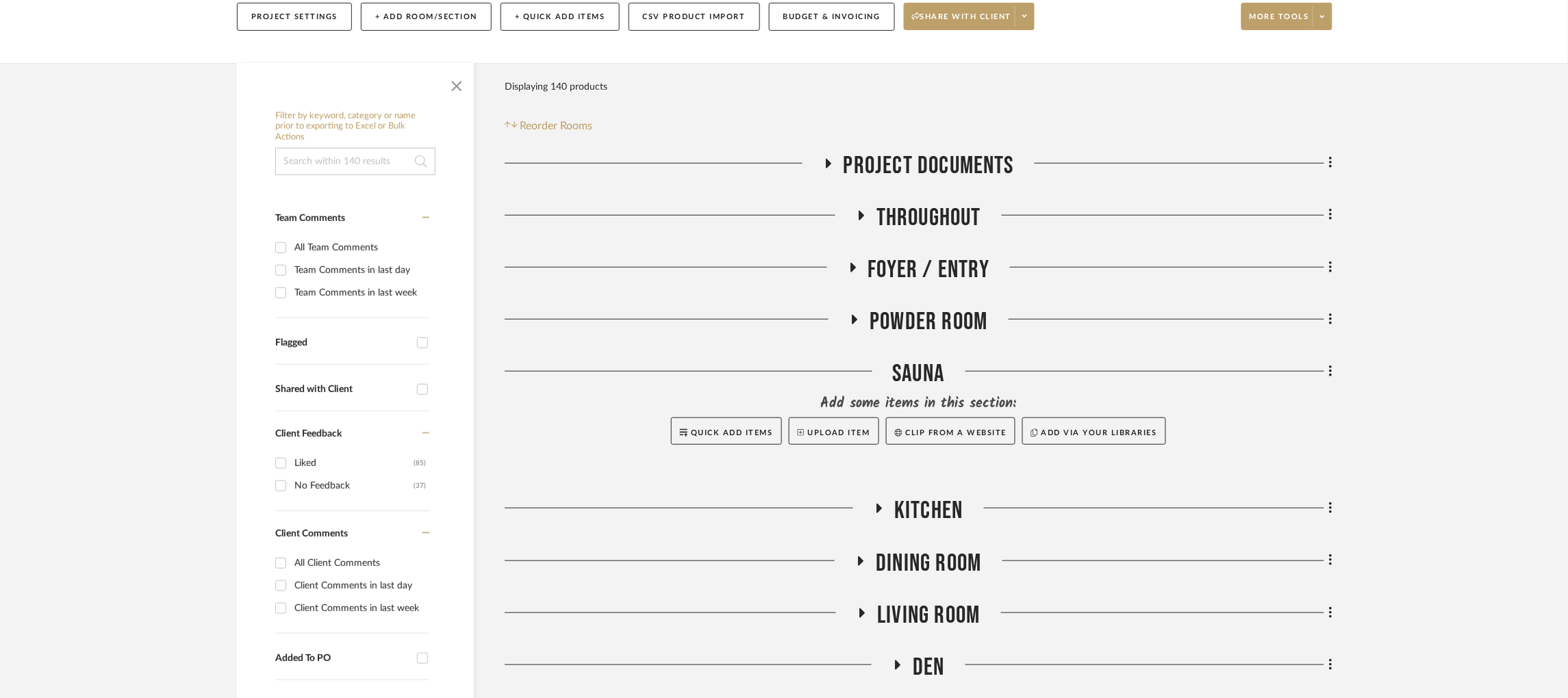
click at [864, 210] on icon at bounding box center [861, 216] width 16 height 10
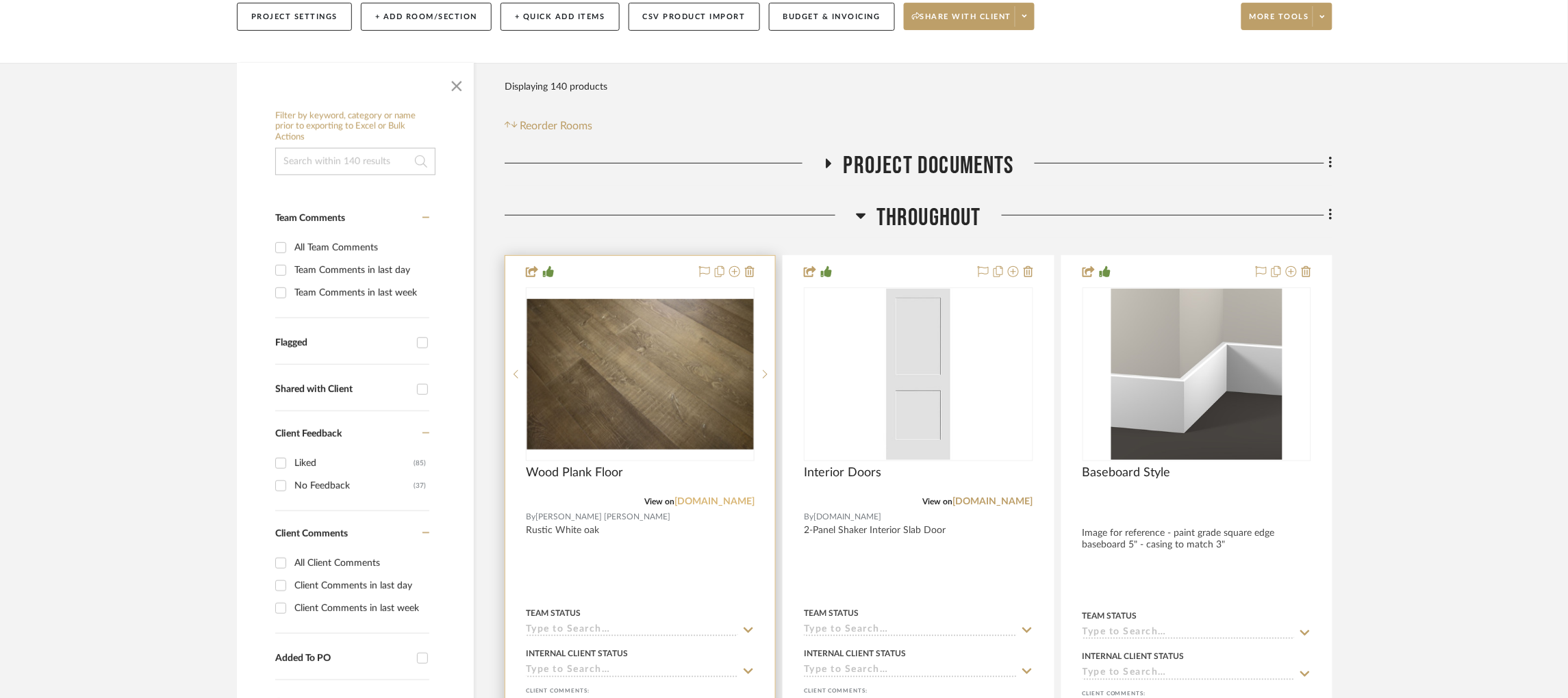
click at [715, 497] on link "[DOMAIN_NAME]" at bounding box center [715, 502] width 80 height 10
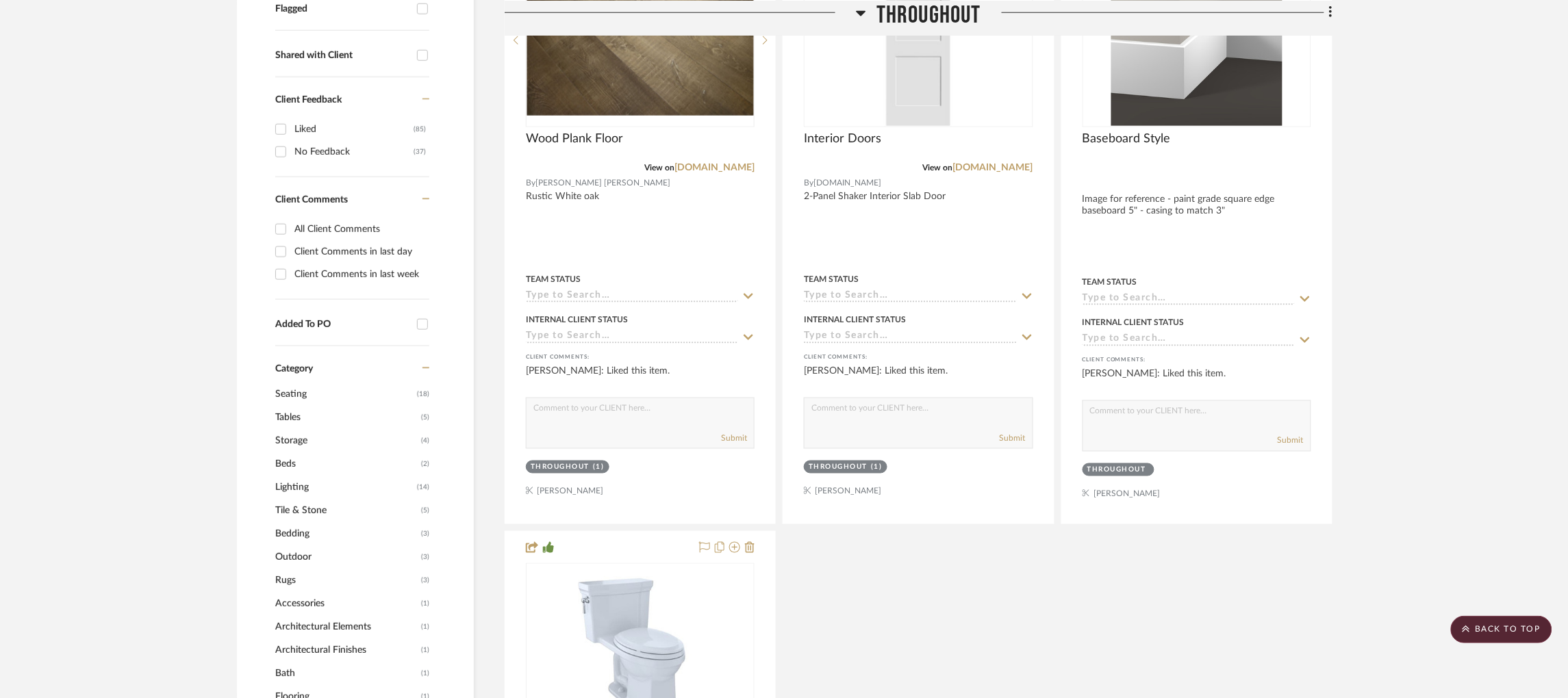
scroll to position [0, 0]
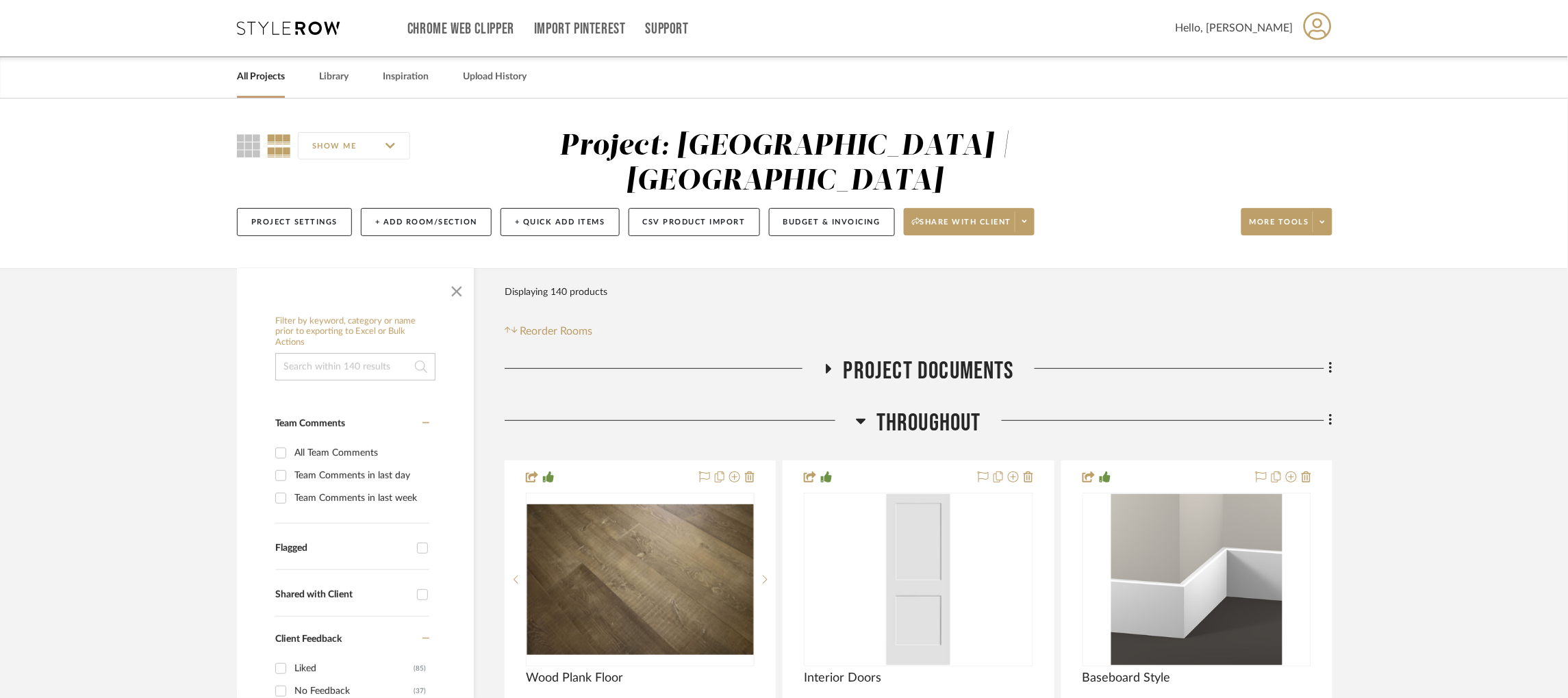
click at [371, 353] on input at bounding box center [355, 367] width 160 height 27
type input "track"
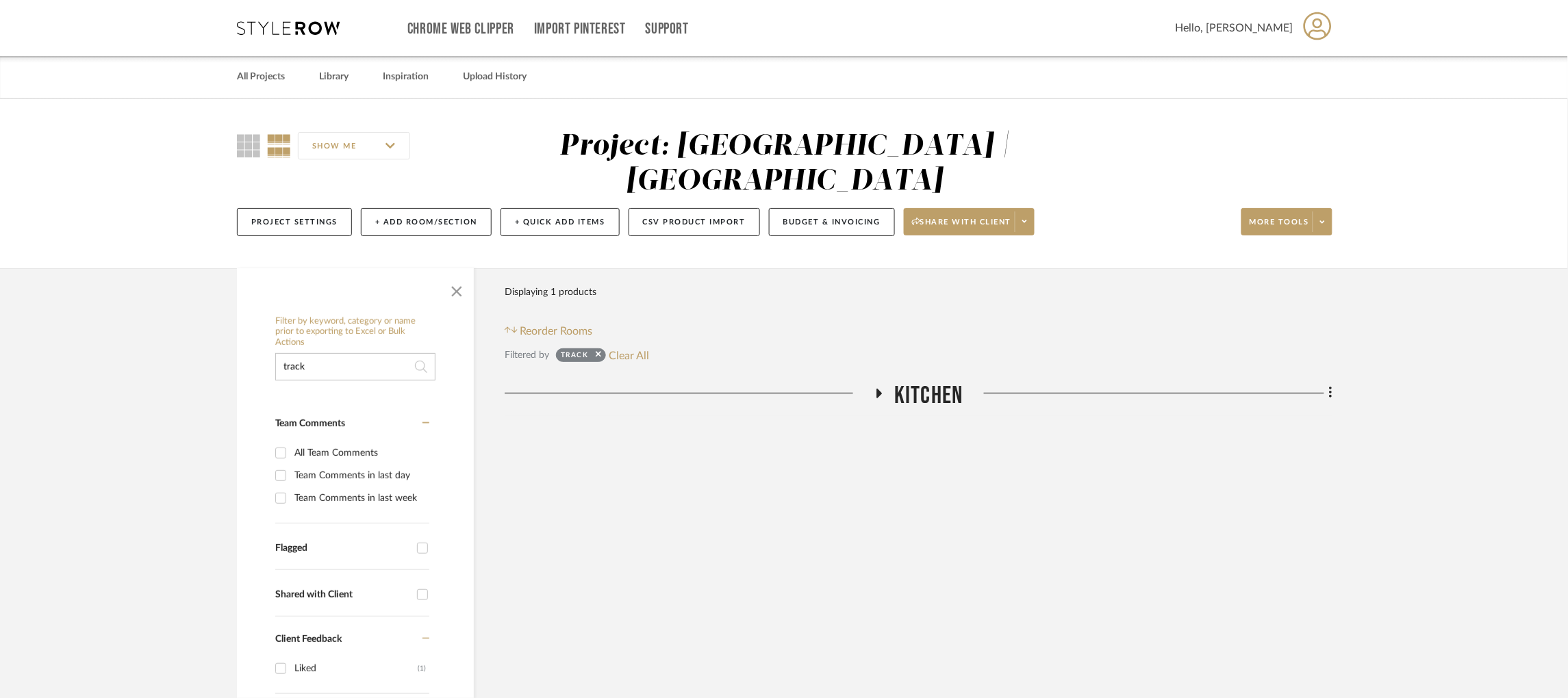
click at [881, 389] on icon at bounding box center [879, 393] width 5 height 10
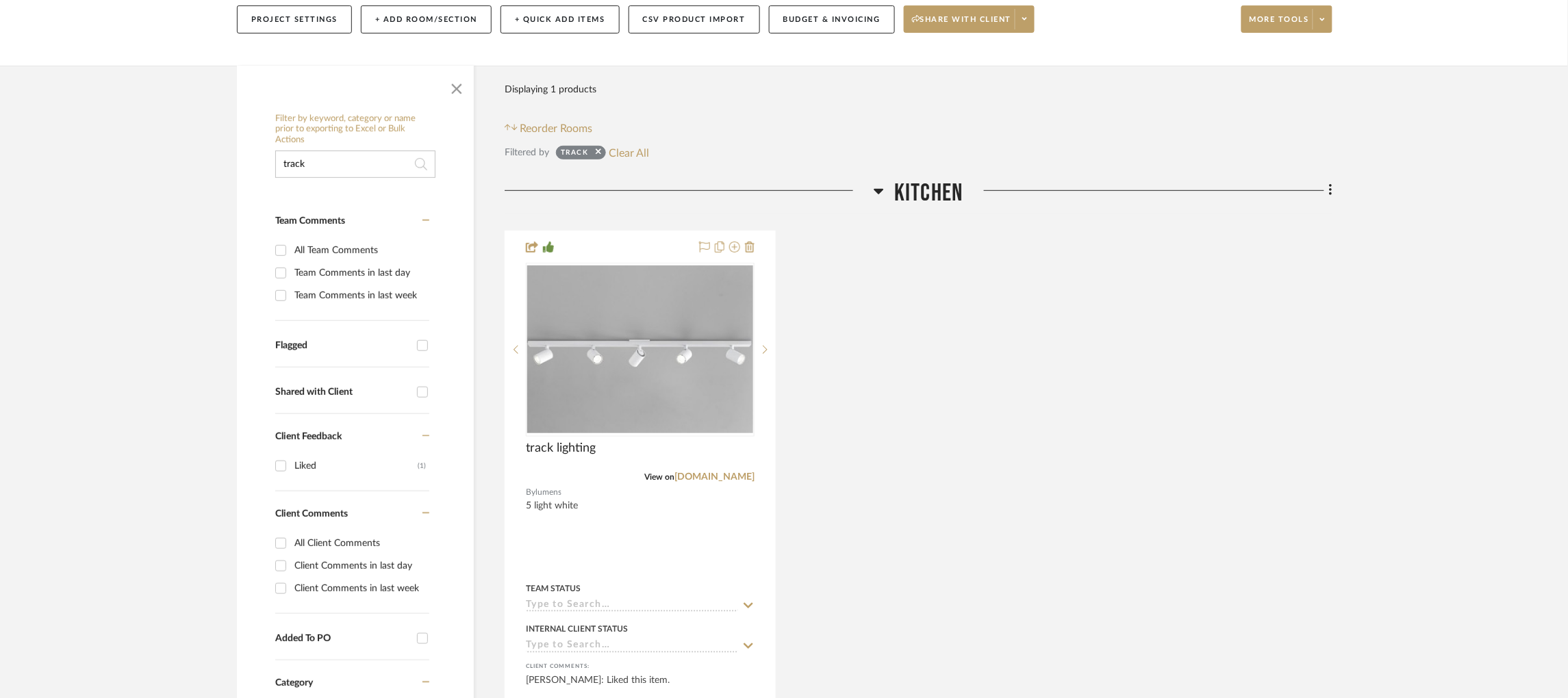
scroll to position [205, 0]
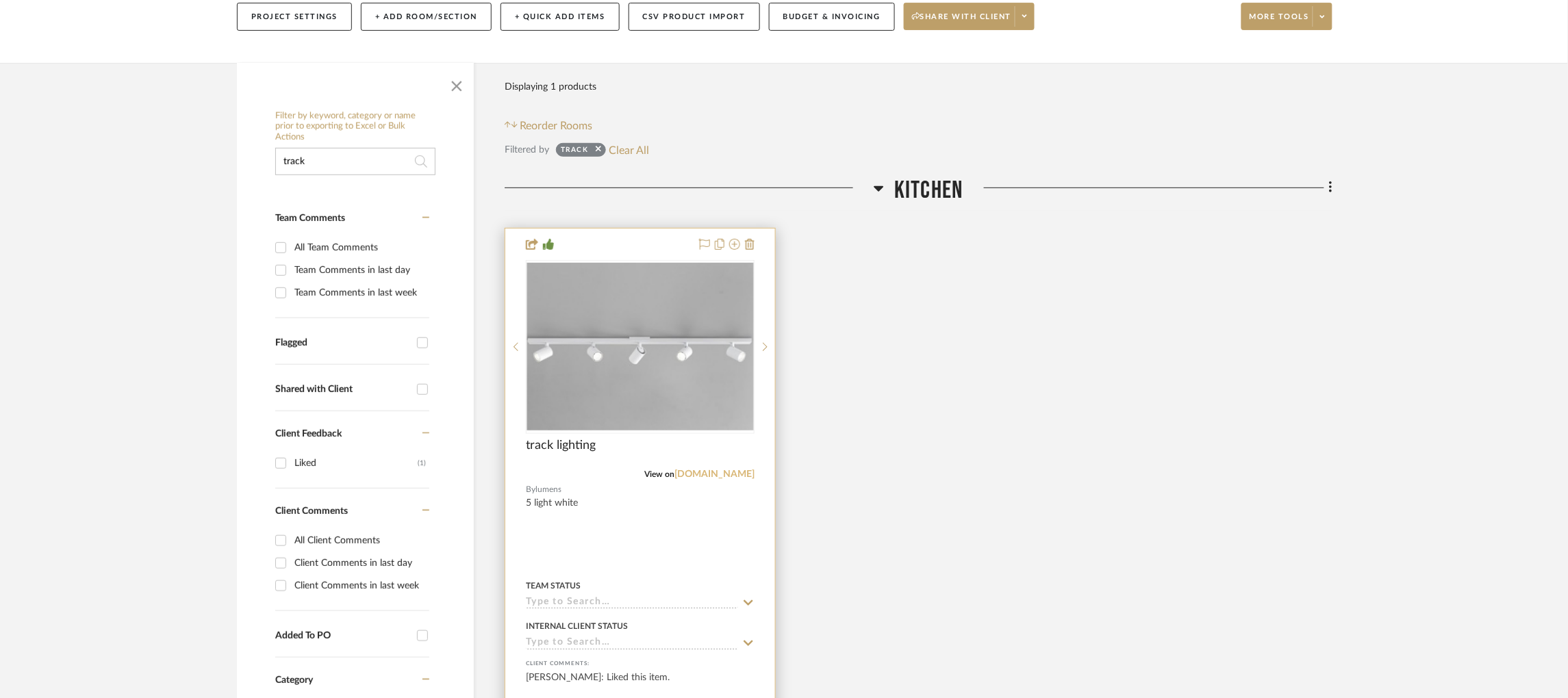
click at [717, 470] on link "lumens.com" at bounding box center [715, 474] width 80 height 10
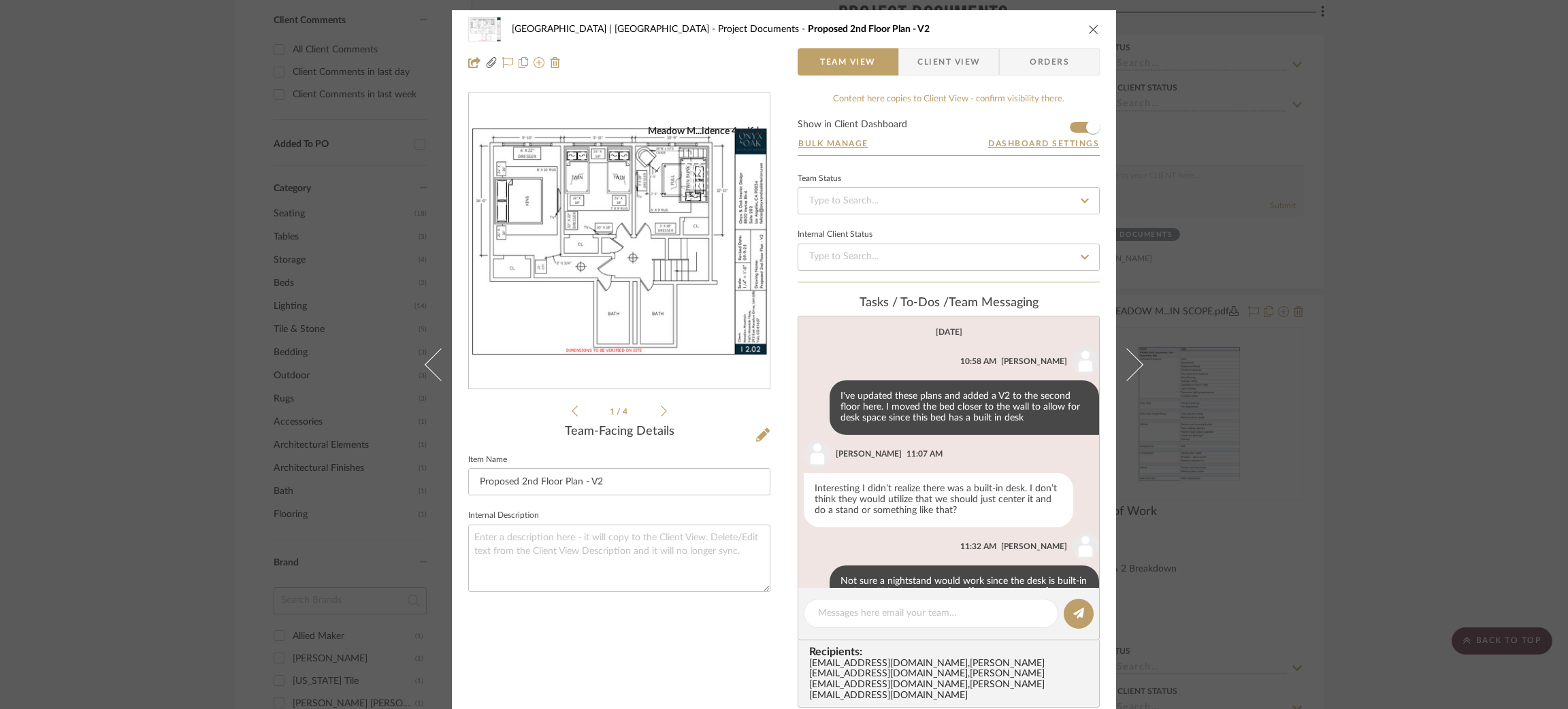
scroll to position [532, 0]
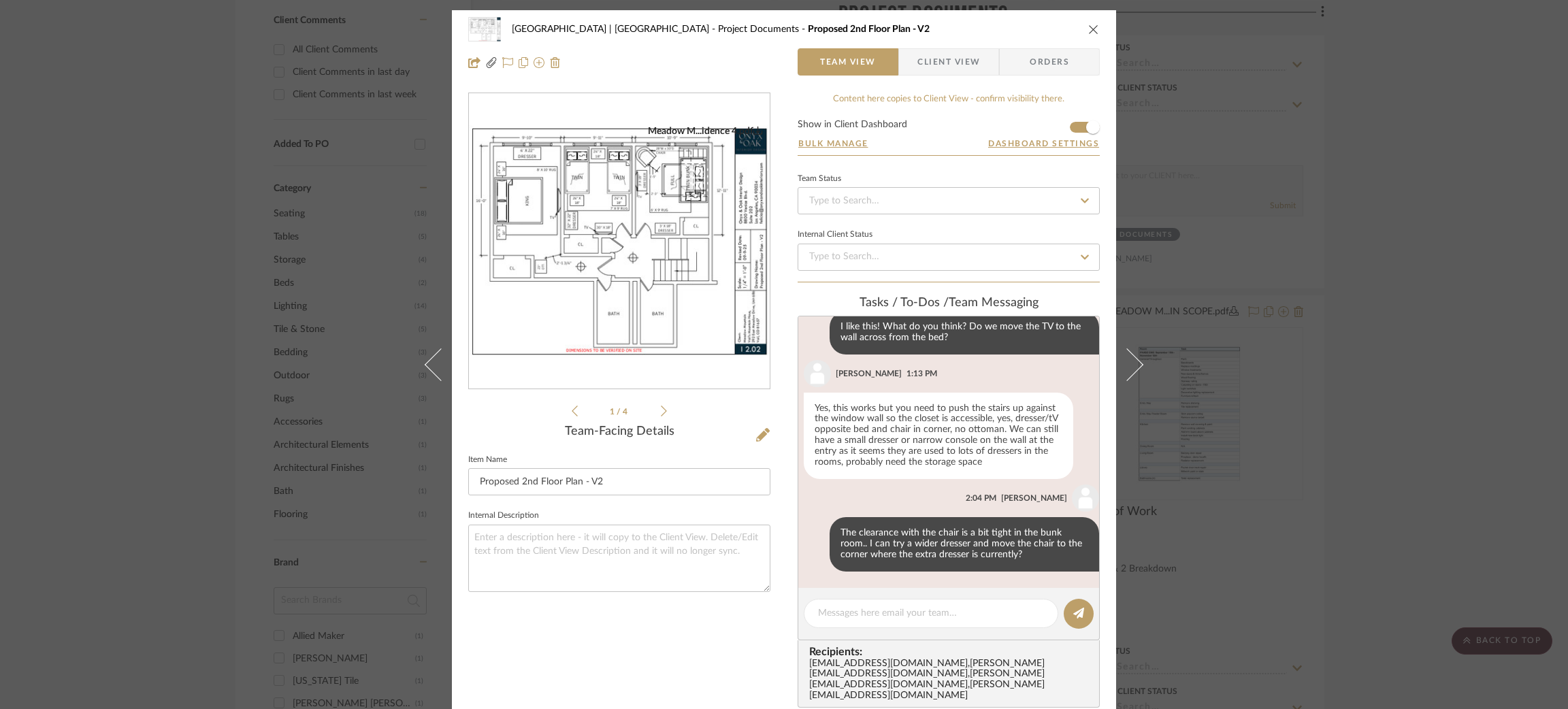
click at [175, 254] on div "Meadow Mountain | Vail Valley Project Documents Proposed 2nd Floor Plan - V2 Te…" at bounding box center [784, 354] width 1568 height 709
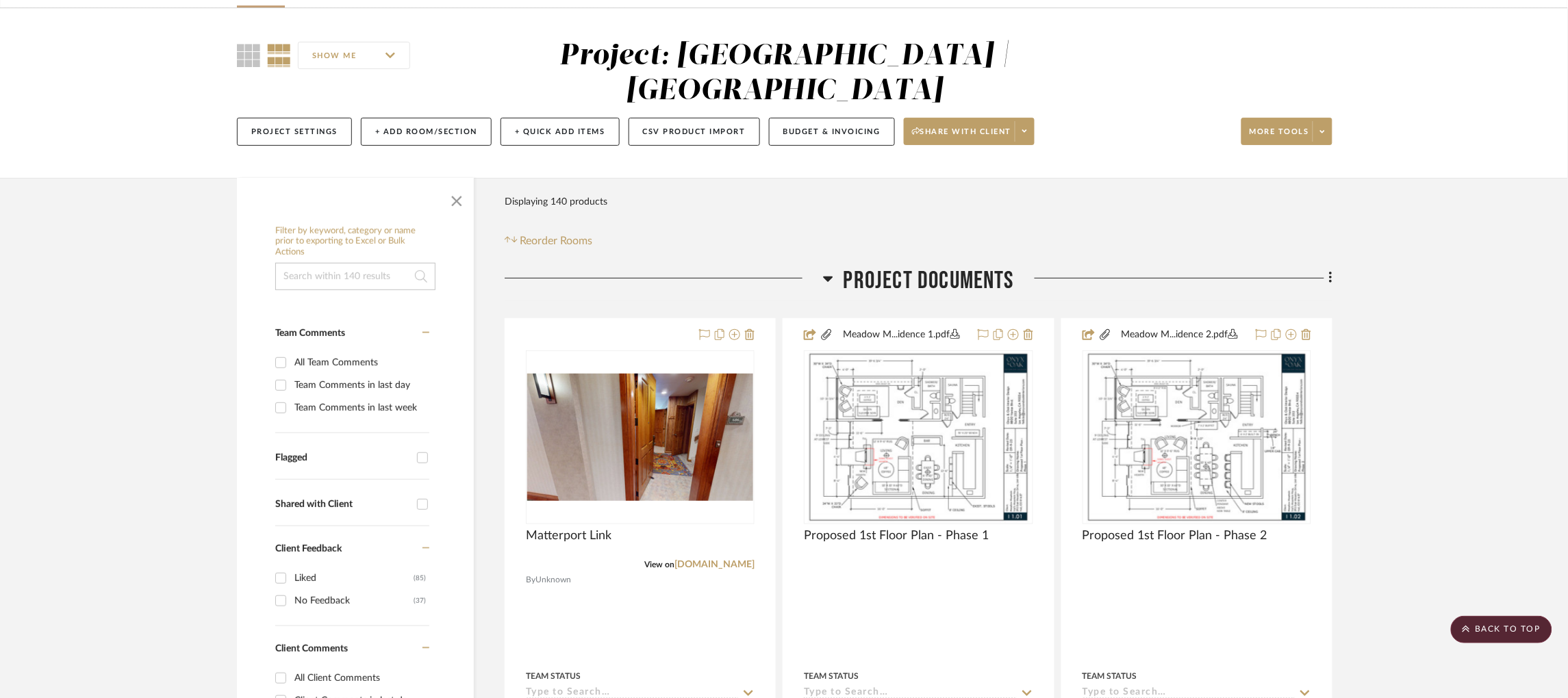
scroll to position [89, 0]
click at [831, 272] on icon at bounding box center [828, 280] width 10 height 16
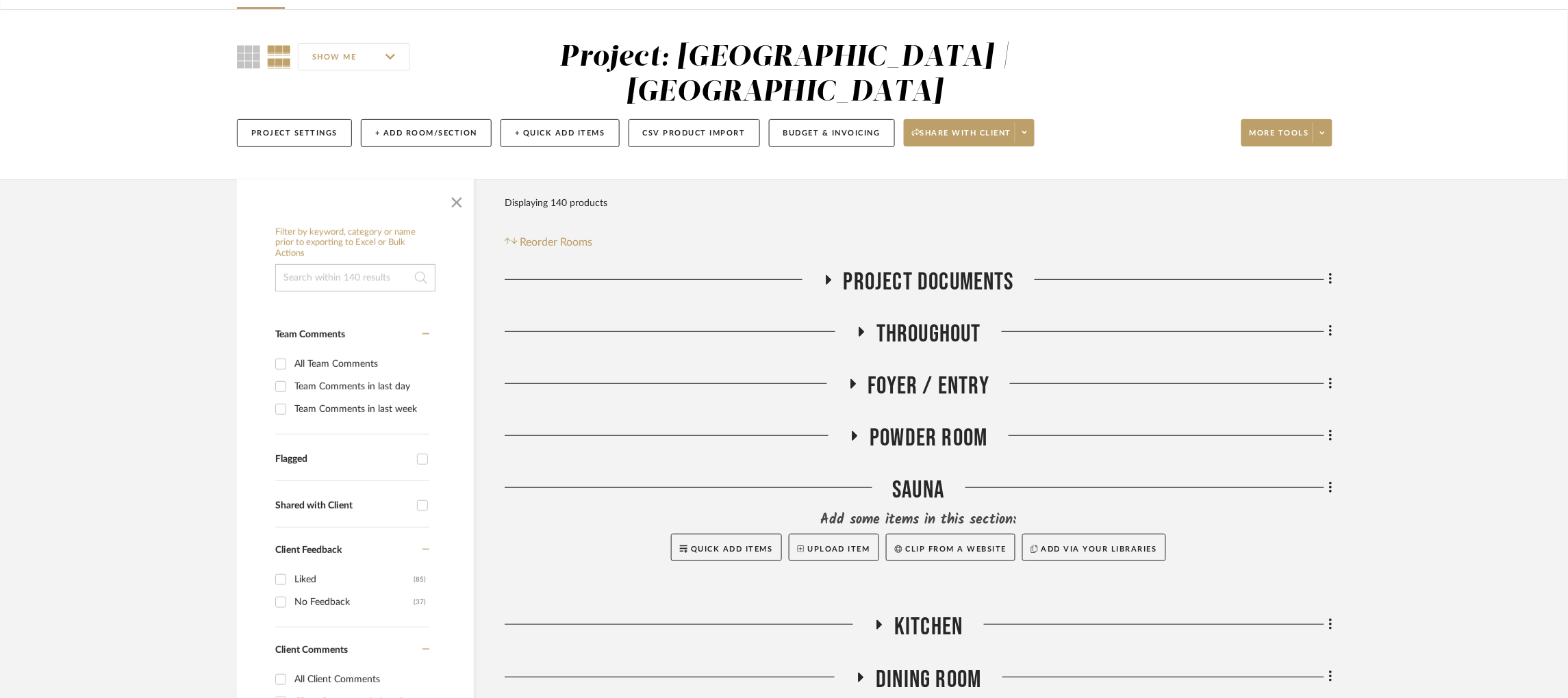
click at [860, 327] on icon at bounding box center [861, 332] width 16 height 10
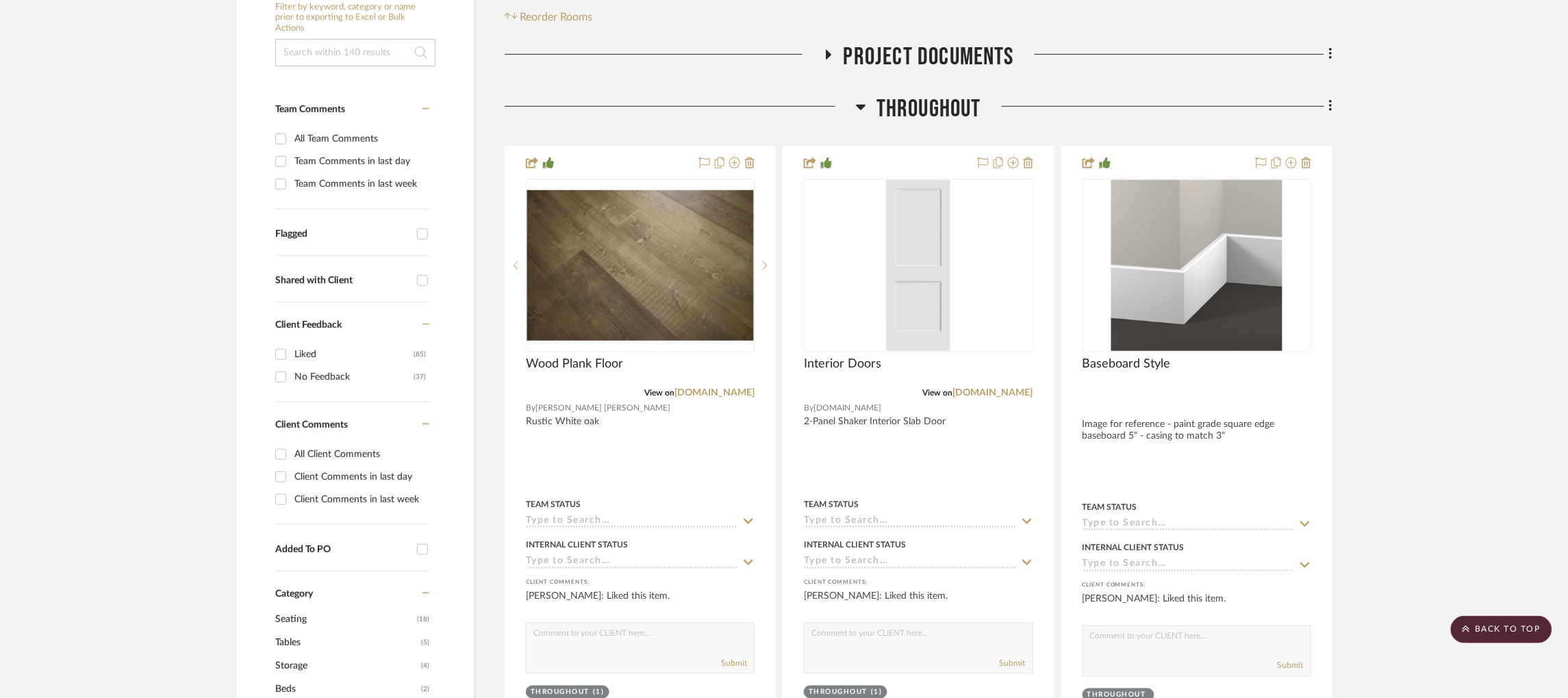
scroll to position [0, 0]
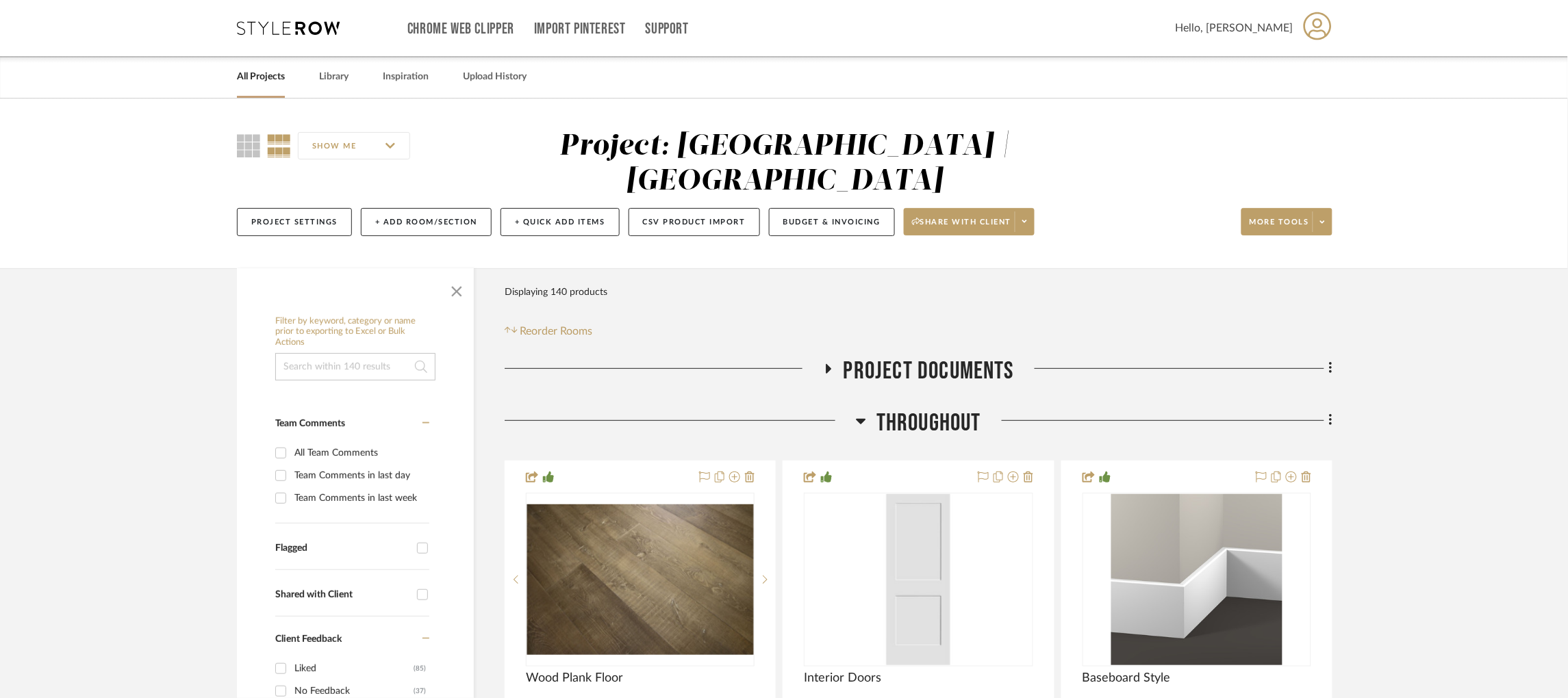
click at [340, 353] on input at bounding box center [355, 367] width 160 height 27
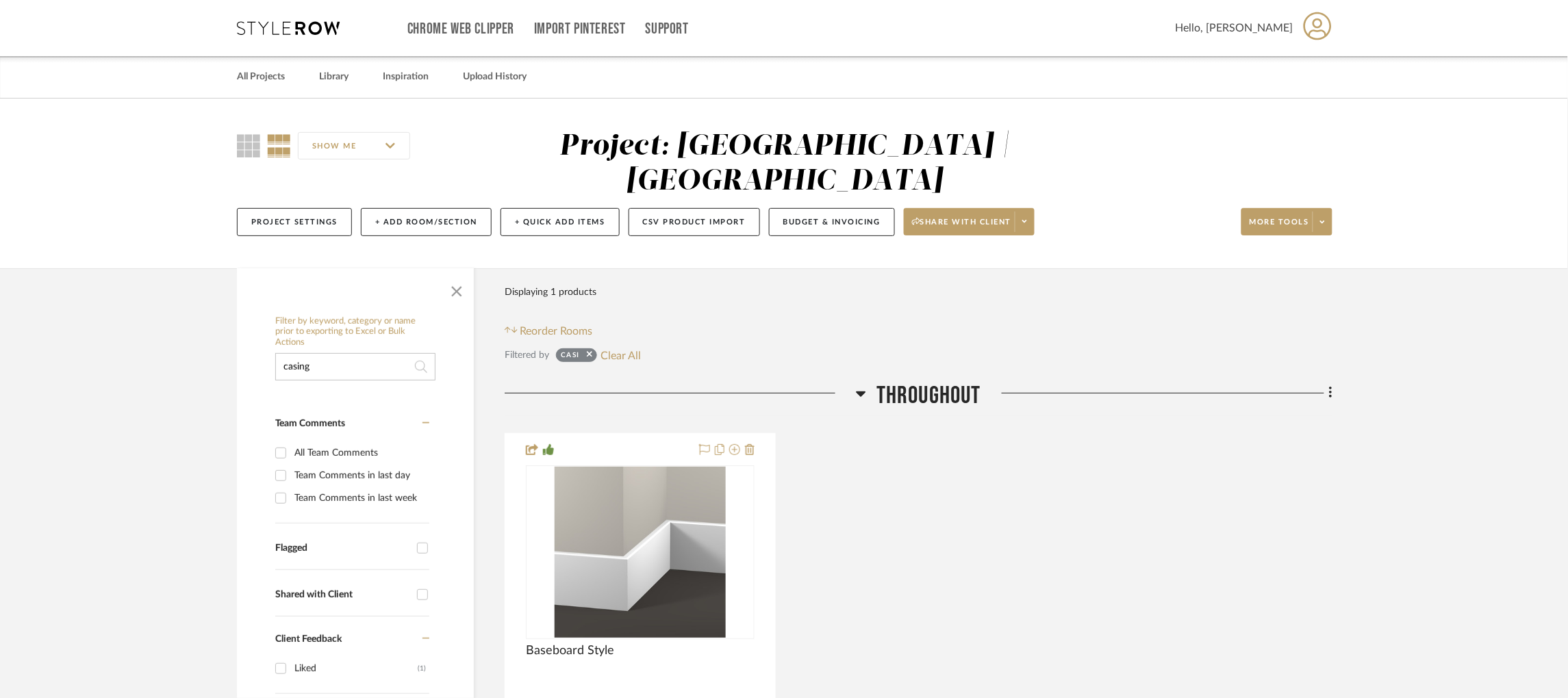
type input "casing"
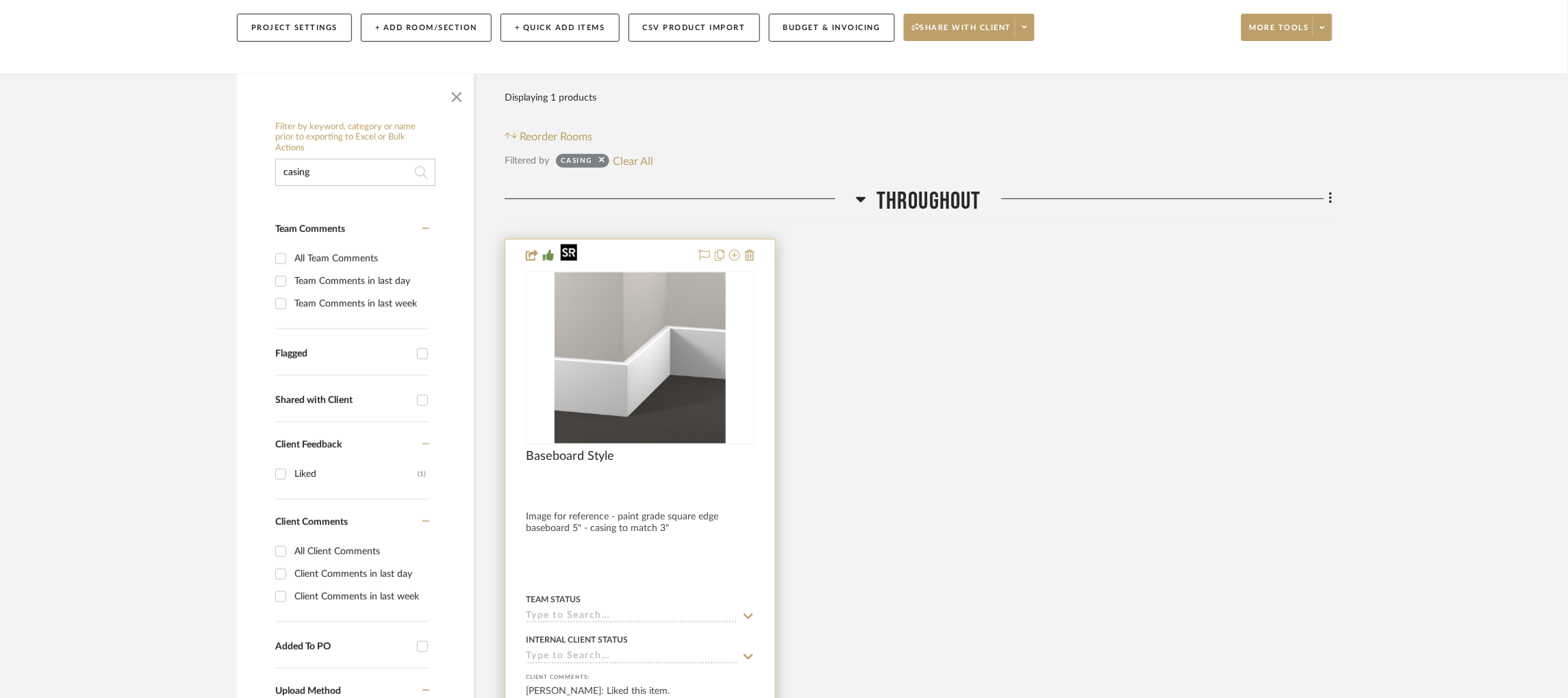
scroll to position [205, 0]
